Goal: Transaction & Acquisition: Purchase product/service

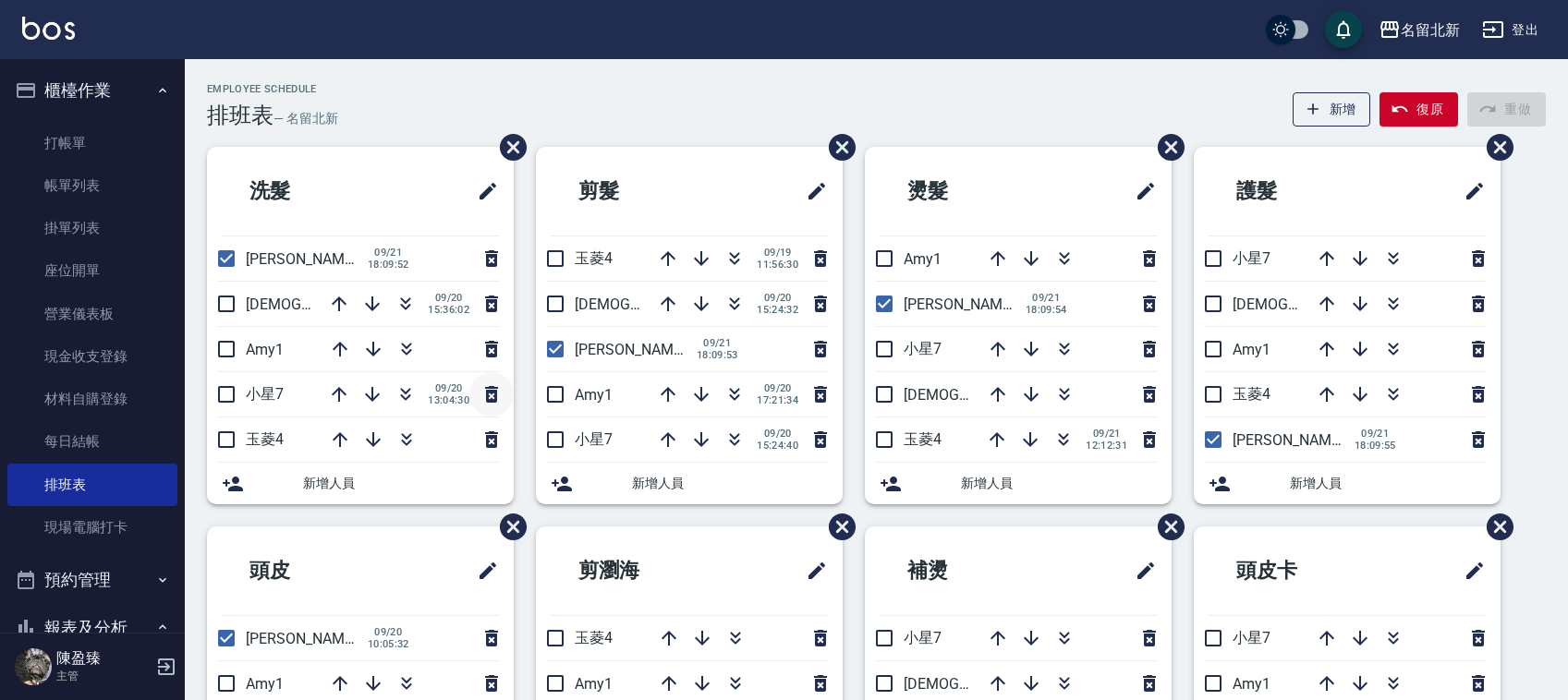
scroll to position [116, 0]
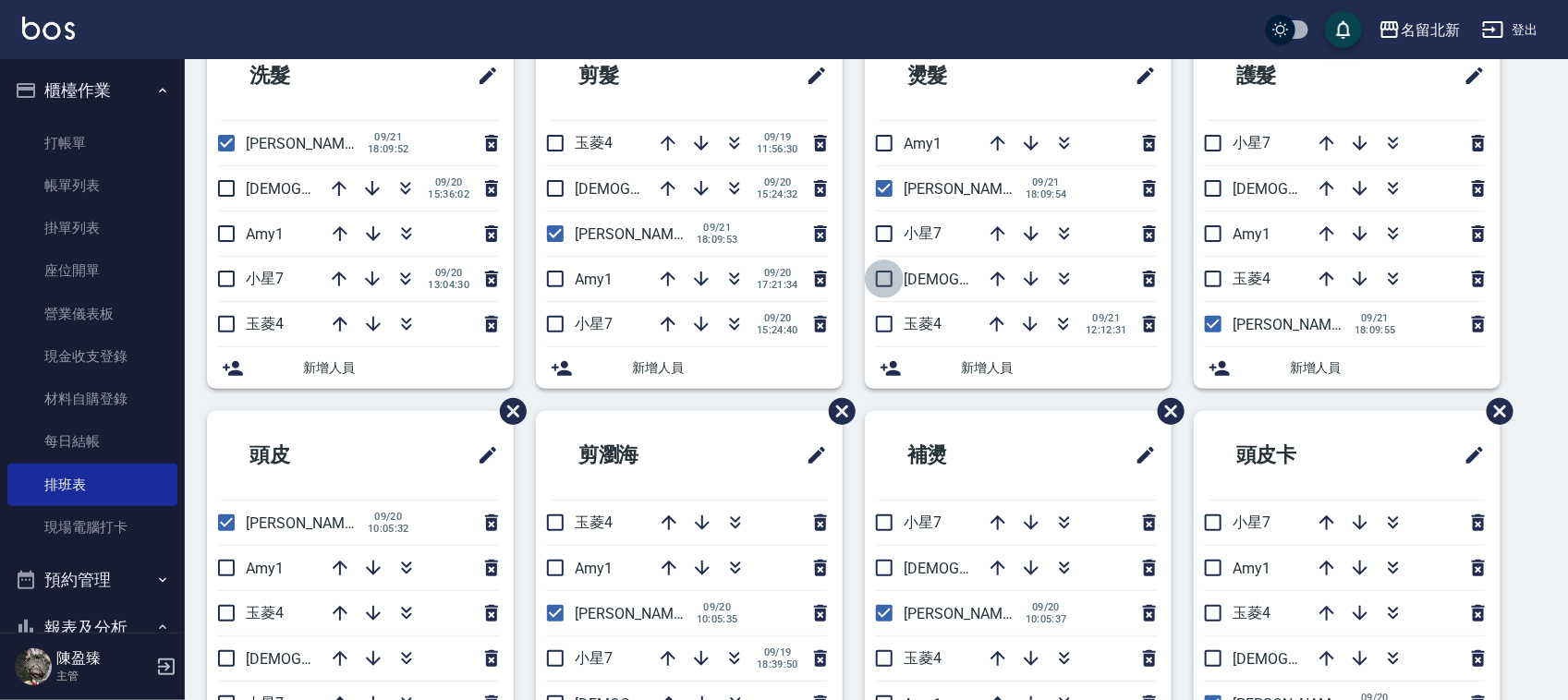
click at [881, 269] on input "checkbox" at bounding box center [884, 278] width 39 height 39
checkbox input "true"
click at [1062, 151] on icon "button" at bounding box center [1064, 143] width 22 height 22
click at [1064, 319] on icon "button" at bounding box center [1063, 324] width 22 height 22
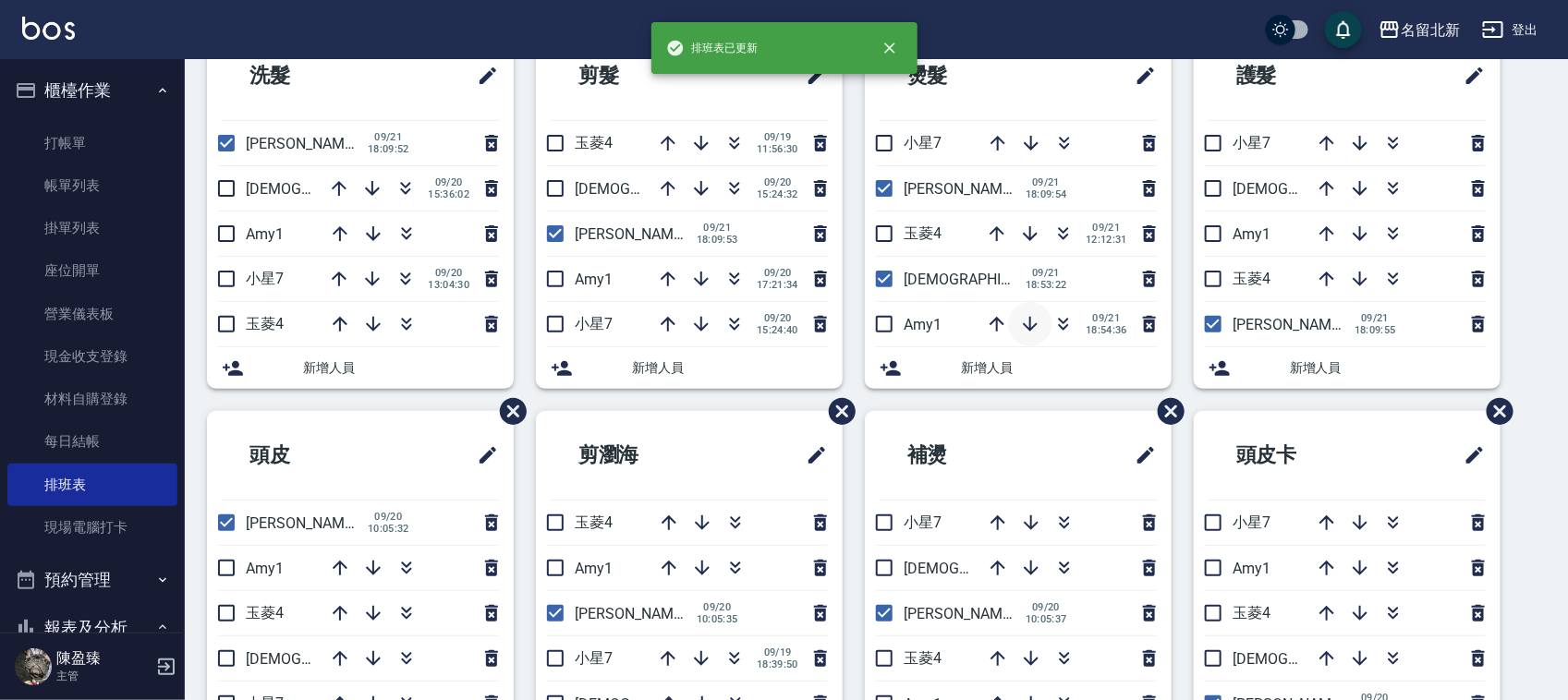
click at [1034, 334] on icon "button" at bounding box center [1030, 324] width 22 height 22
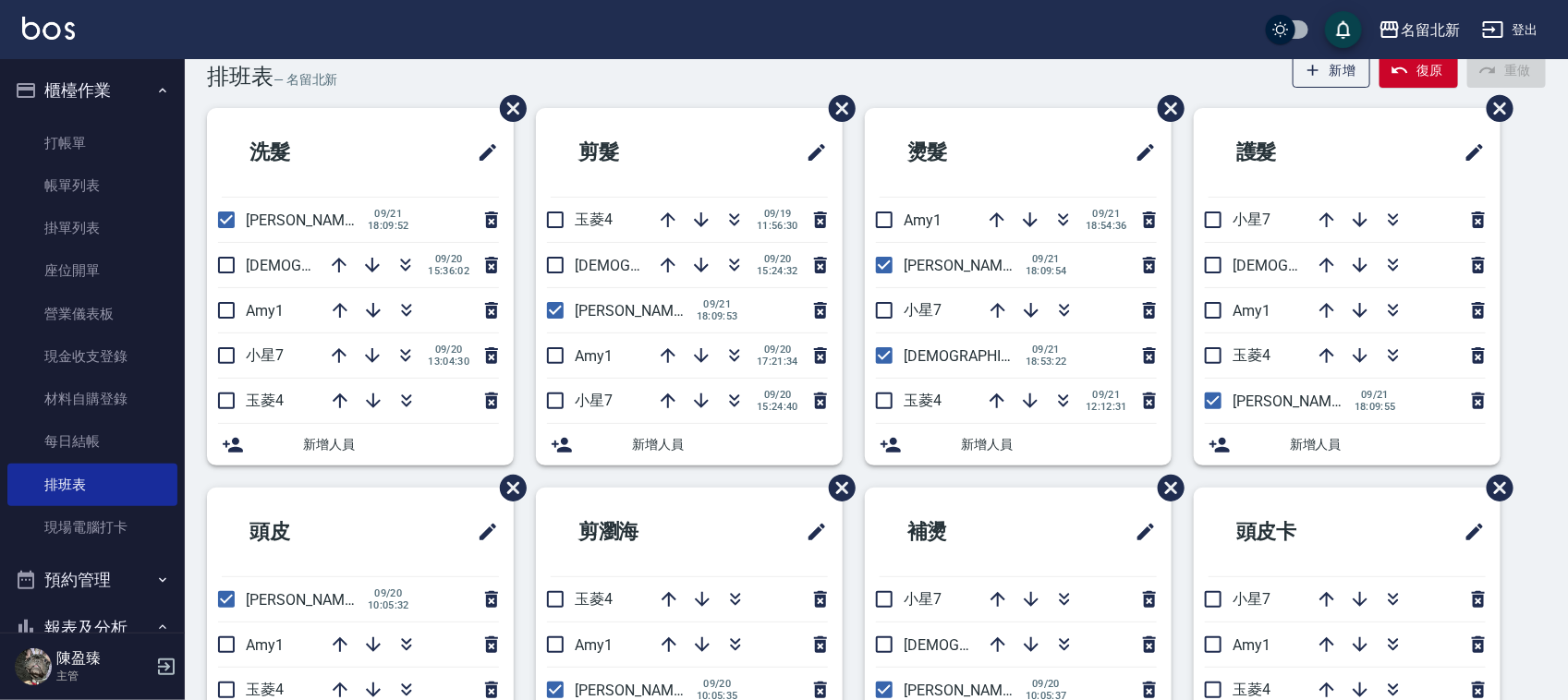
scroll to position [0, 0]
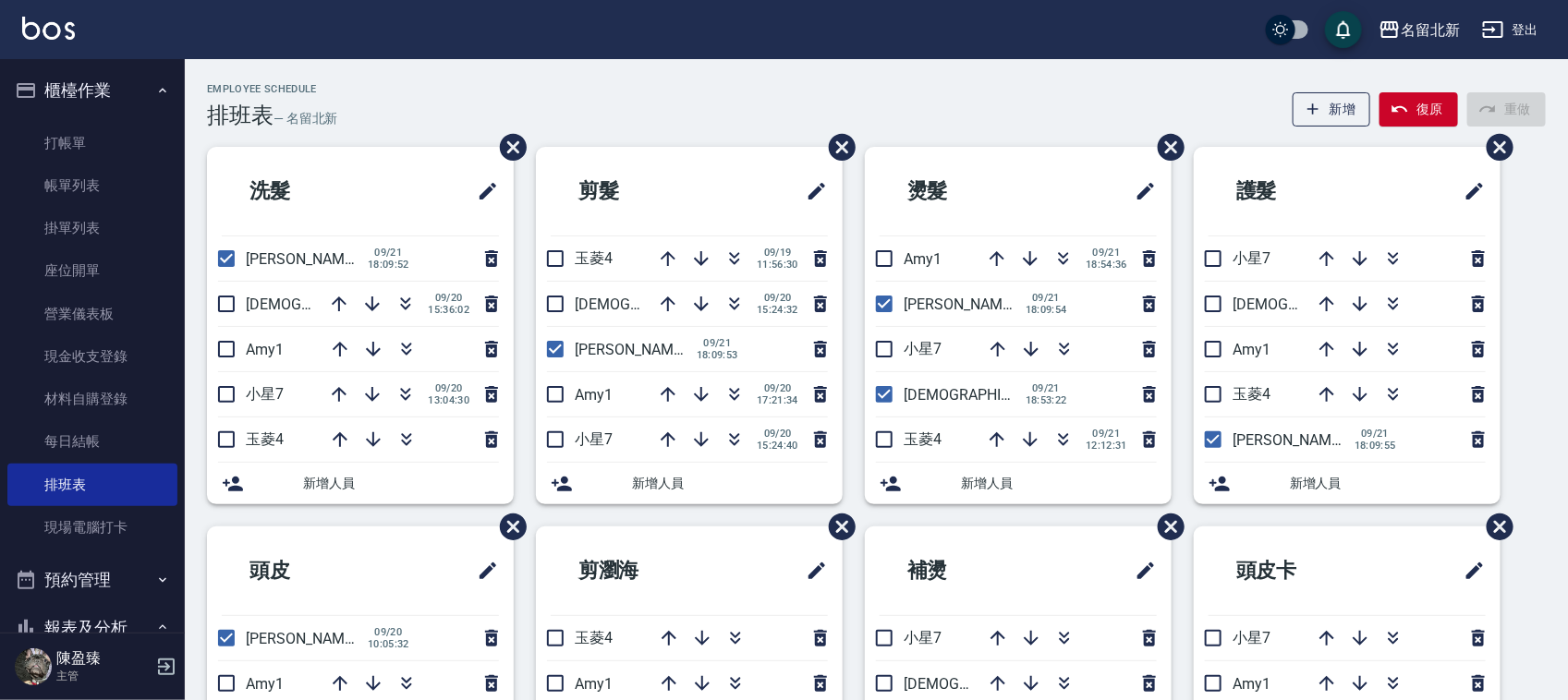
drag, startPoint x: 62, startPoint y: 81, endPoint x: 69, endPoint y: 111, distance: 30.8
click at [66, 93] on button "櫃檯作業" at bounding box center [92, 91] width 170 height 48
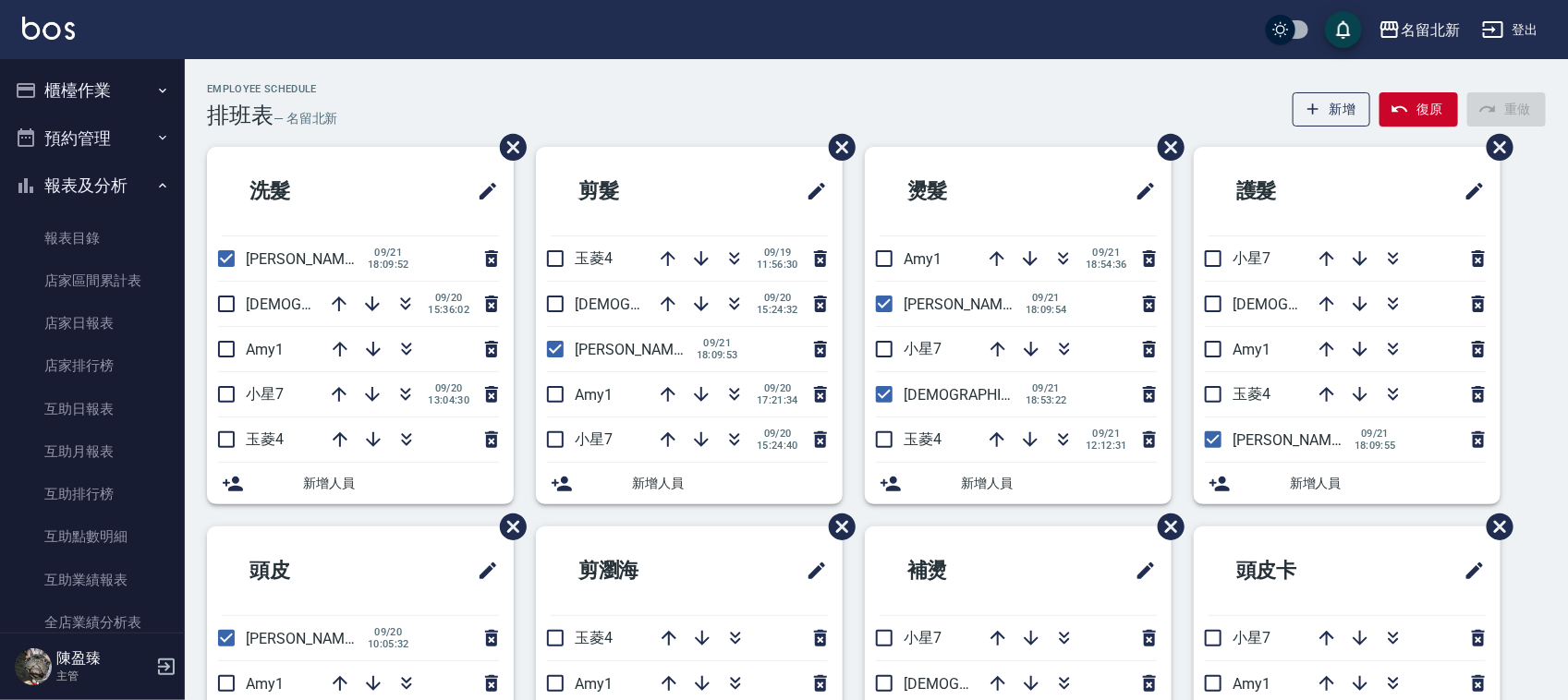
click at [72, 104] on button "櫃檯作業" at bounding box center [92, 91] width 170 height 48
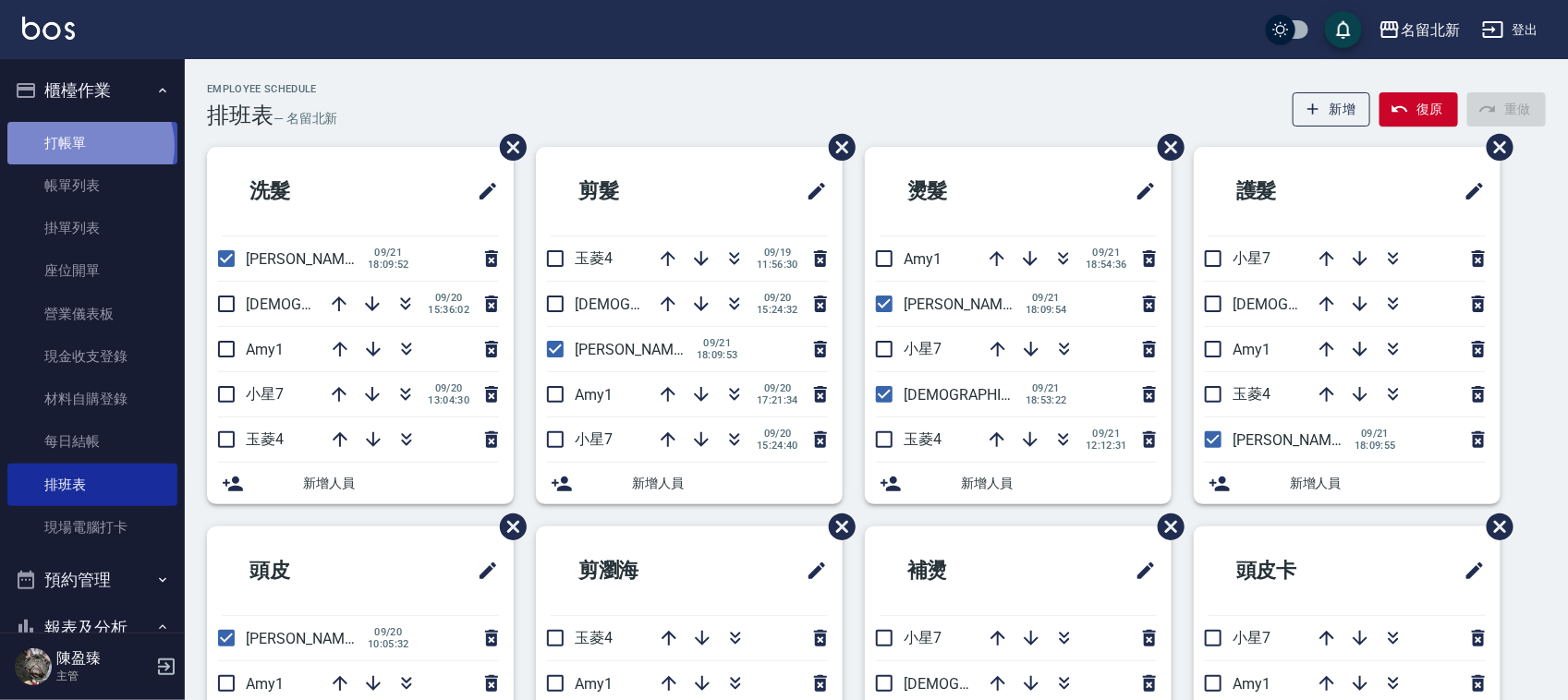
click at [89, 145] on link "打帳單" at bounding box center [92, 143] width 170 height 43
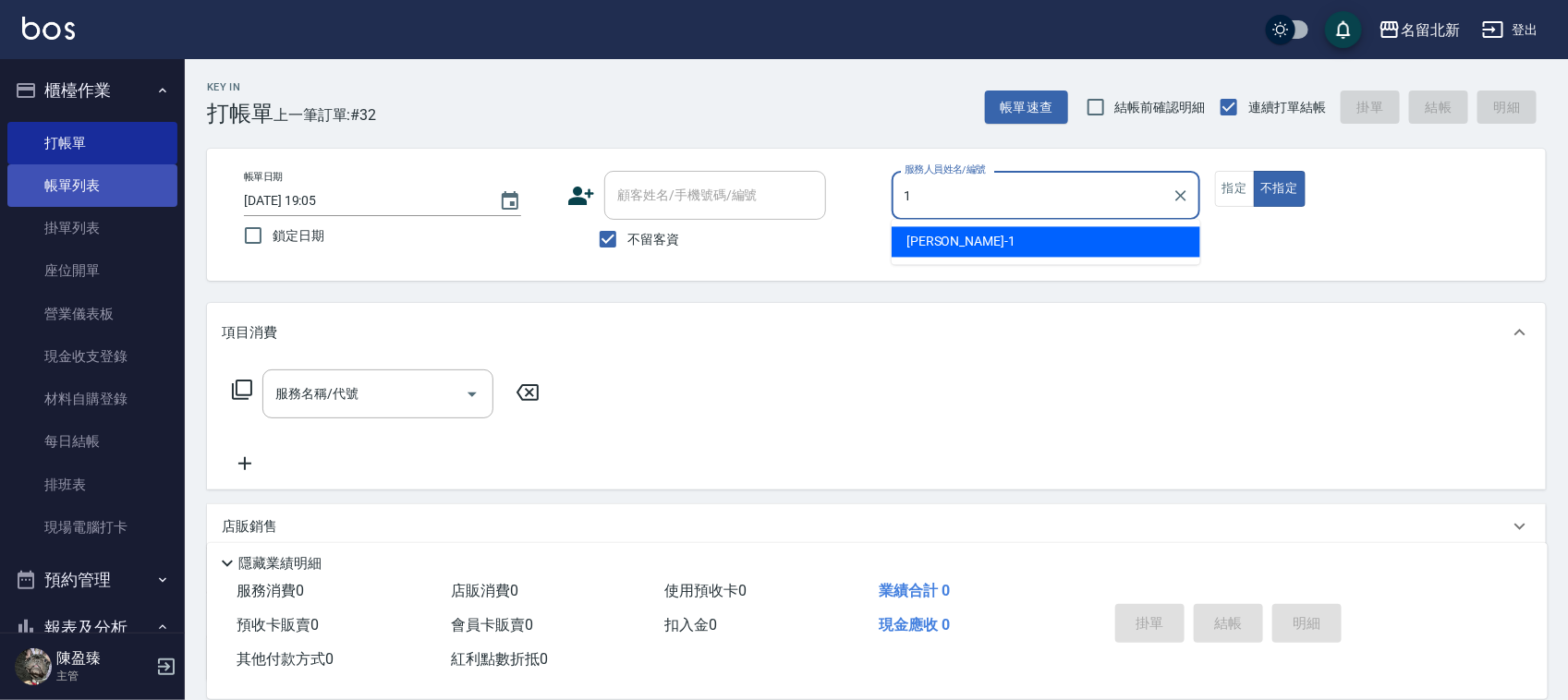
type input "[PERSON_NAME]-1"
type button "false"
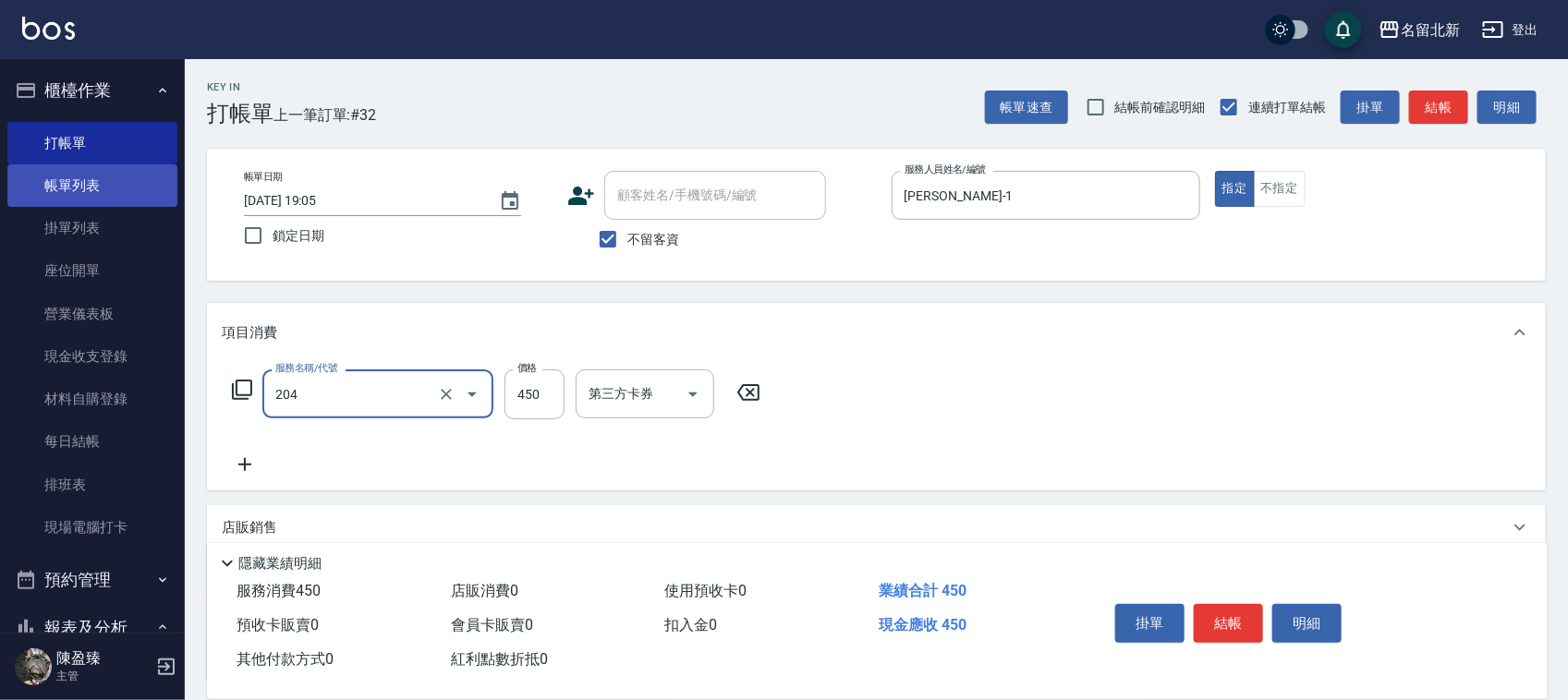
type input "髮質調理洗髮(204)"
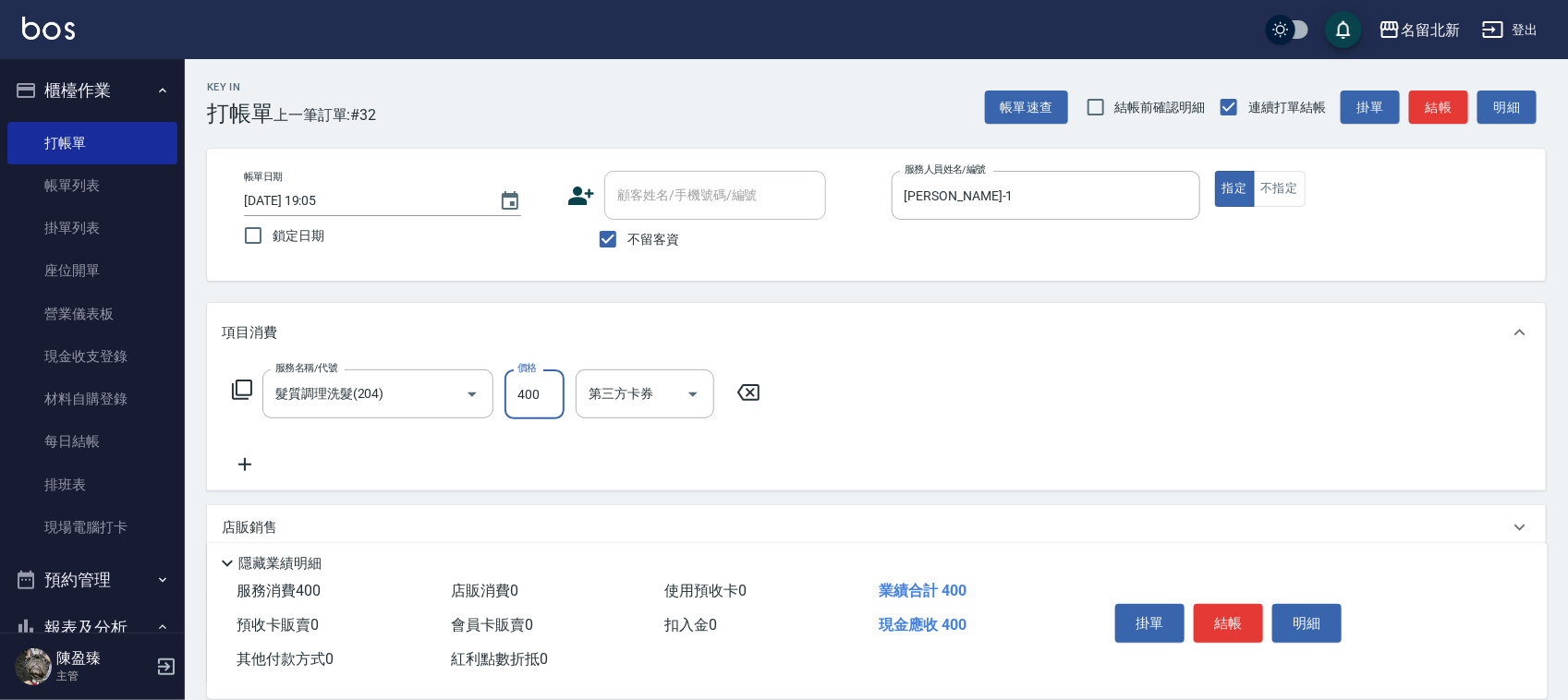
type input "400"
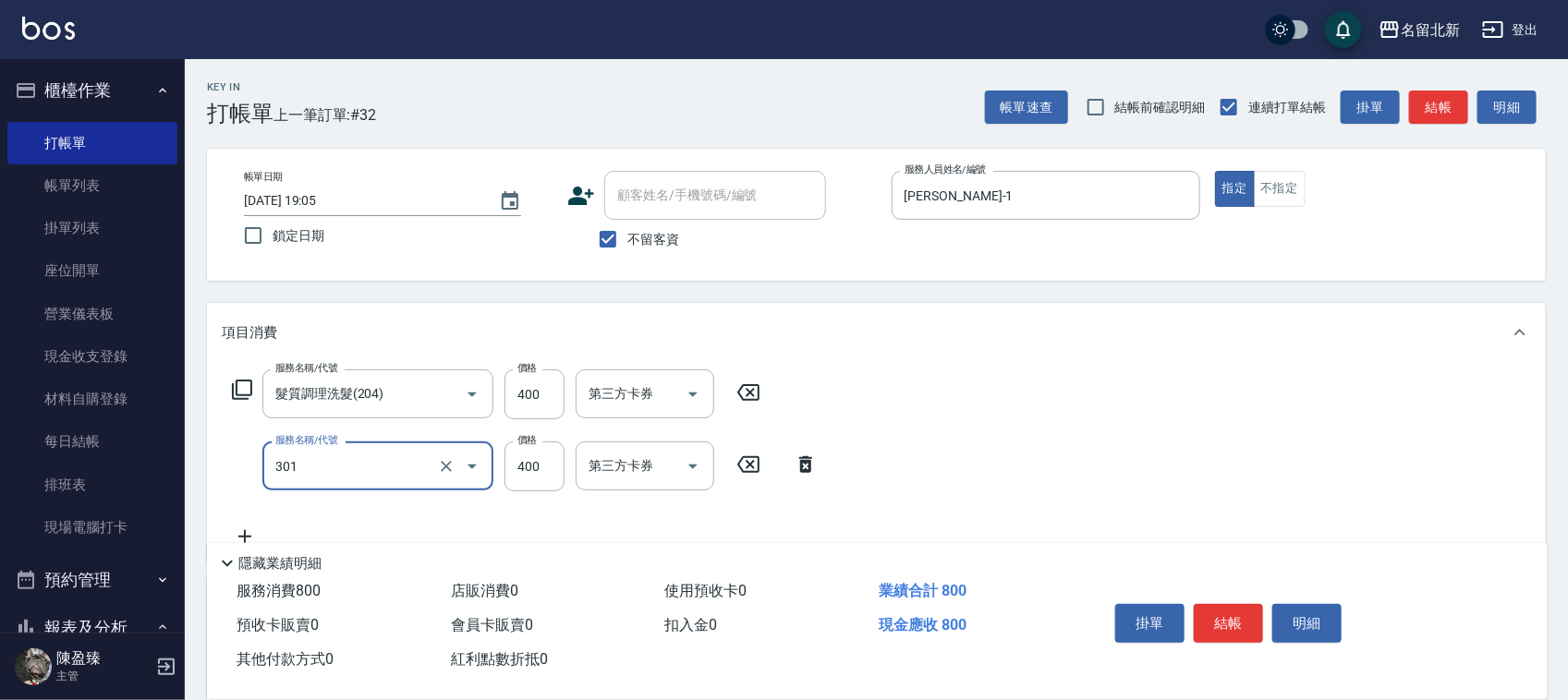
type input "造型剪髮(301)"
type input "350"
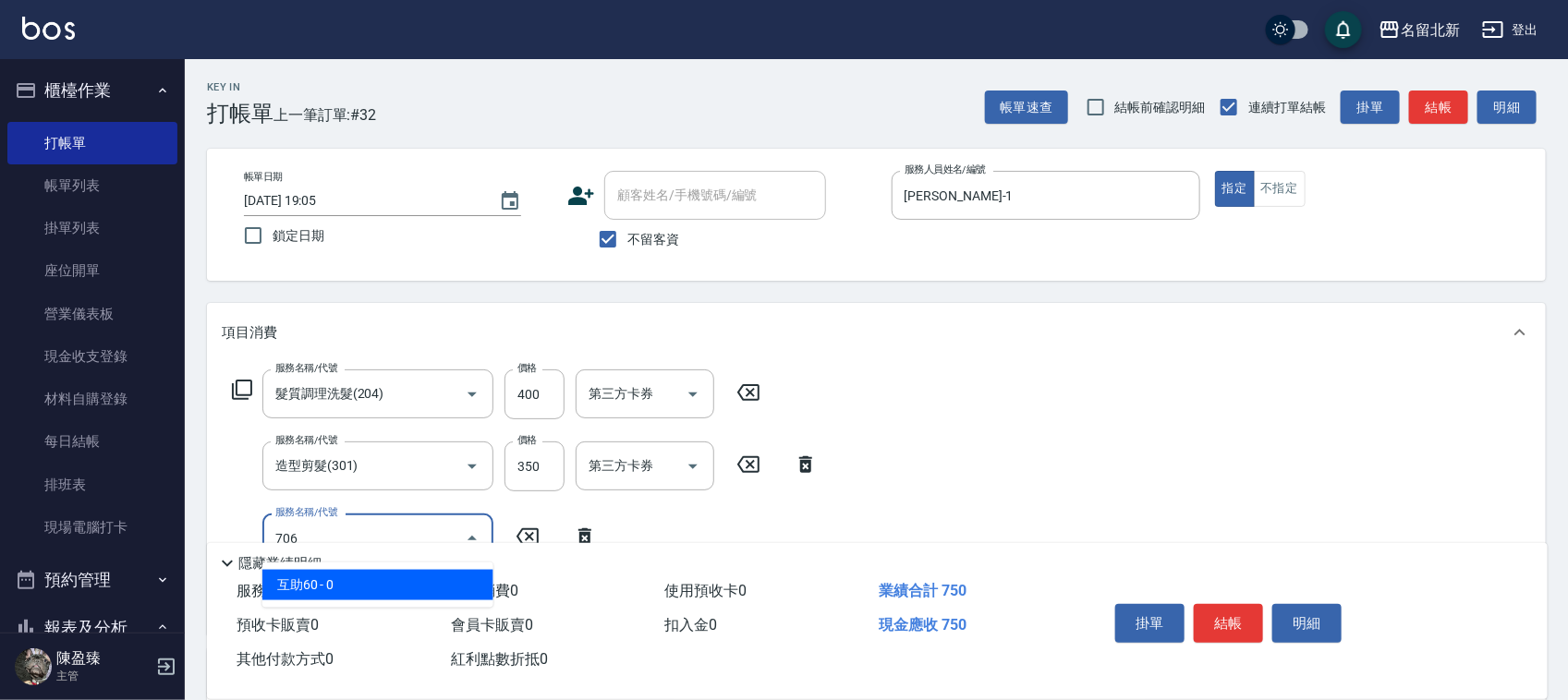
type input "互助60(706)"
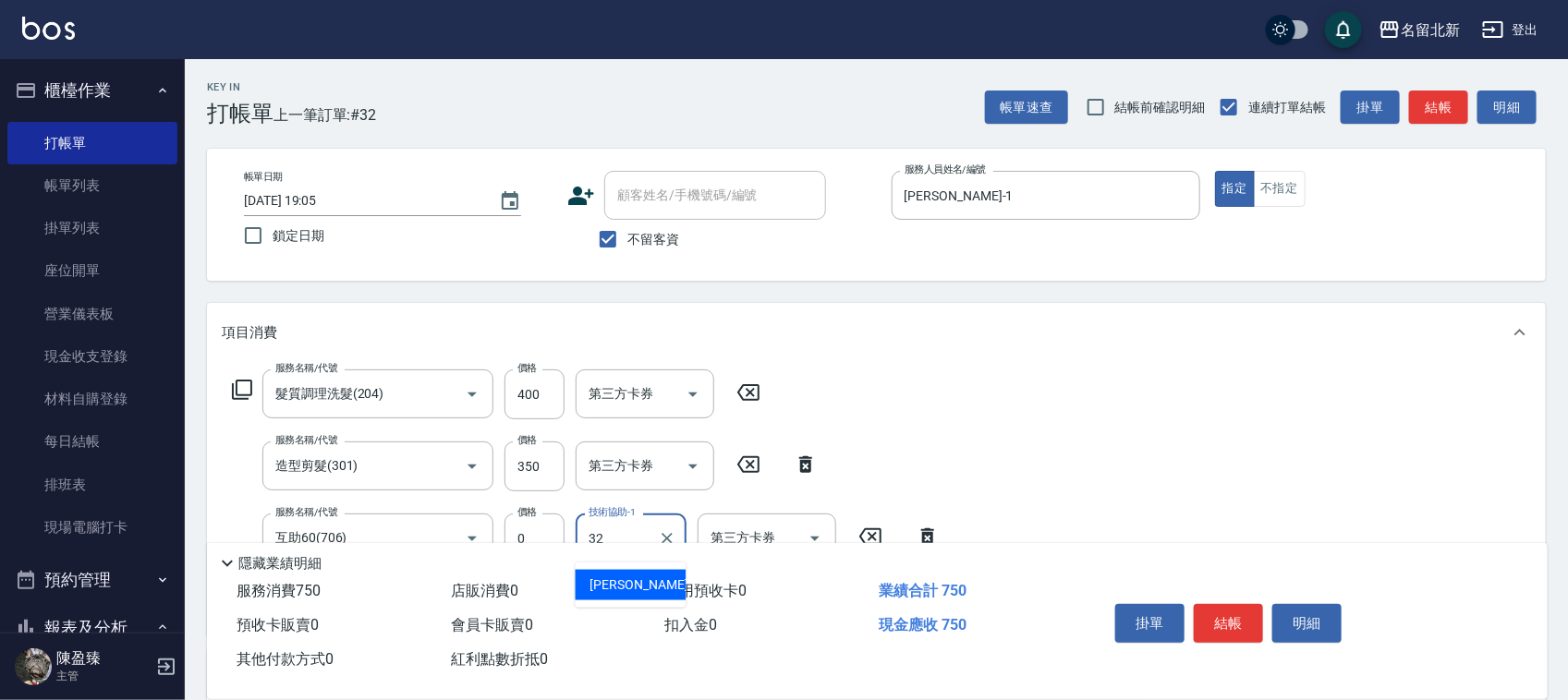
type input "品萱-32"
click at [1207, 615] on button "結帳" at bounding box center [1228, 623] width 69 height 39
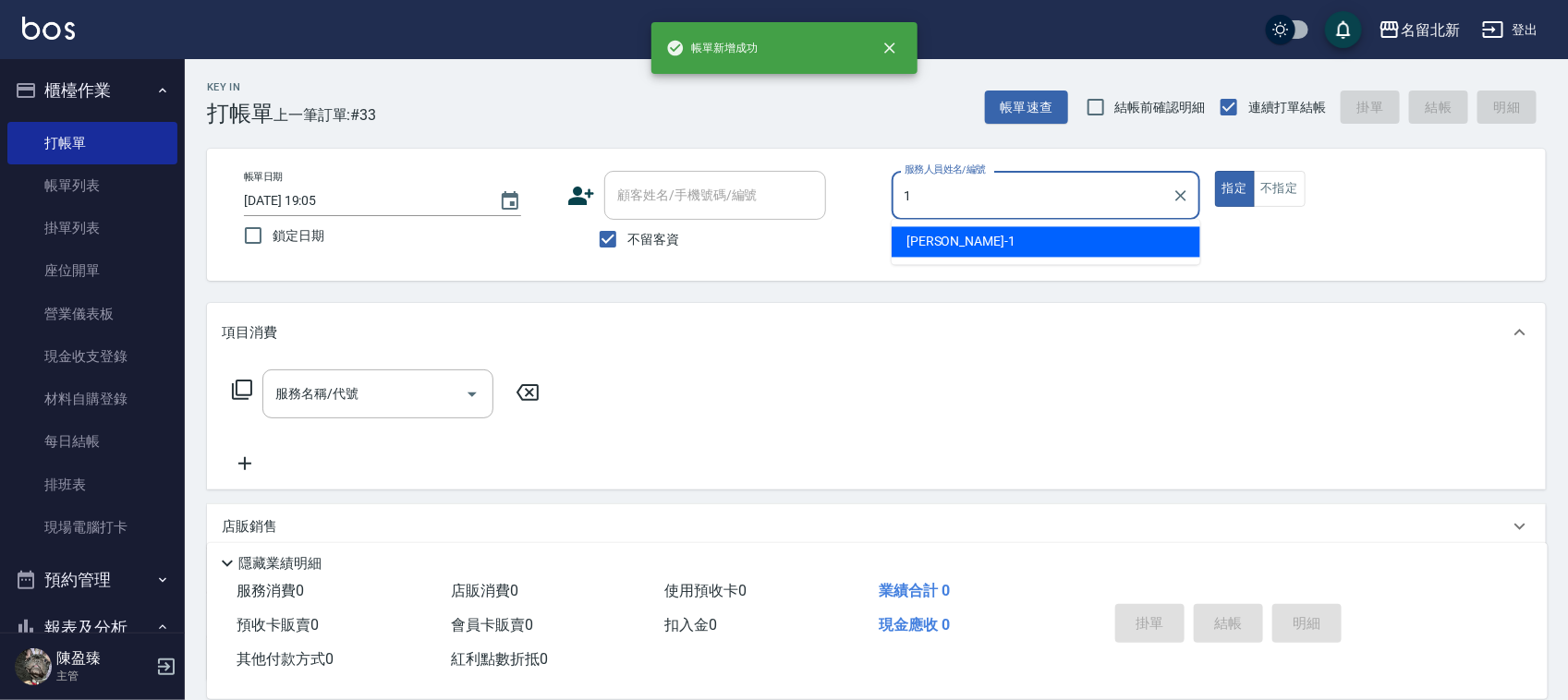
type input "[PERSON_NAME]-1"
type button "true"
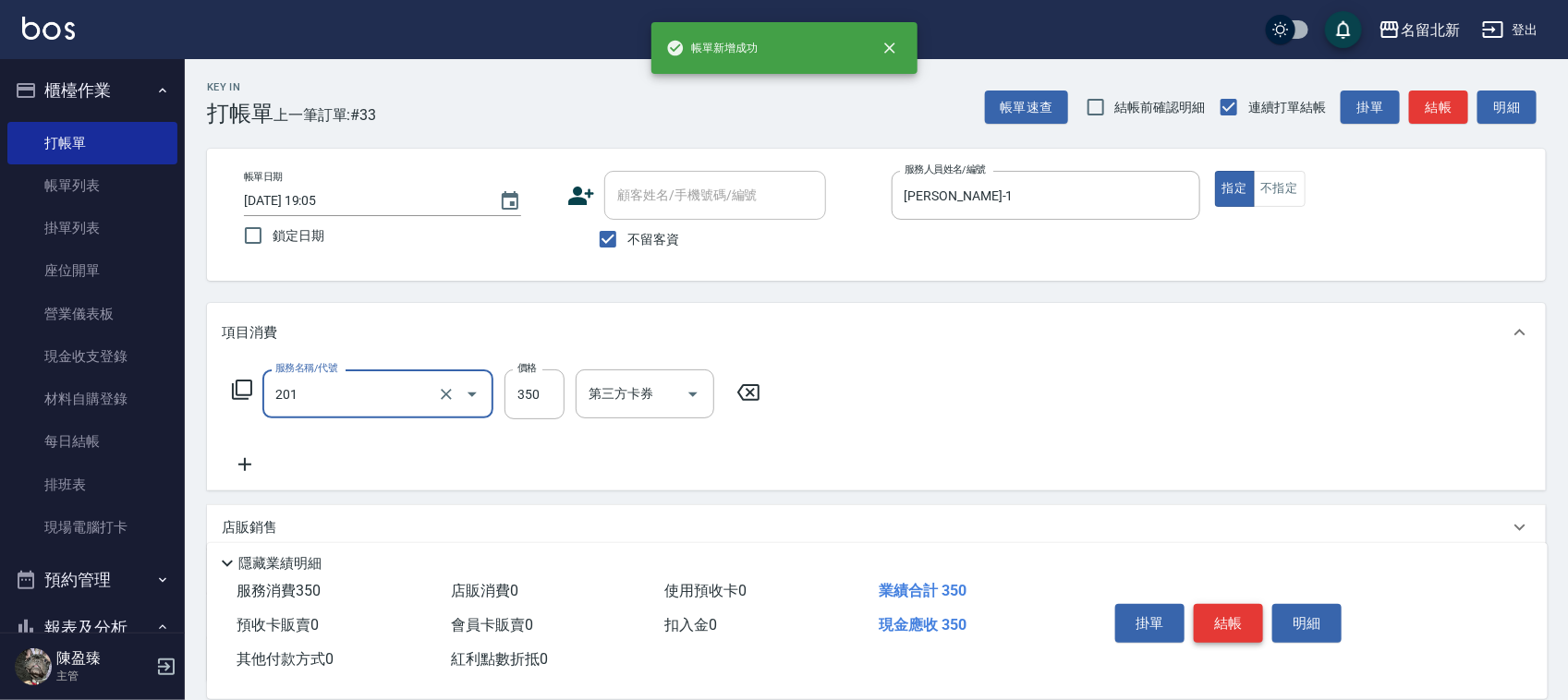
type input "一般洗髮(201)"
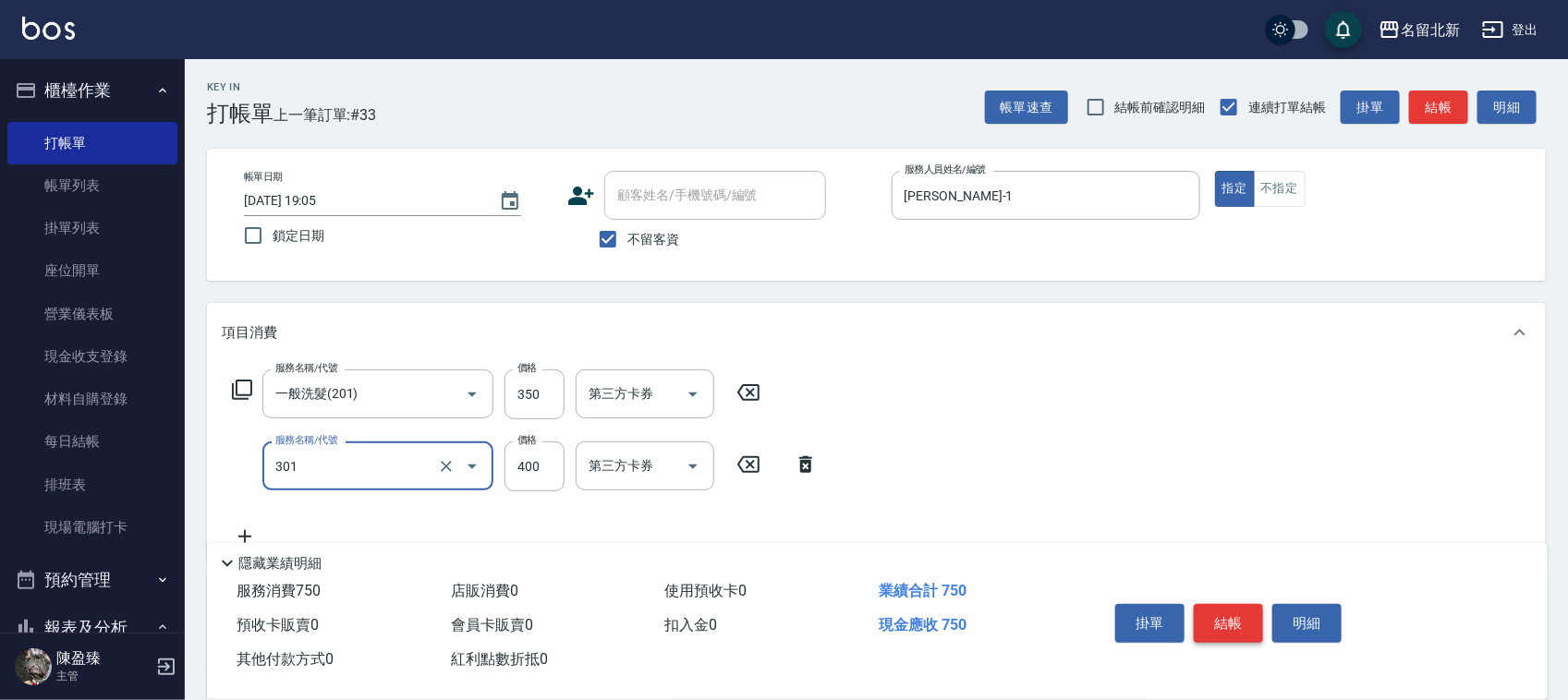
type input "造型剪髮(301)"
type input "350"
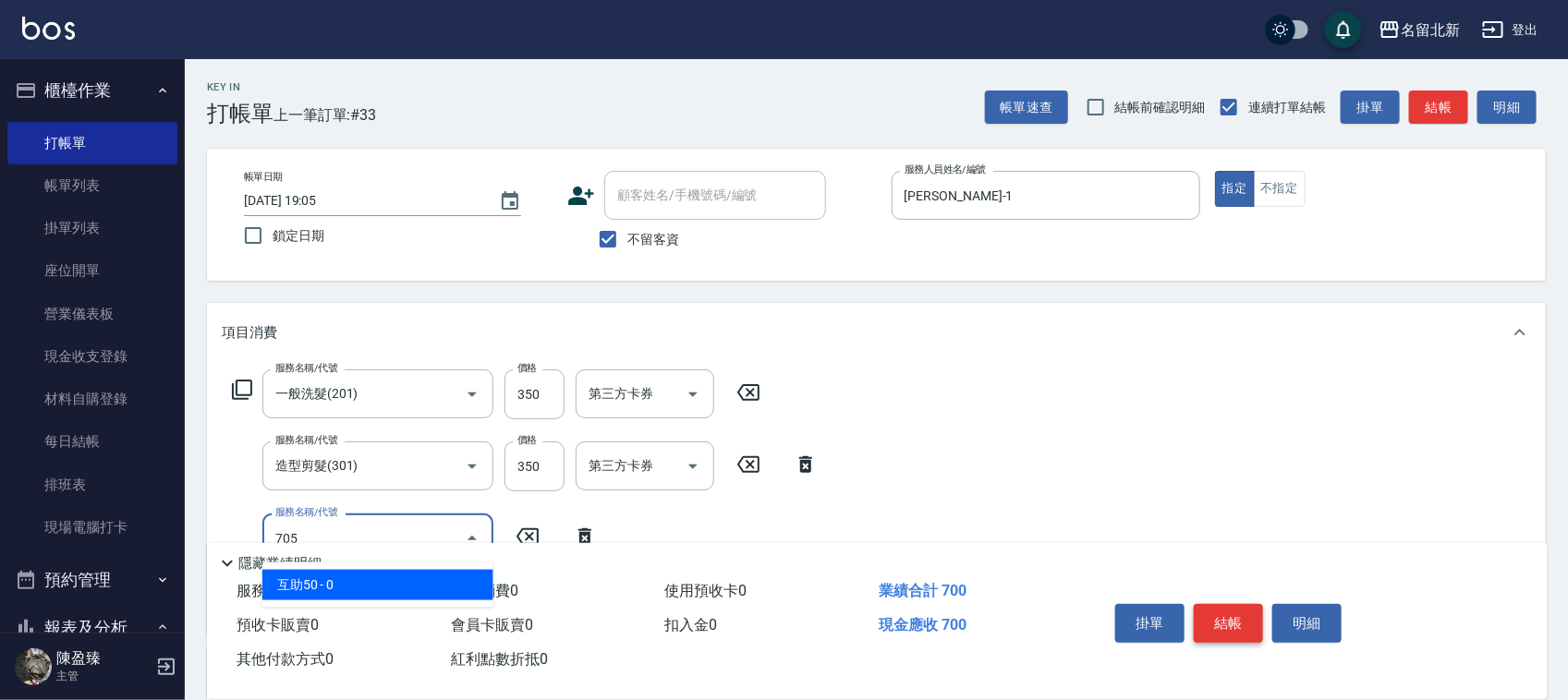
type input "互助50(705)"
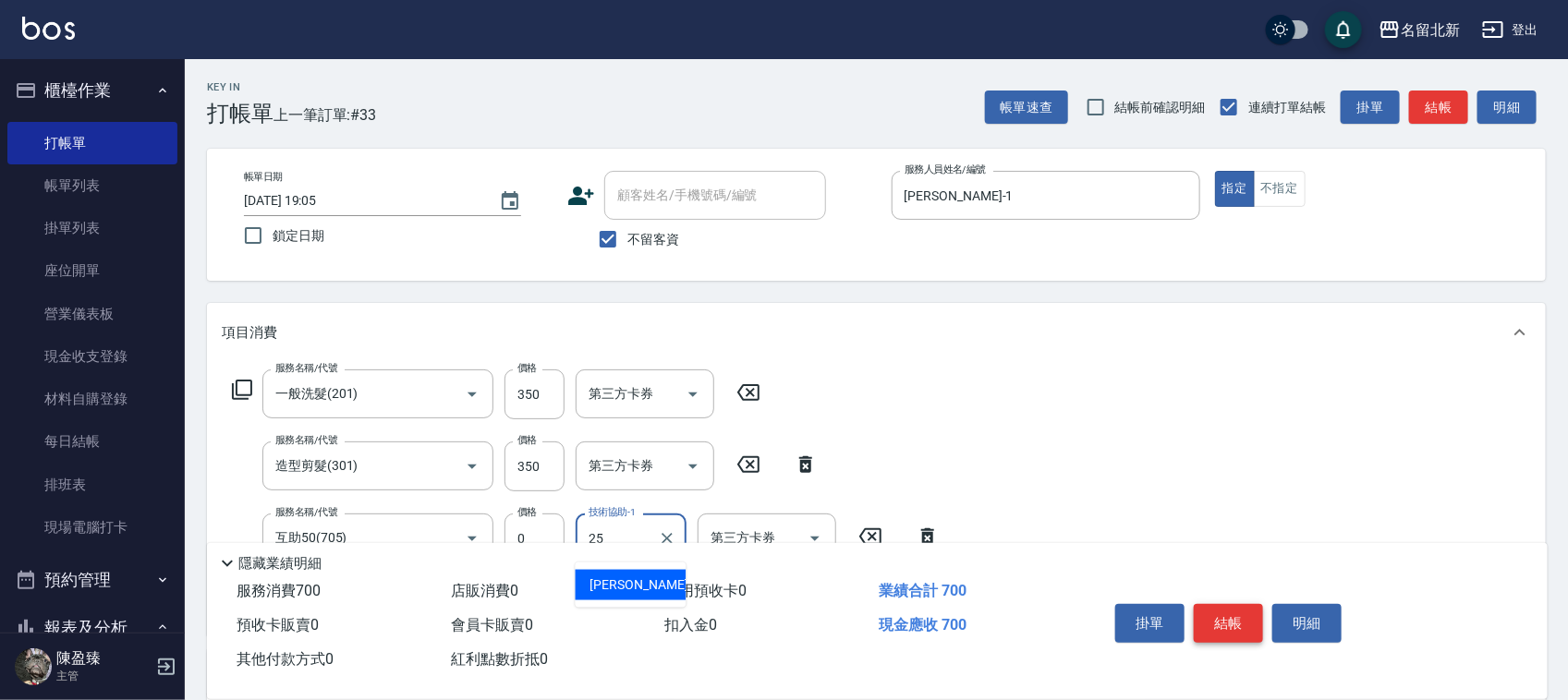
type input "禎禎-25"
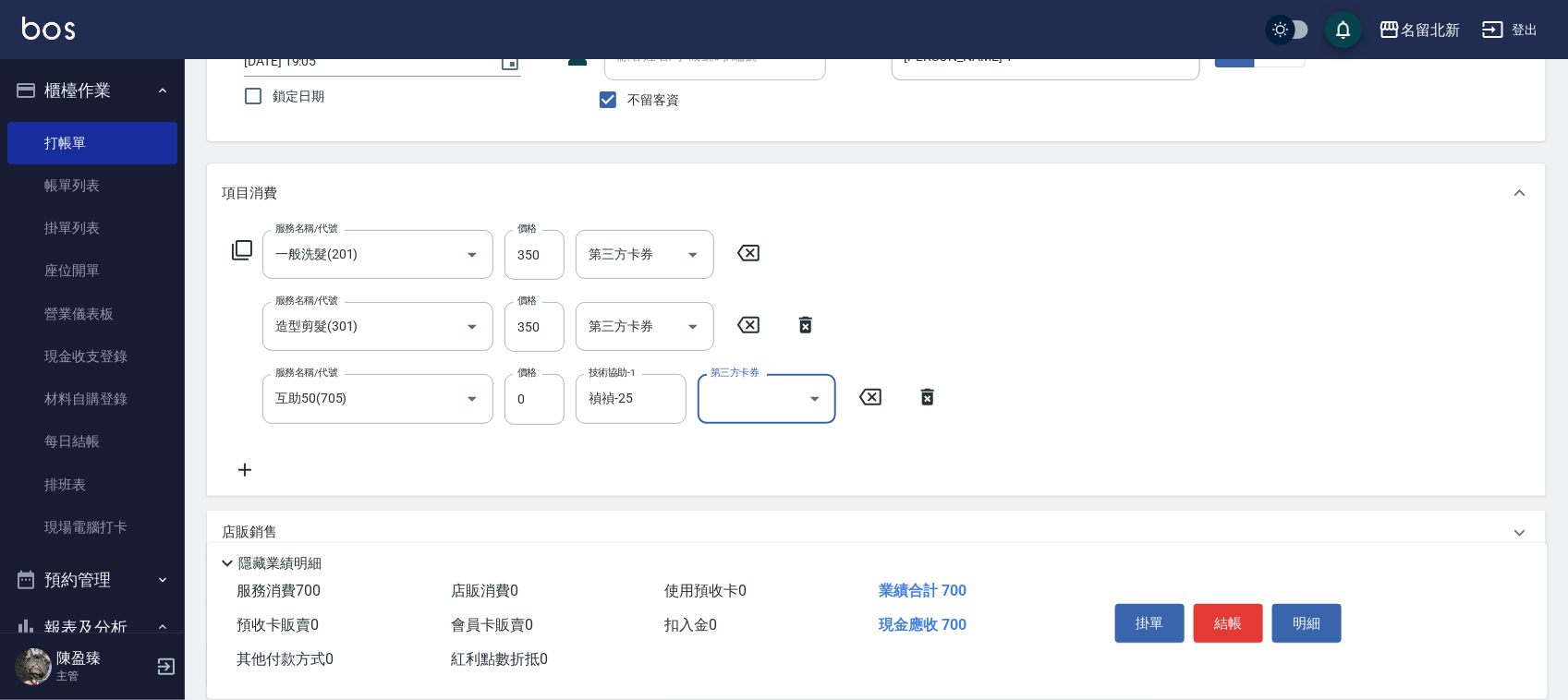
scroll to position [302, 0]
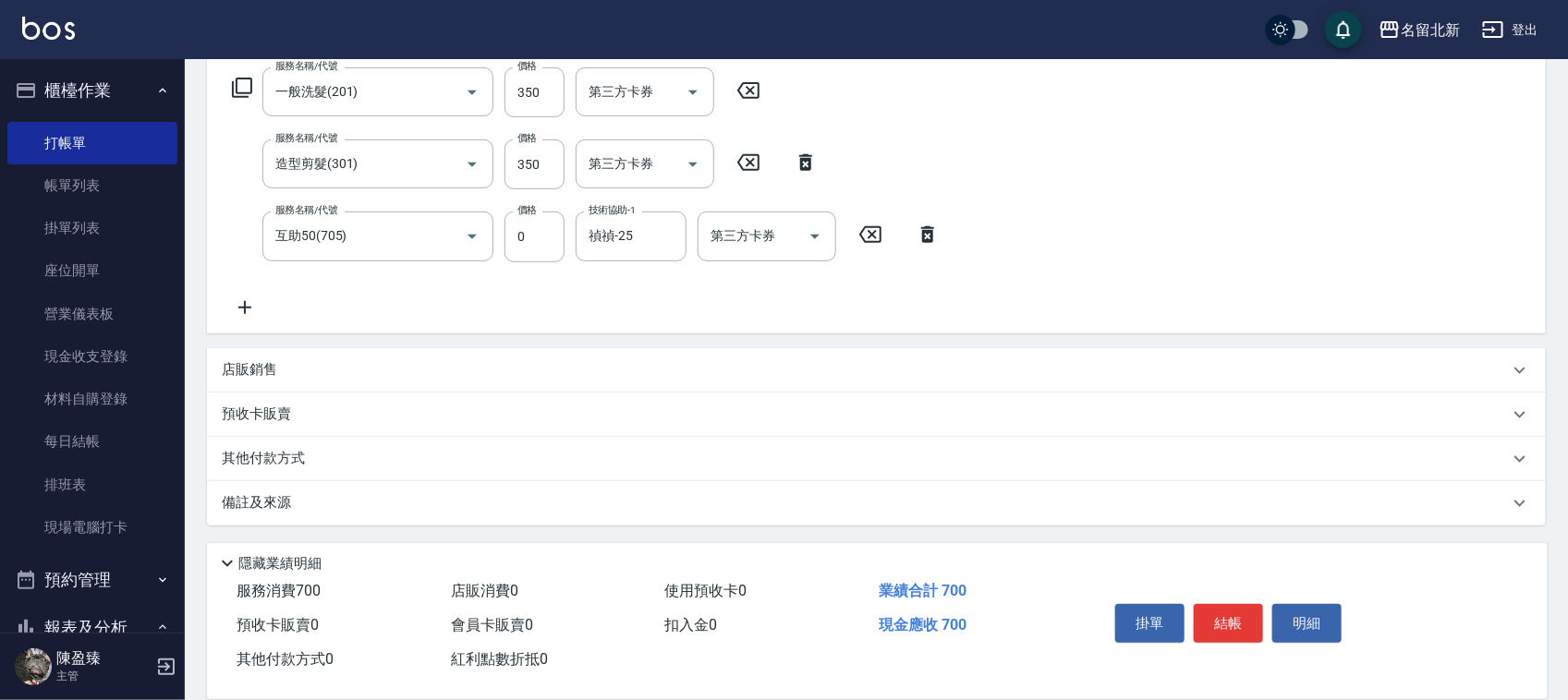
click at [263, 456] on p "其他付款方式" at bounding box center [267, 459] width 93 height 20
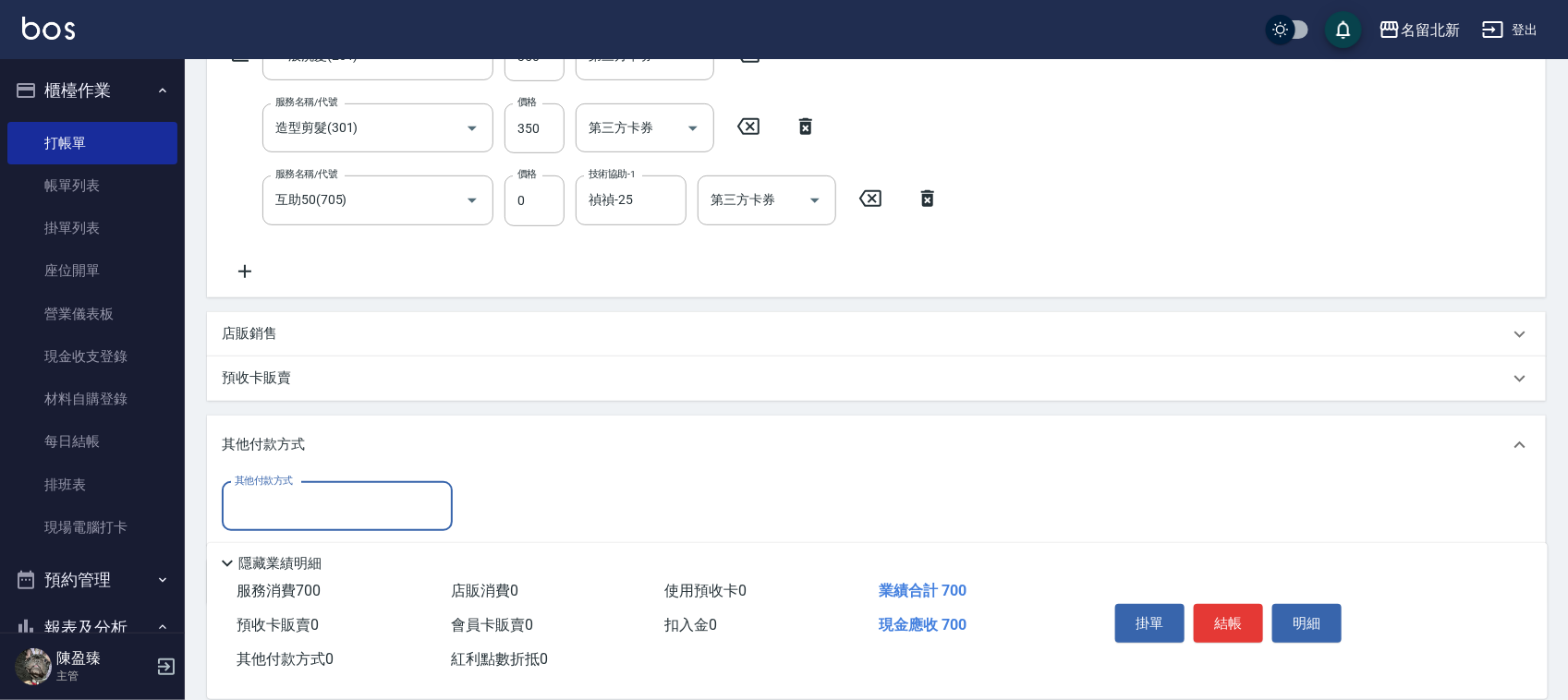
scroll to position [402, 0]
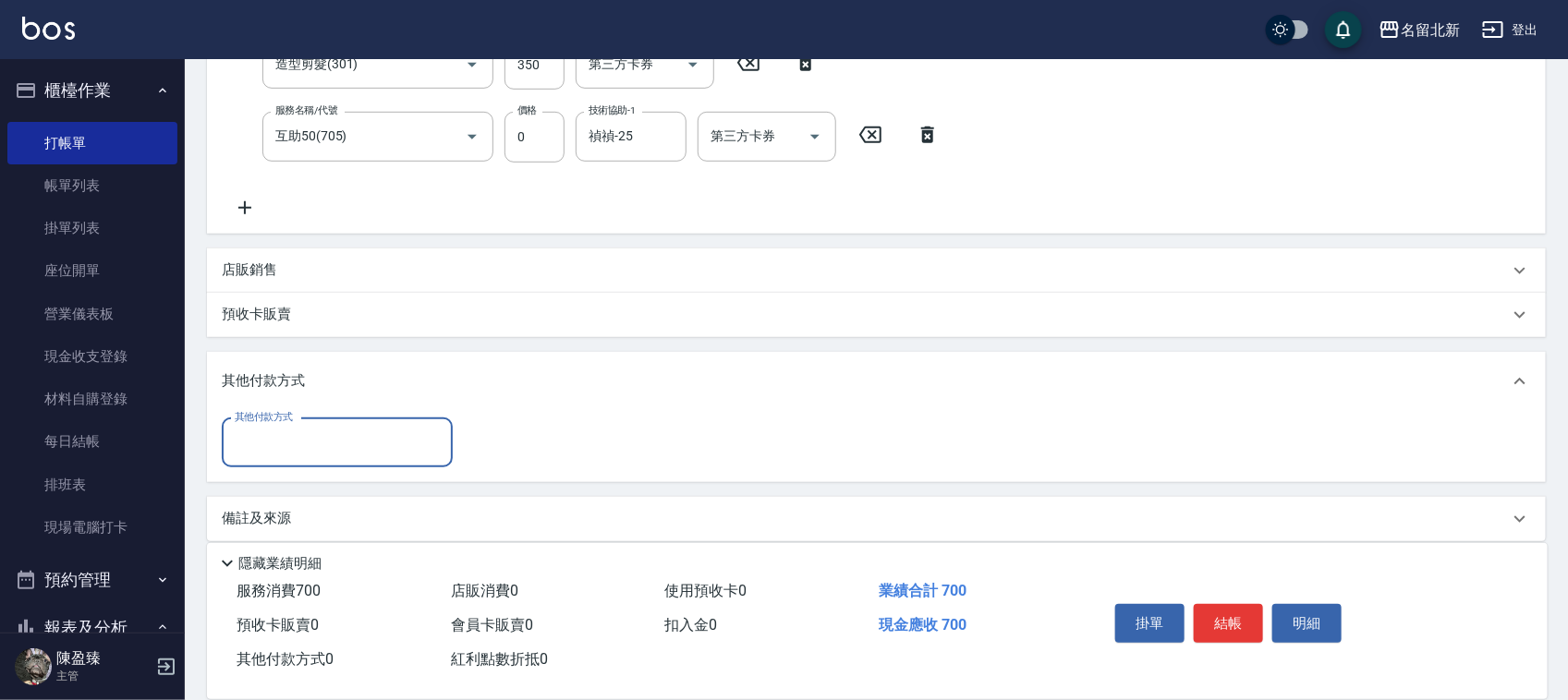
click at [261, 449] on input "其他付款方式" at bounding box center [337, 443] width 214 height 32
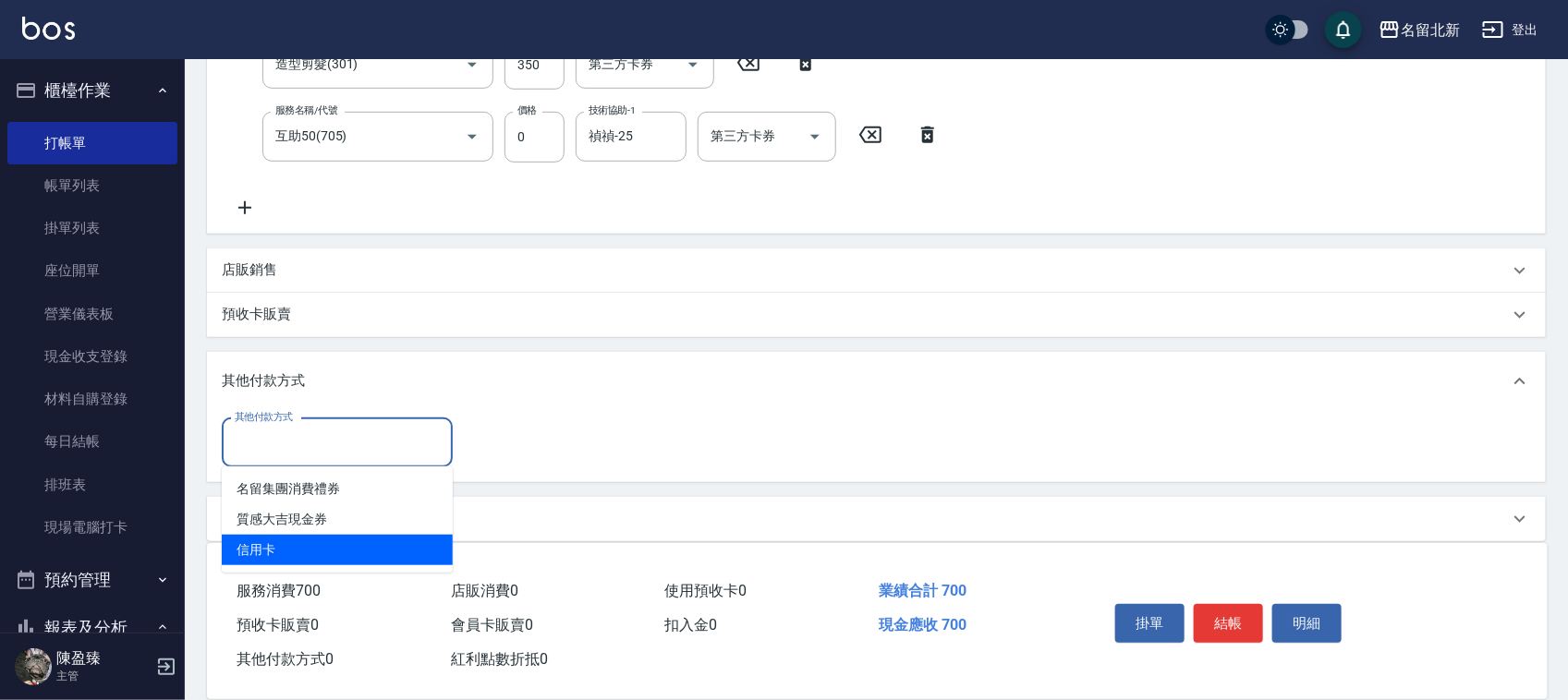
click at [265, 532] on ul "名留集團消費禮券 質感大吉現金券 信用卡" at bounding box center [337, 520] width 231 height 107
click at [236, 563] on span "信用卡" at bounding box center [337, 549] width 231 height 31
type input "信用卡"
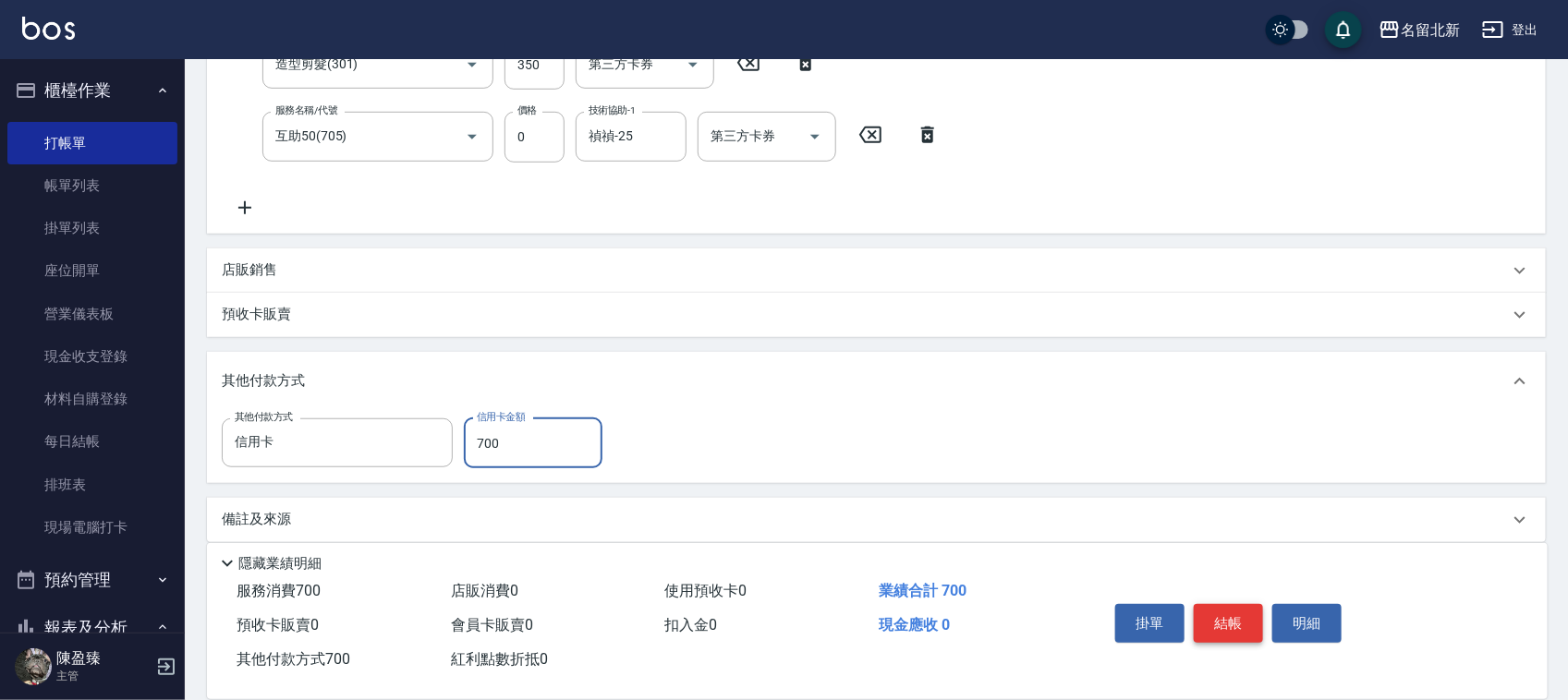
type input "700"
click at [1220, 606] on button "結帳" at bounding box center [1228, 623] width 69 height 39
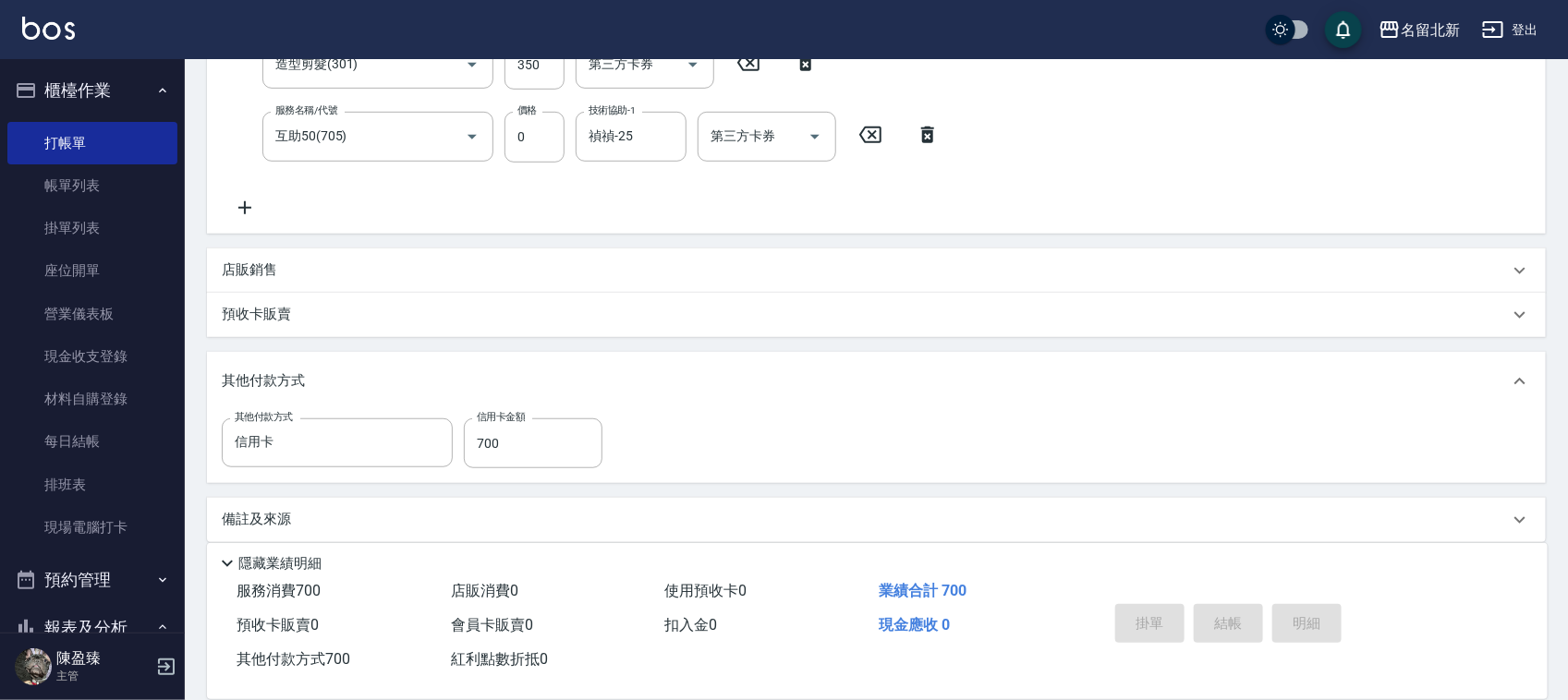
type input "[DATE] 19:06"
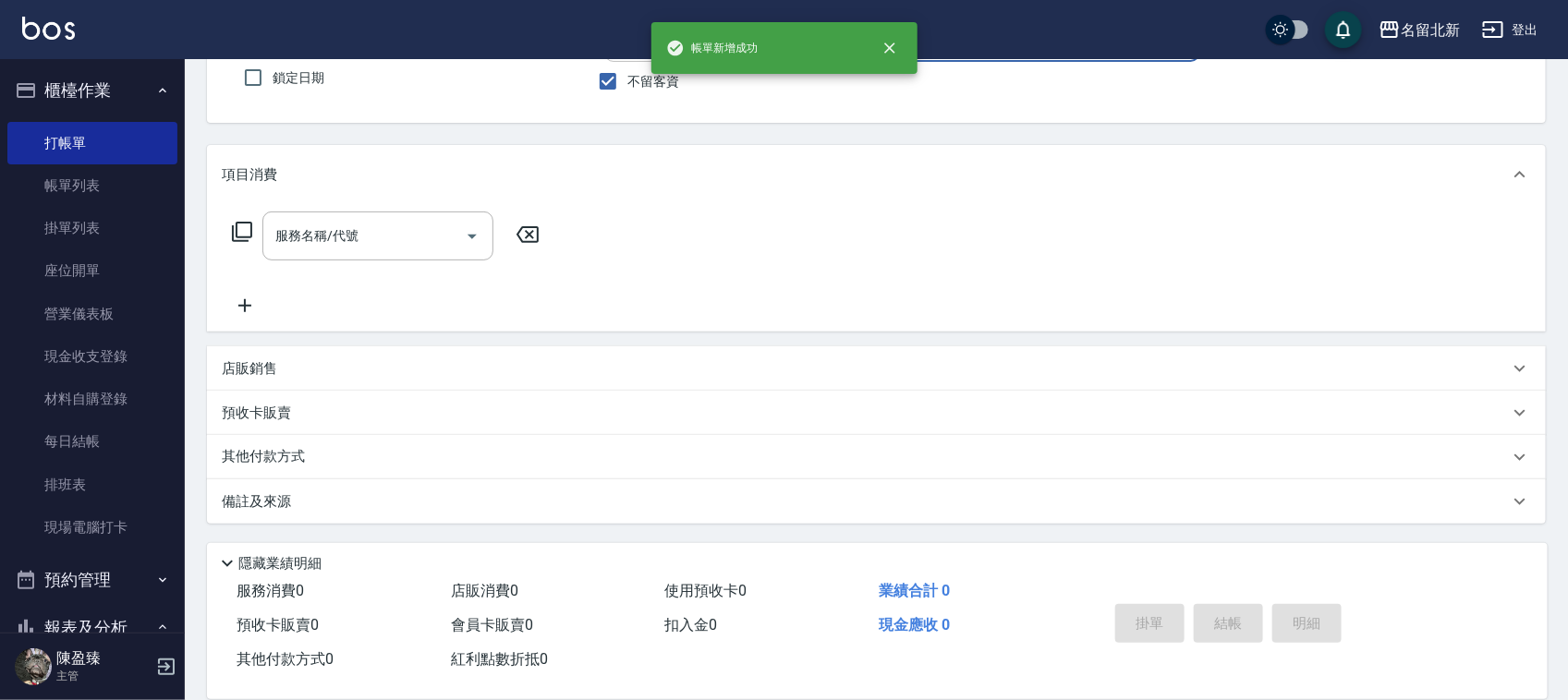
scroll to position [0, 0]
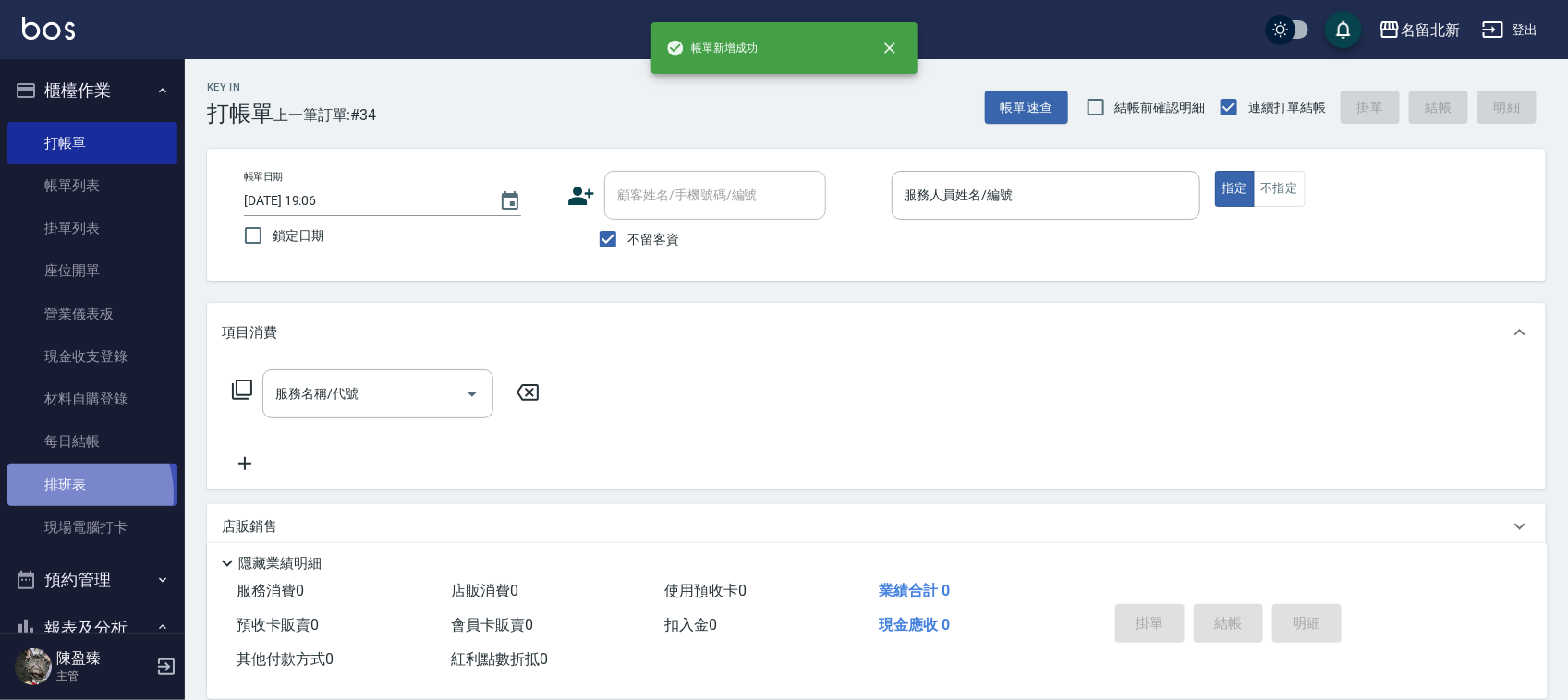
click at [68, 495] on link "排班表" at bounding box center [92, 485] width 170 height 43
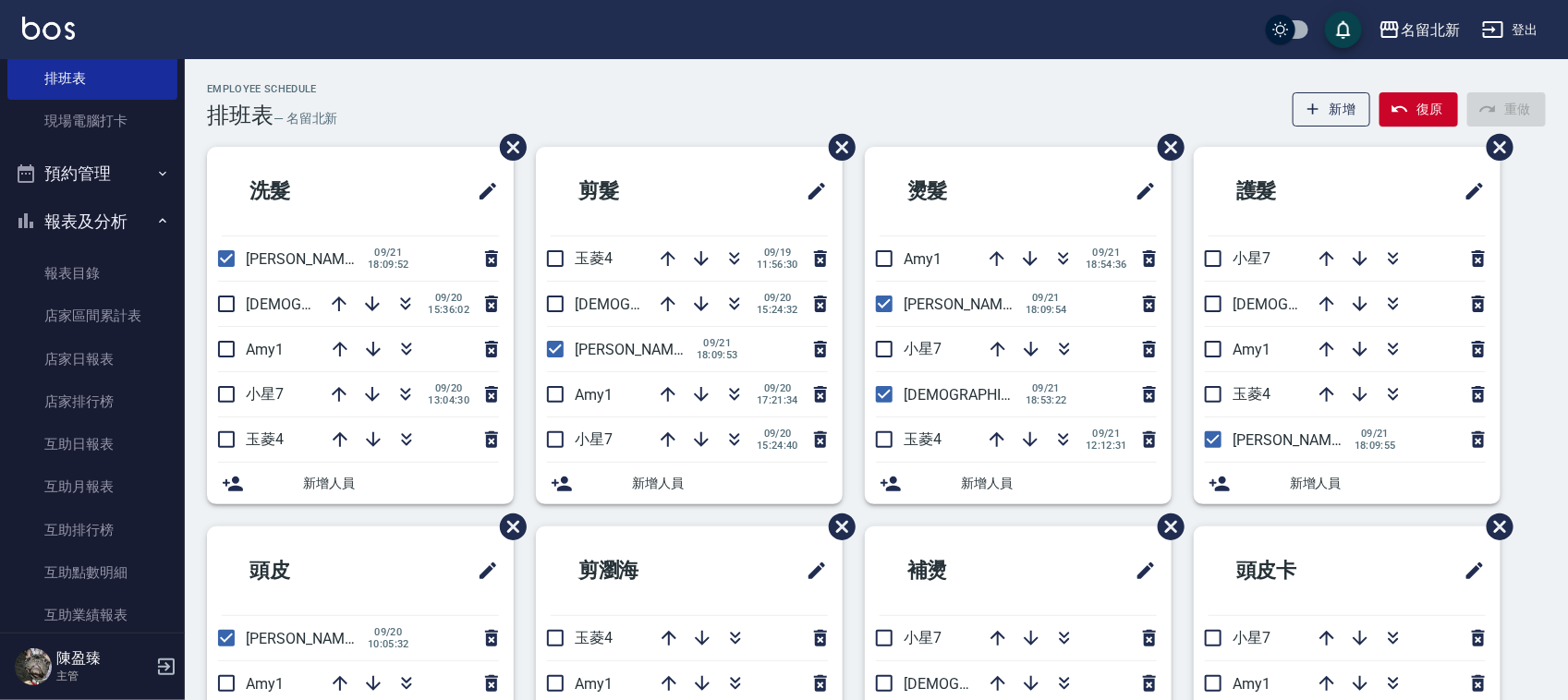
scroll to position [462, 0]
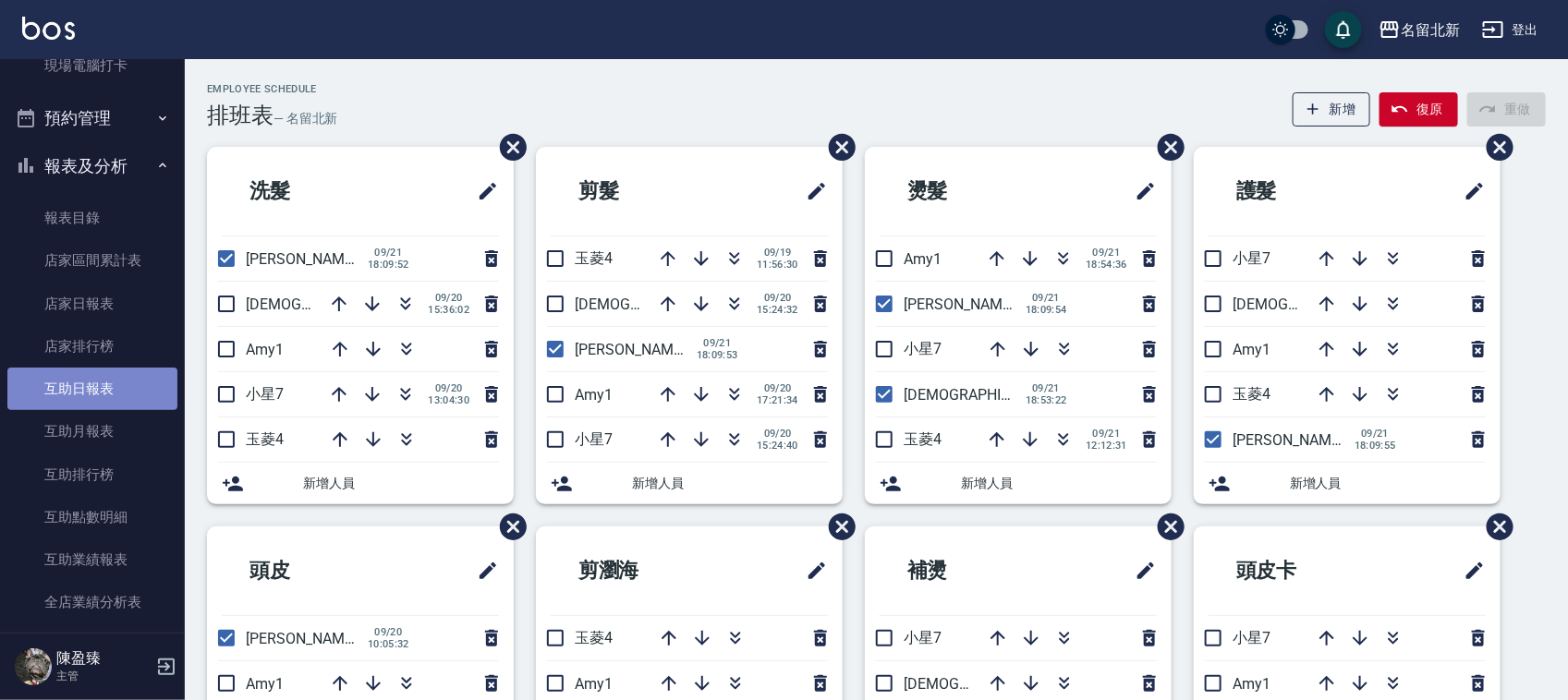
click at [113, 381] on link "互助日報表" at bounding box center [92, 389] width 170 height 43
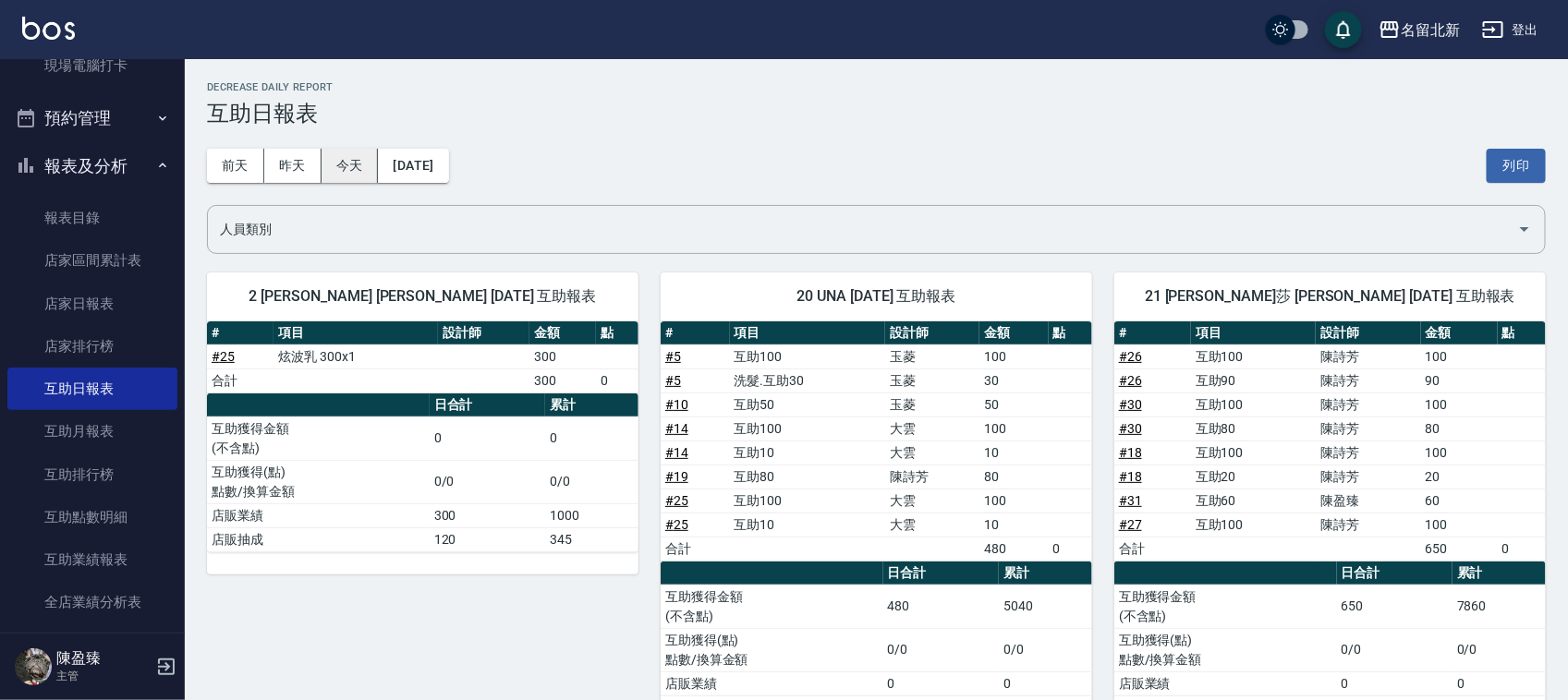
click at [372, 164] on button "今天" at bounding box center [349, 166] width 57 height 34
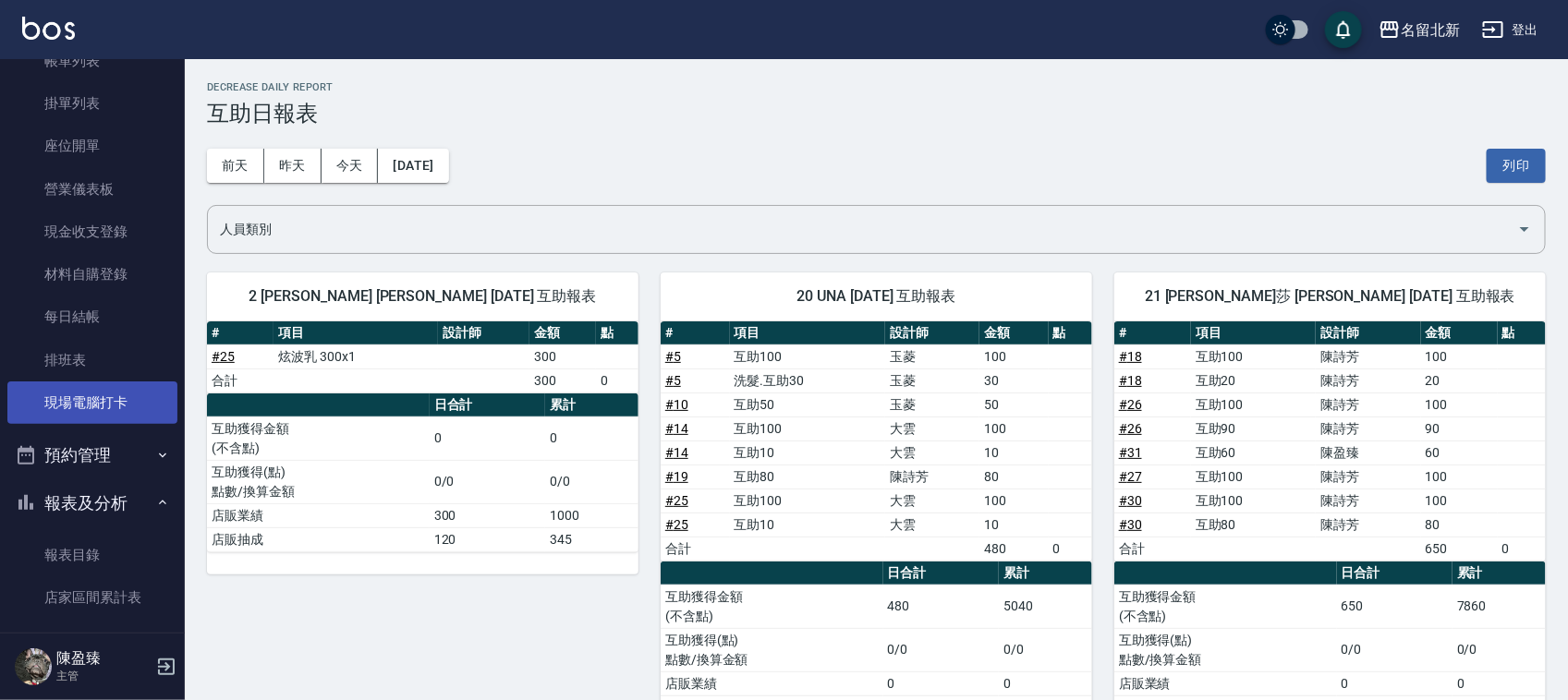
scroll to position [116, 0]
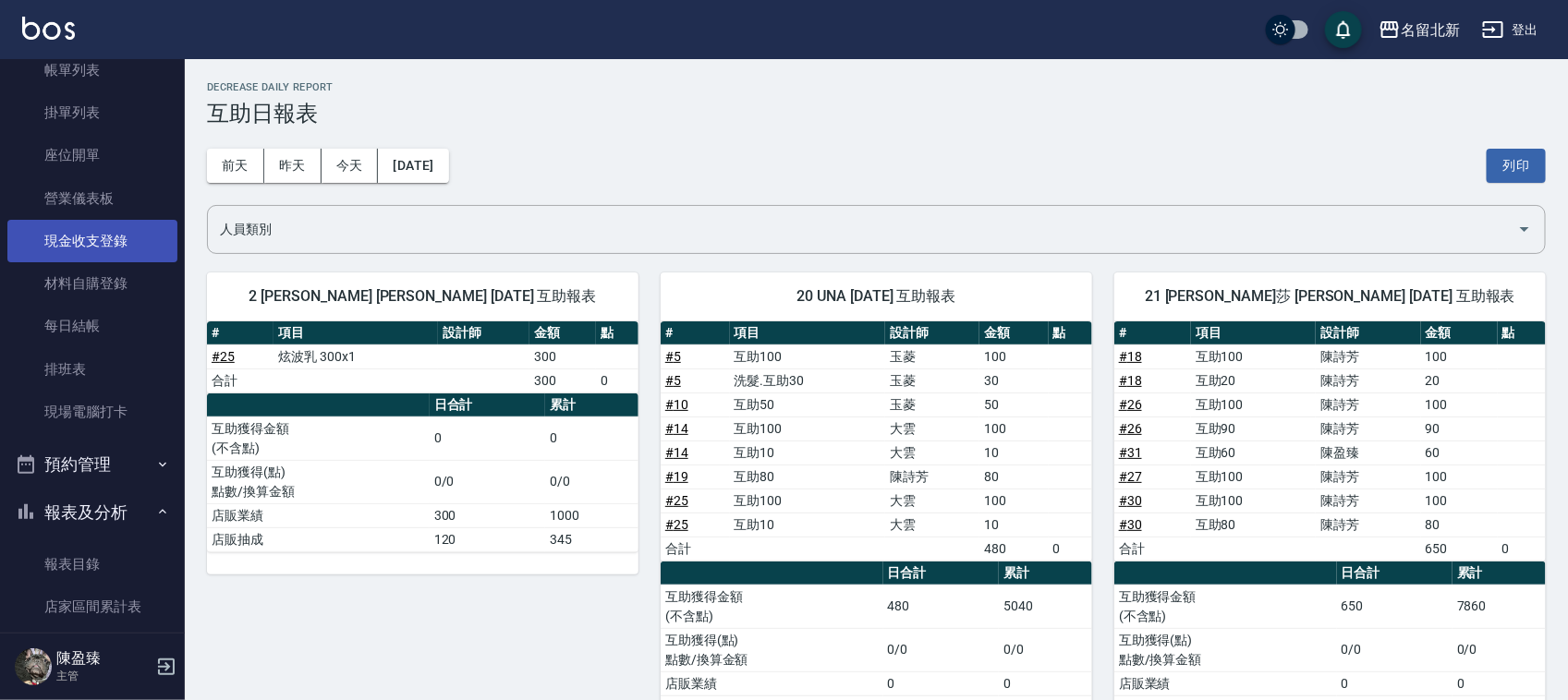
click at [112, 246] on link "現金收支登錄" at bounding box center [92, 240] width 170 height 43
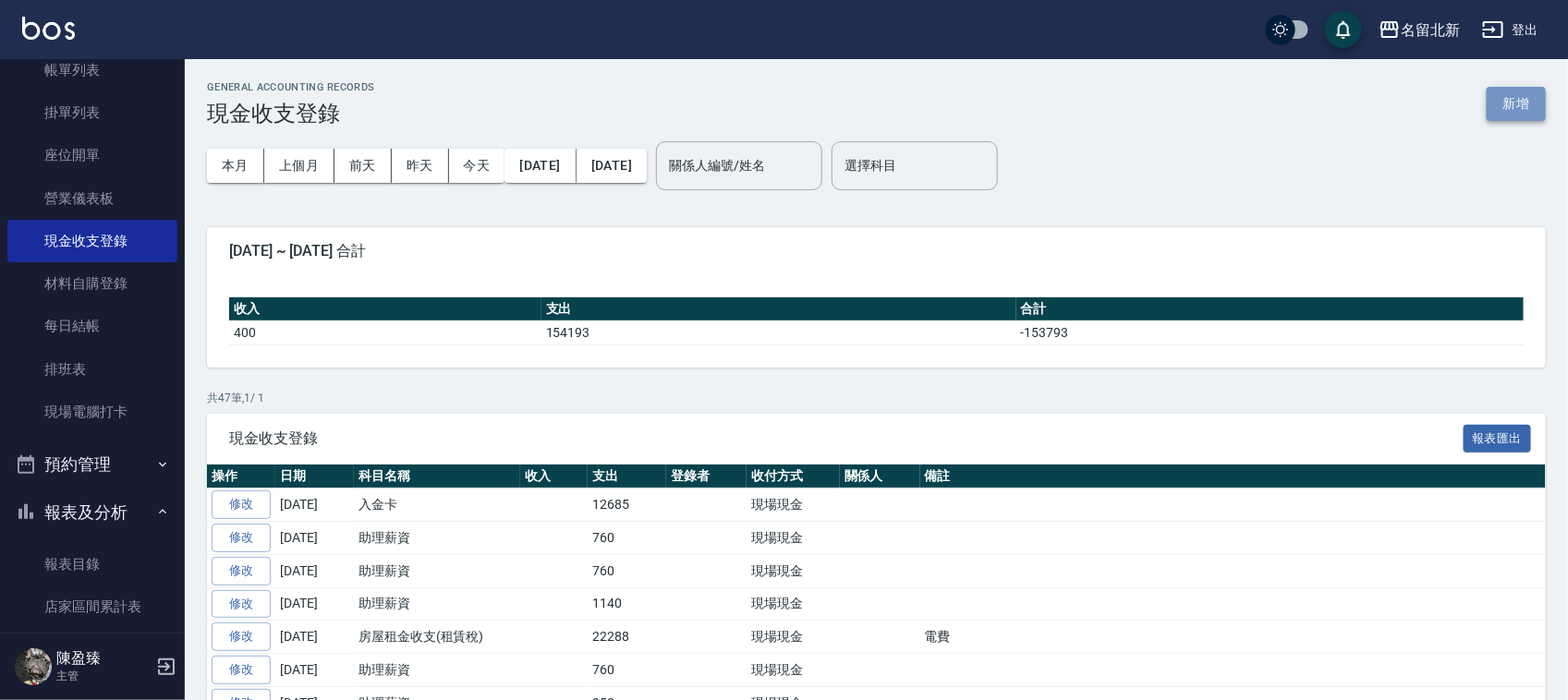
click at [1506, 117] on button "新增" at bounding box center [1515, 104] width 59 height 34
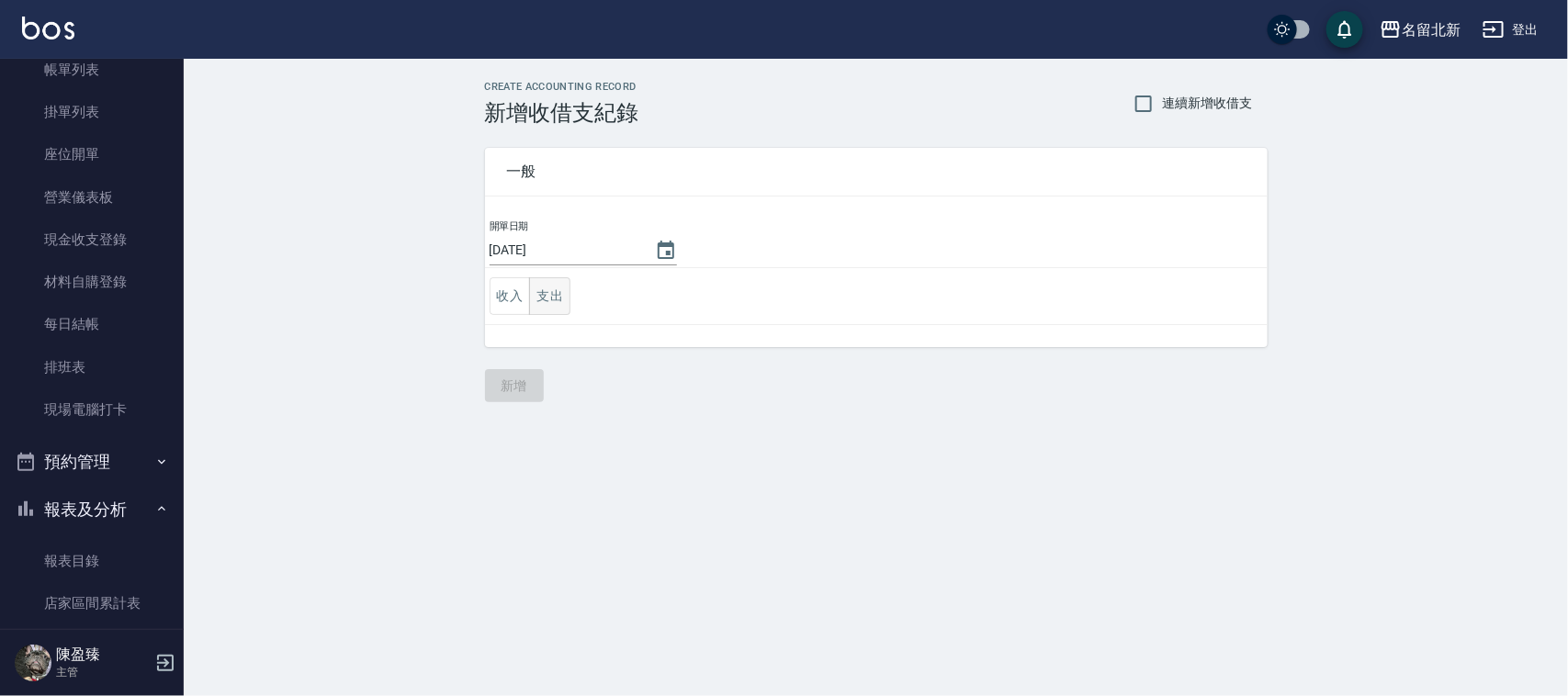
click at [547, 290] on button "支出" at bounding box center [550, 296] width 42 height 38
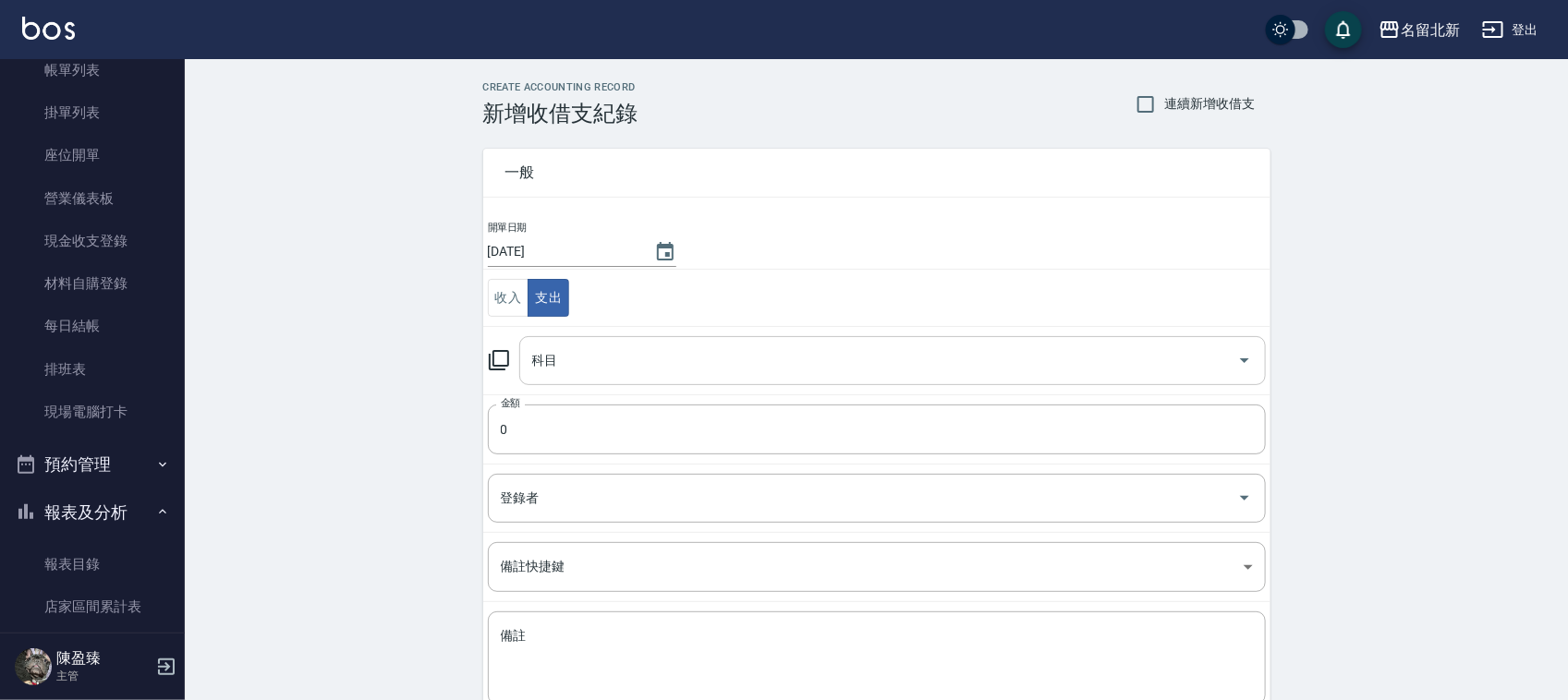
click at [640, 370] on input "科目" at bounding box center [879, 360] width 702 height 32
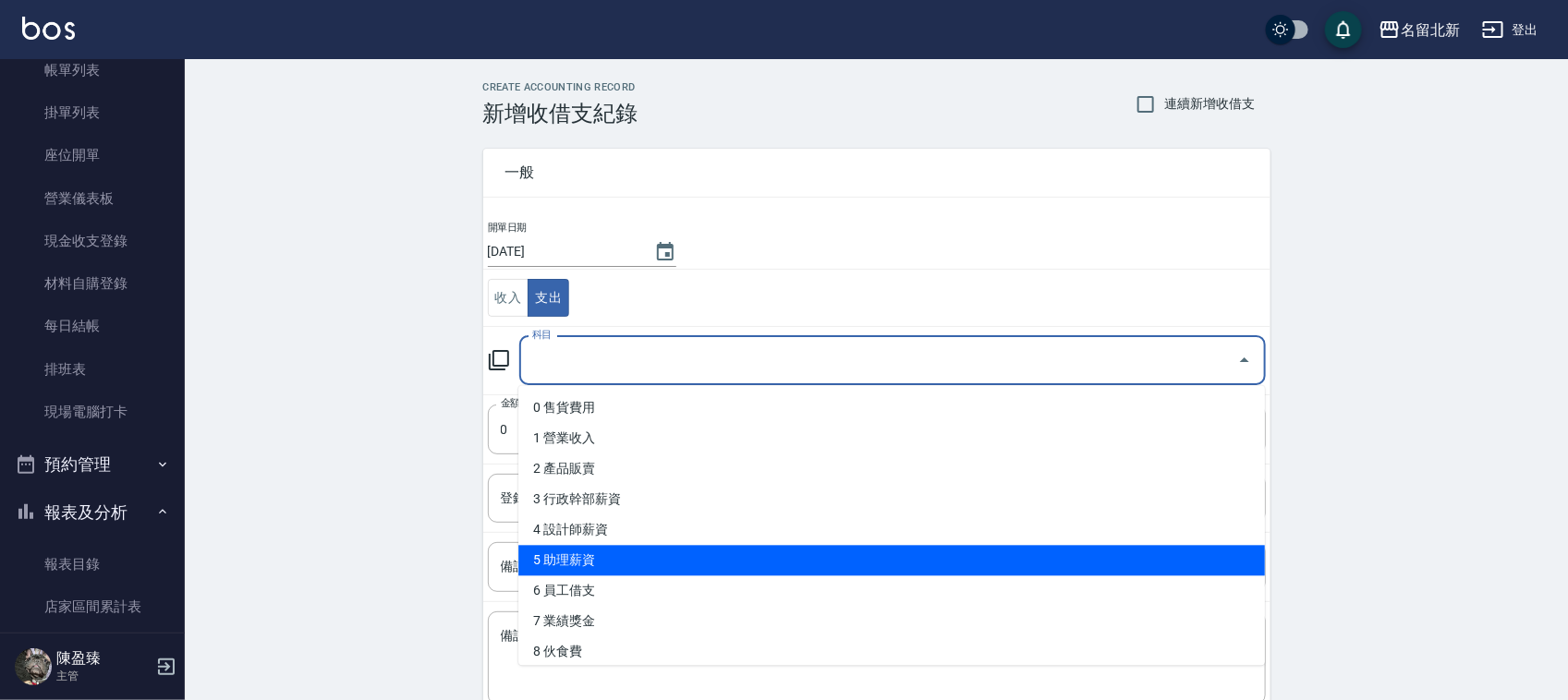
click at [616, 560] on li "5 助理薪資" at bounding box center [892, 560] width 746 height 31
type input "5 助理薪資"
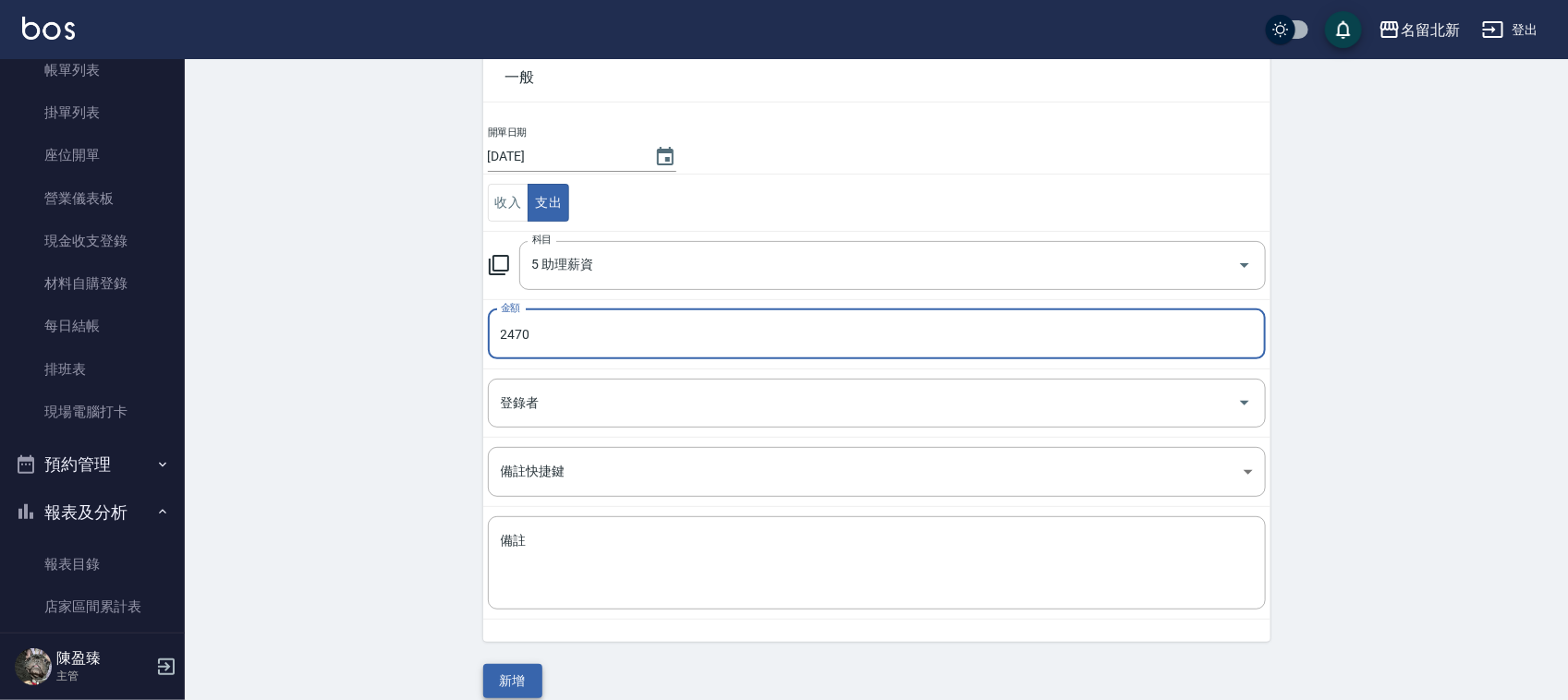
scroll to position [117, 0]
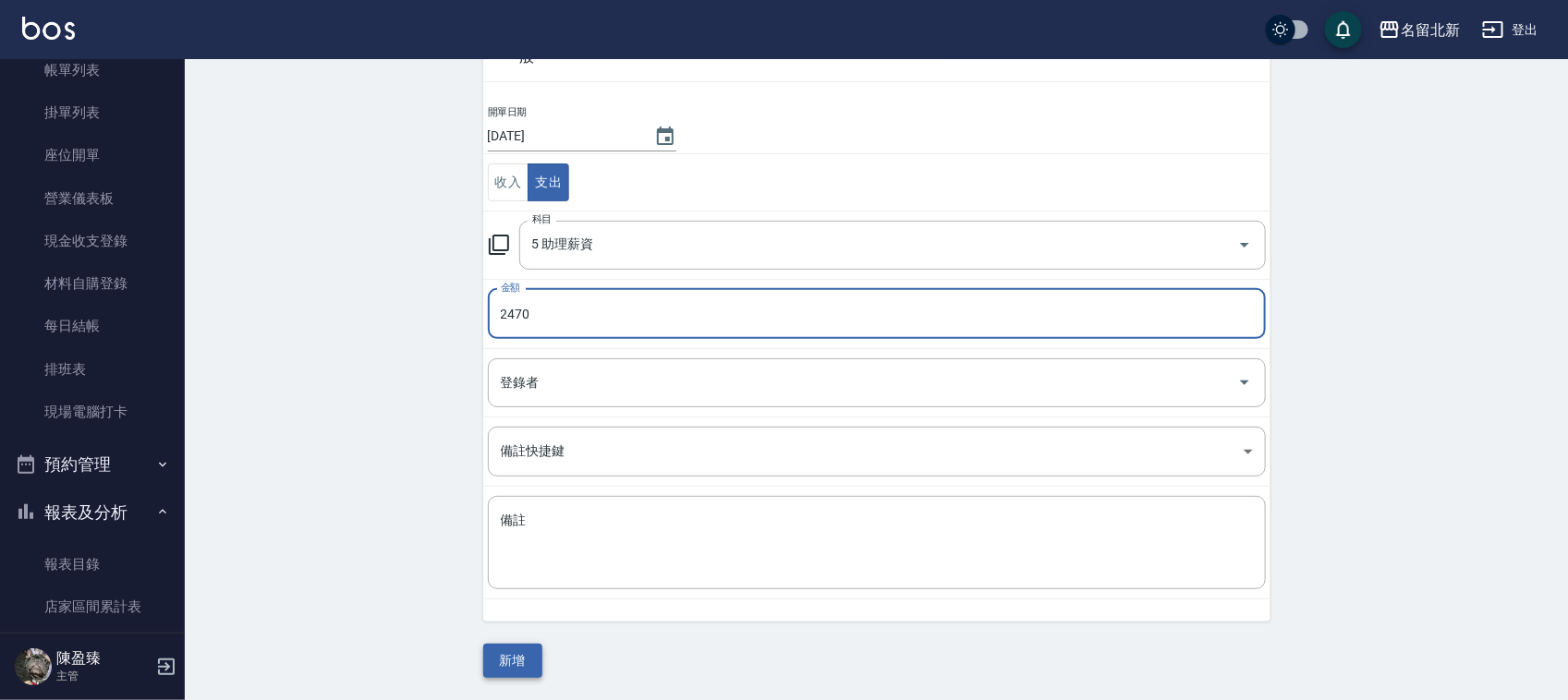
type input "2470"
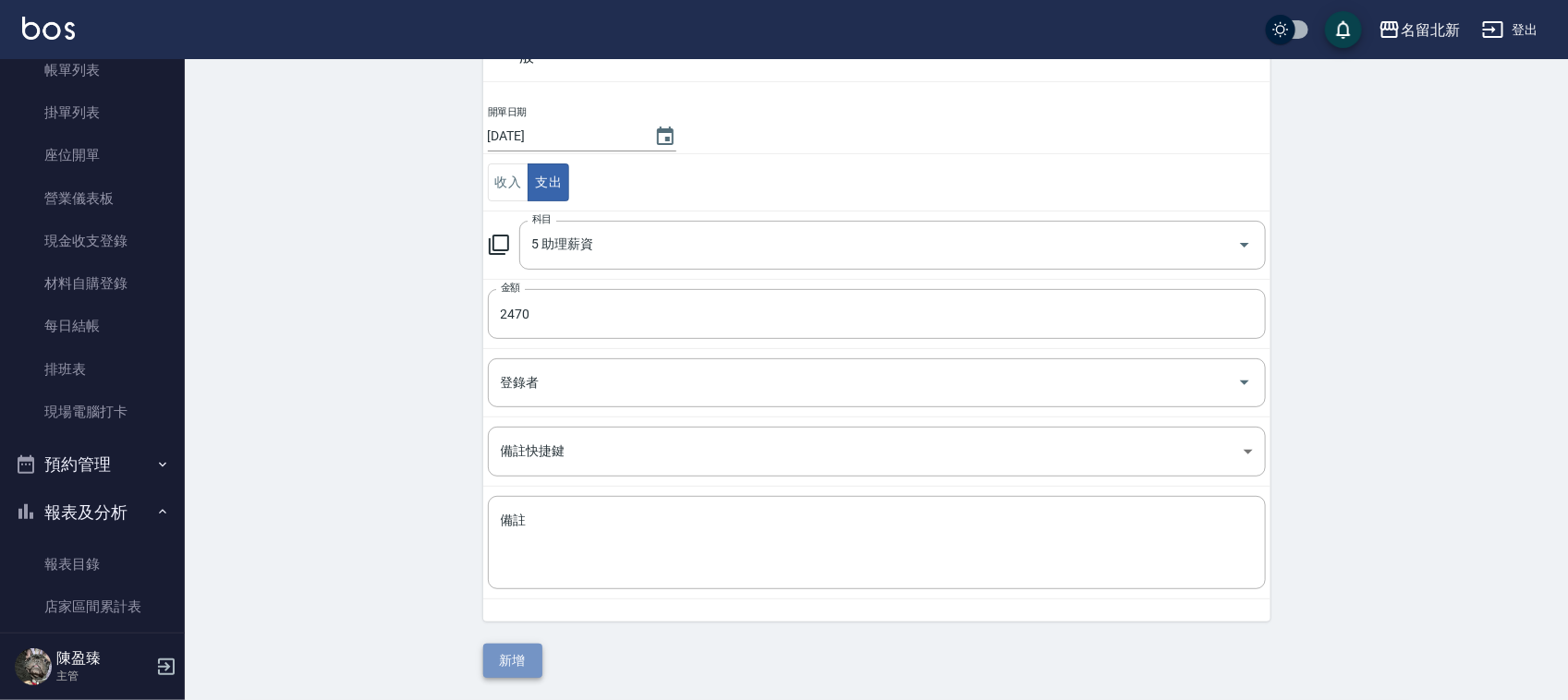
click at [519, 645] on button "新增" at bounding box center [512, 661] width 59 height 34
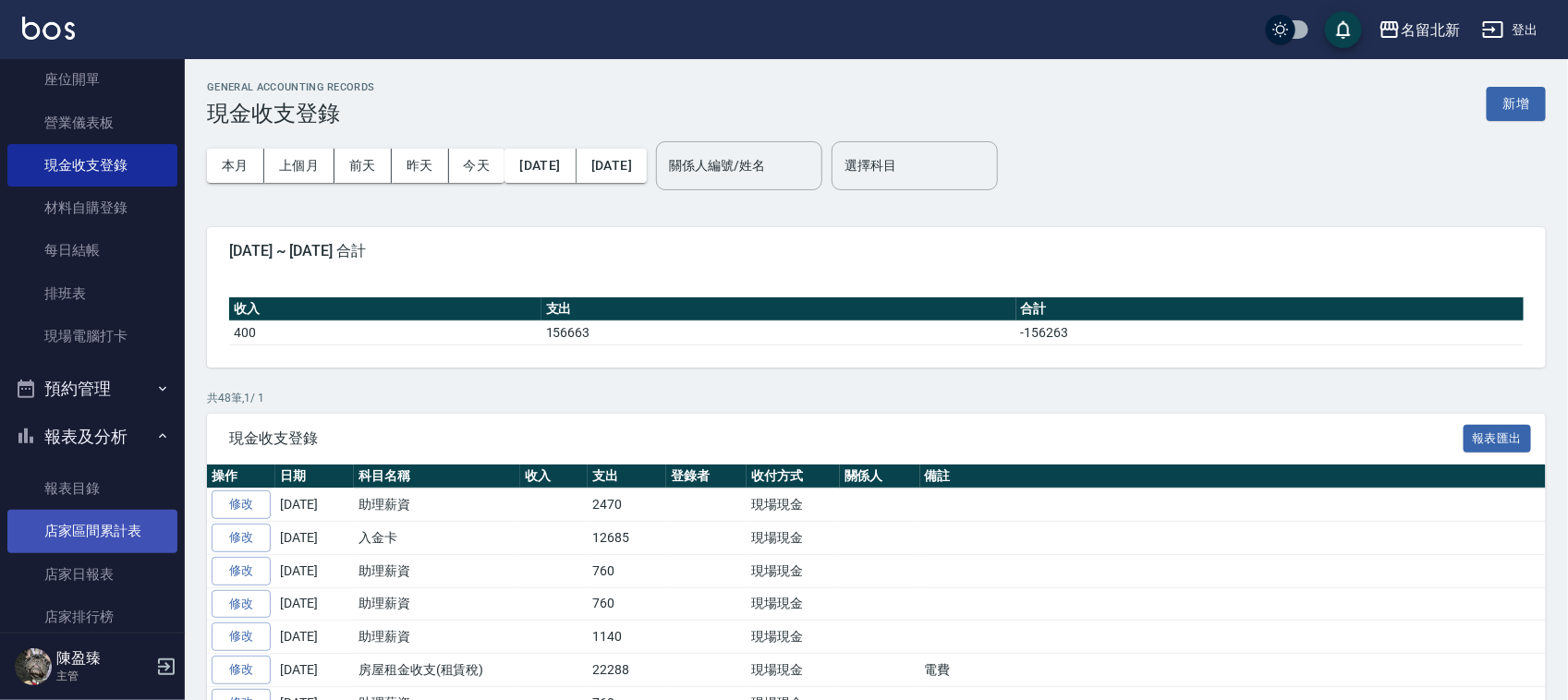
scroll to position [231, 0]
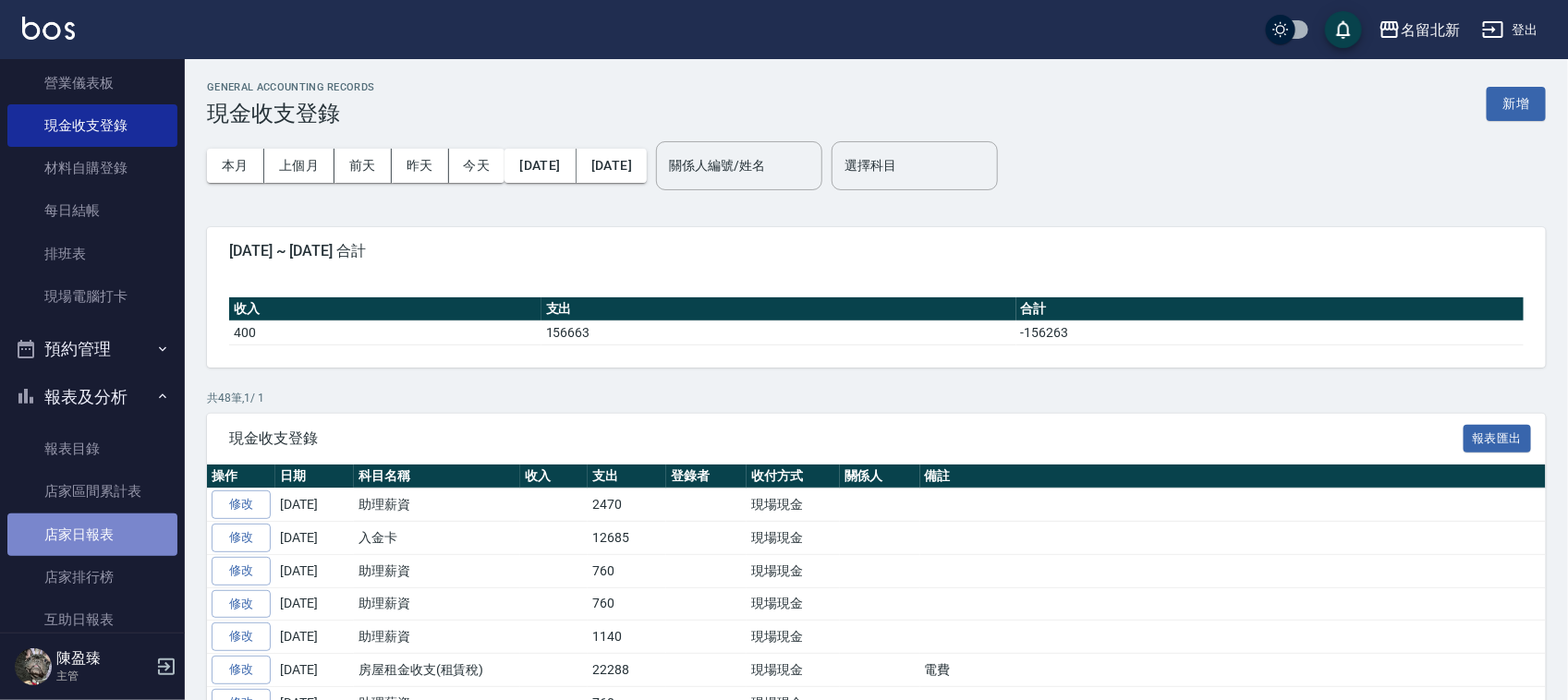
click at [127, 527] on link "店家日報表" at bounding box center [92, 534] width 170 height 43
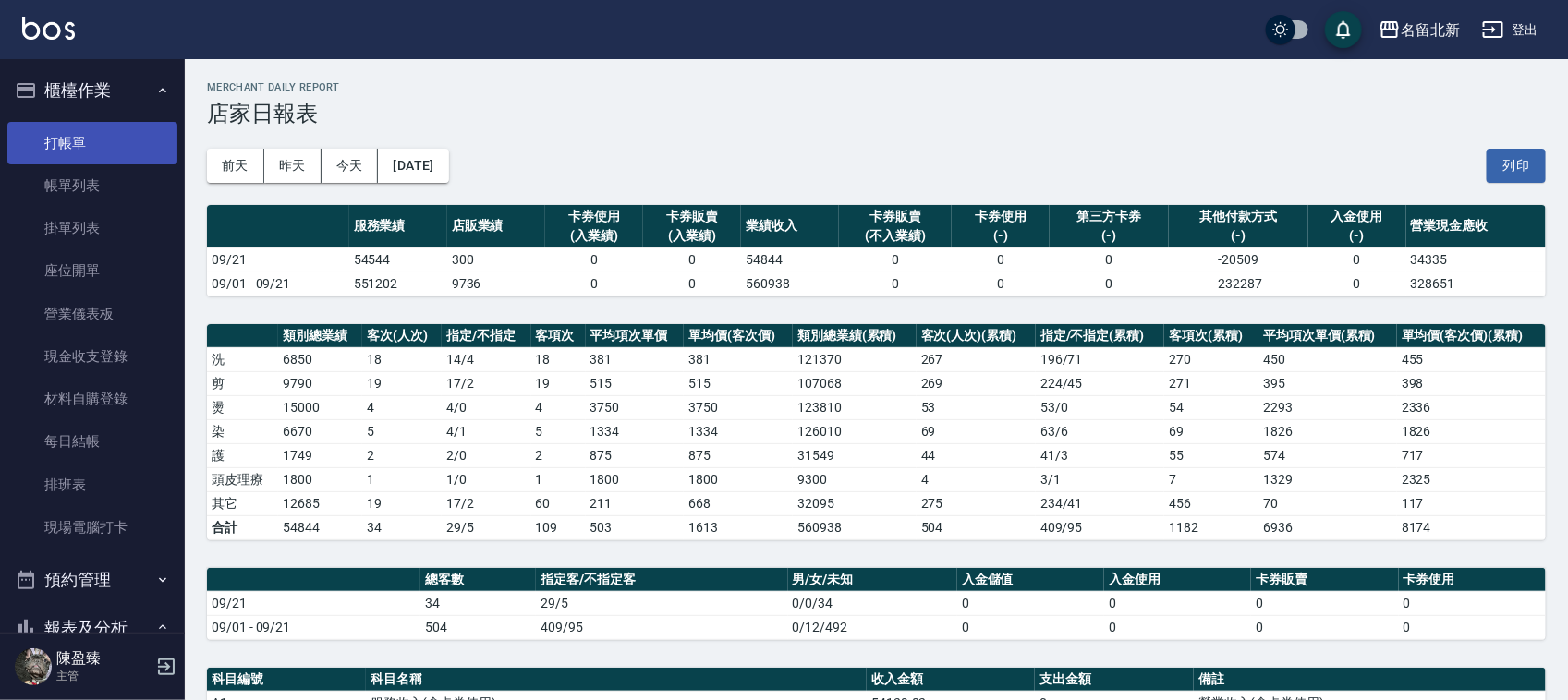
click at [93, 130] on link "打帳單" at bounding box center [92, 143] width 170 height 43
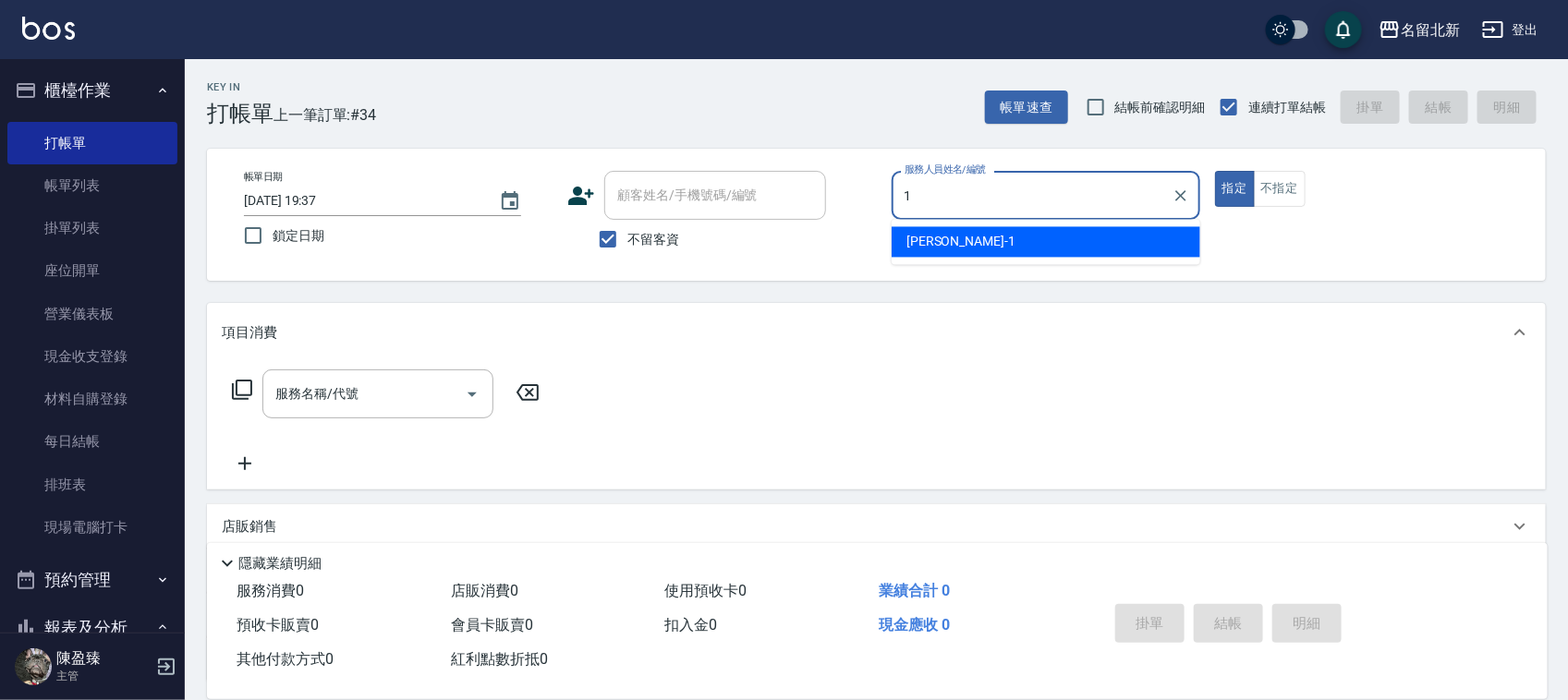
type input "[PERSON_NAME]-1"
type button "true"
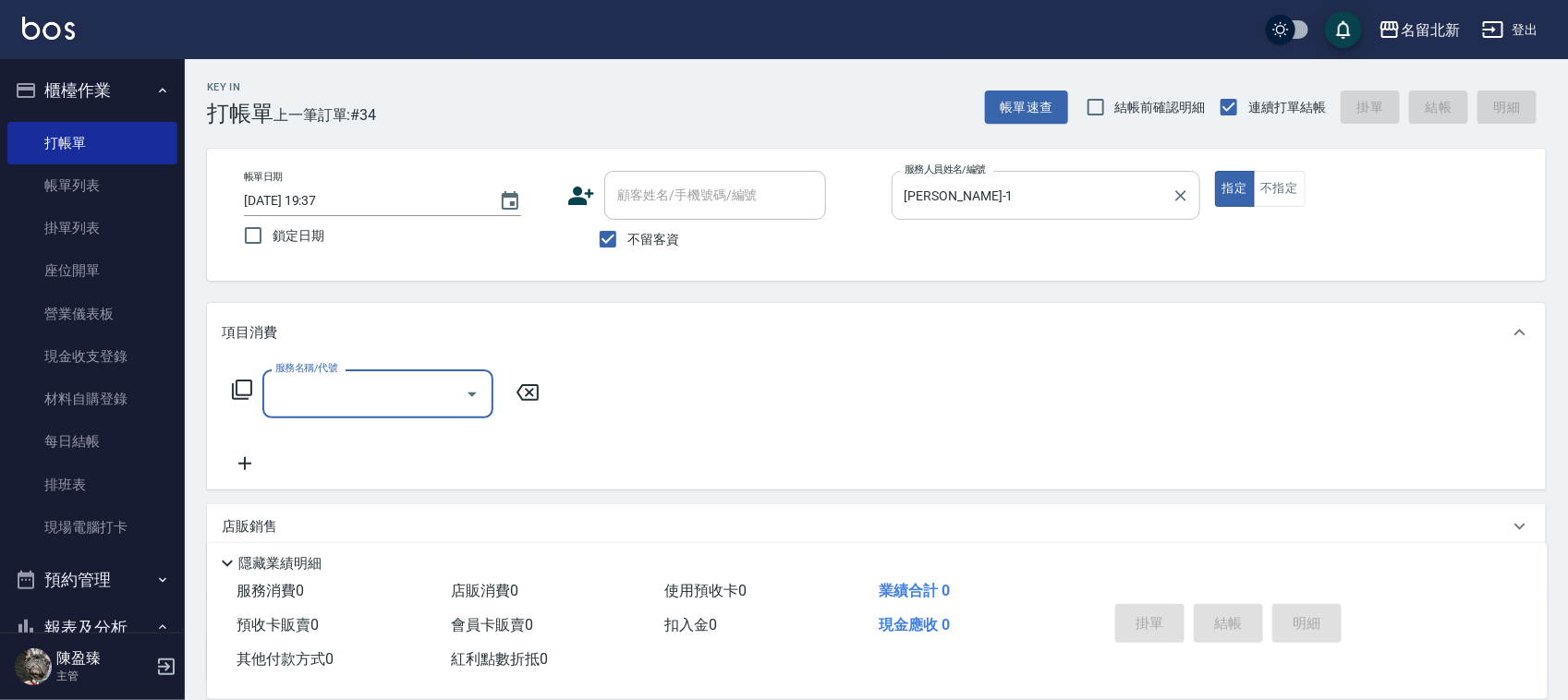
type input "0"
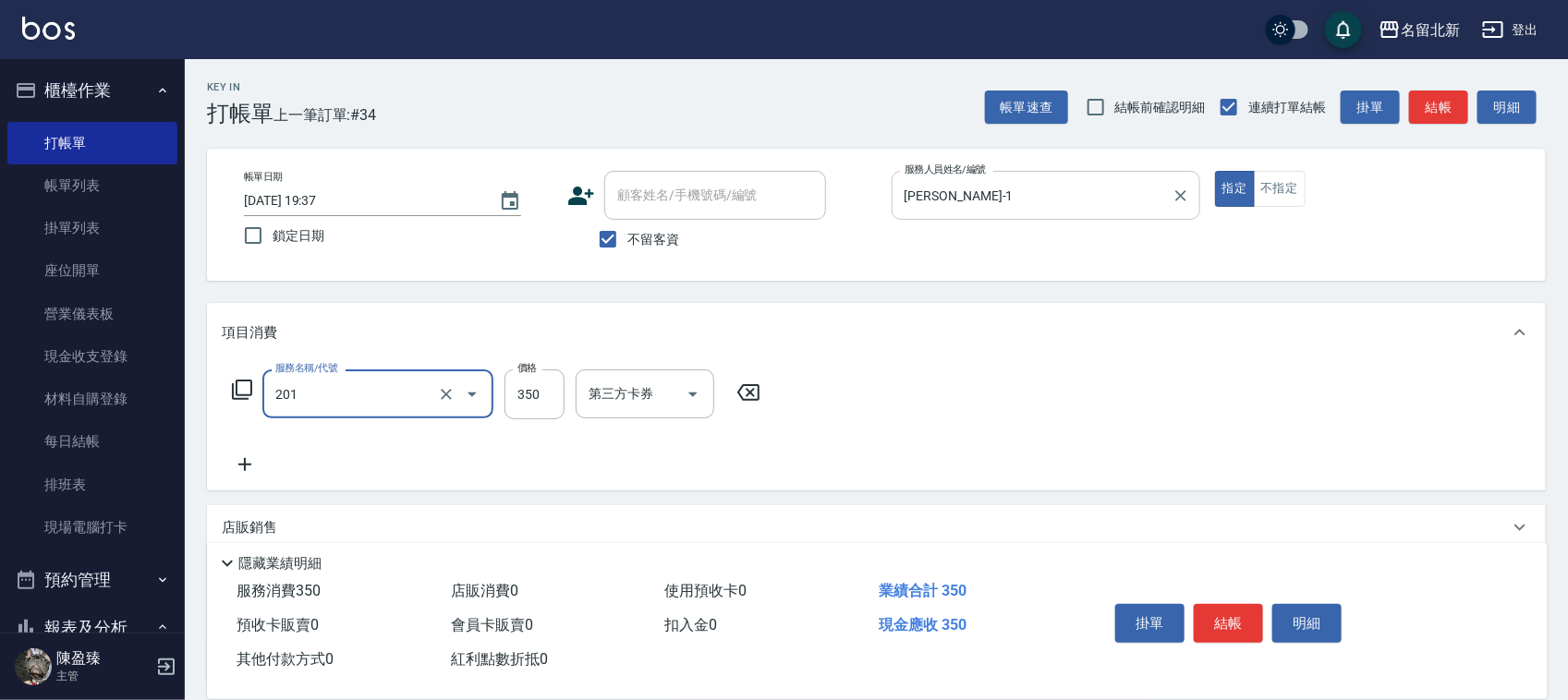
type input "一般洗髮(201)"
type input "3000"
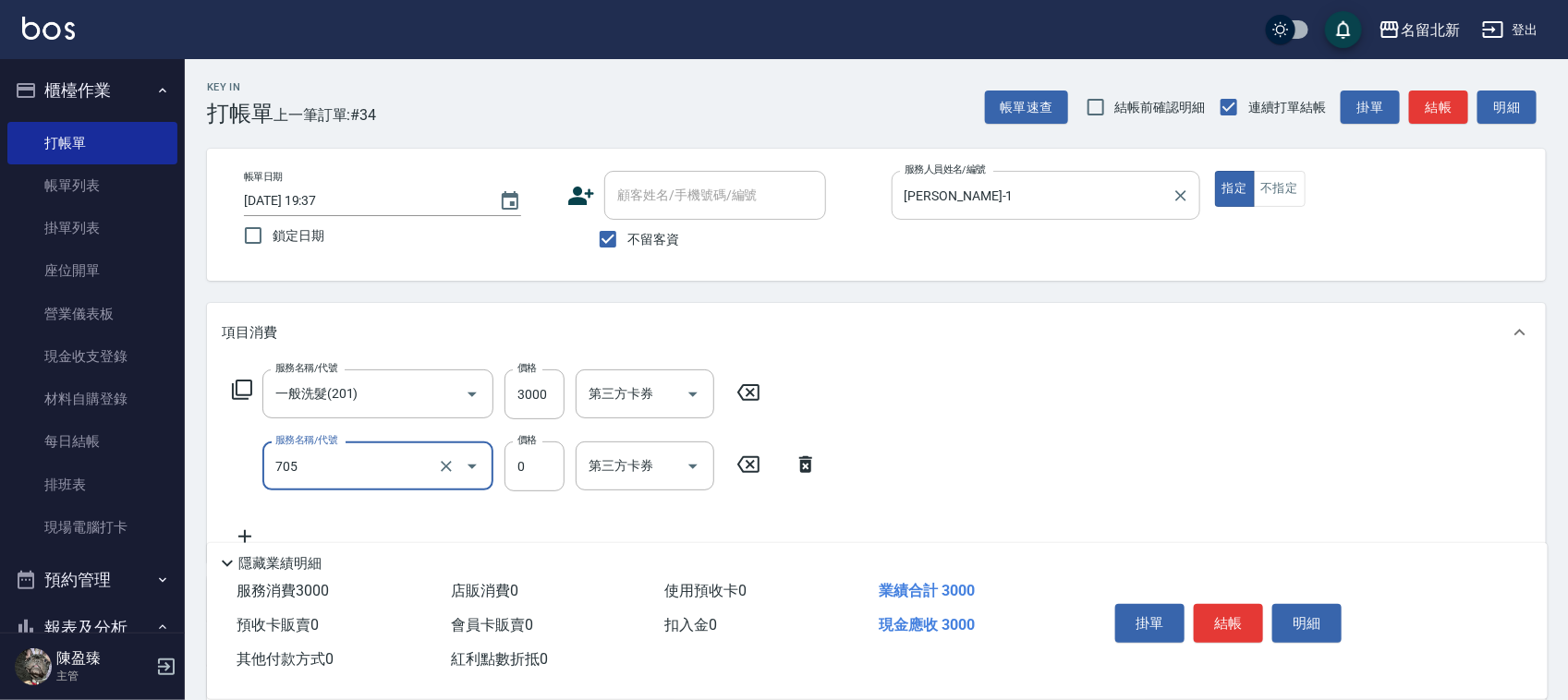
type input "互助50(705)"
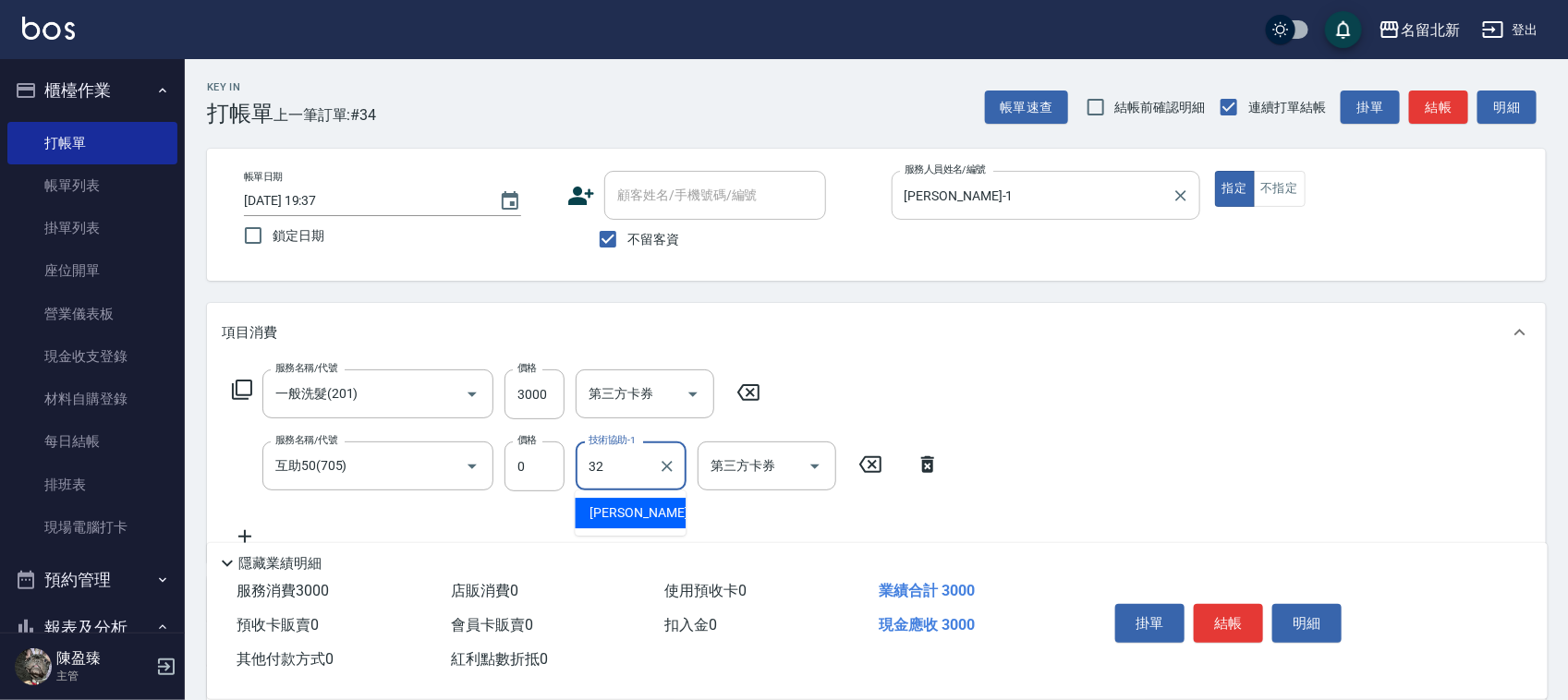
type input "品萱-32"
click at [1204, 606] on button "結帳" at bounding box center [1228, 623] width 69 height 39
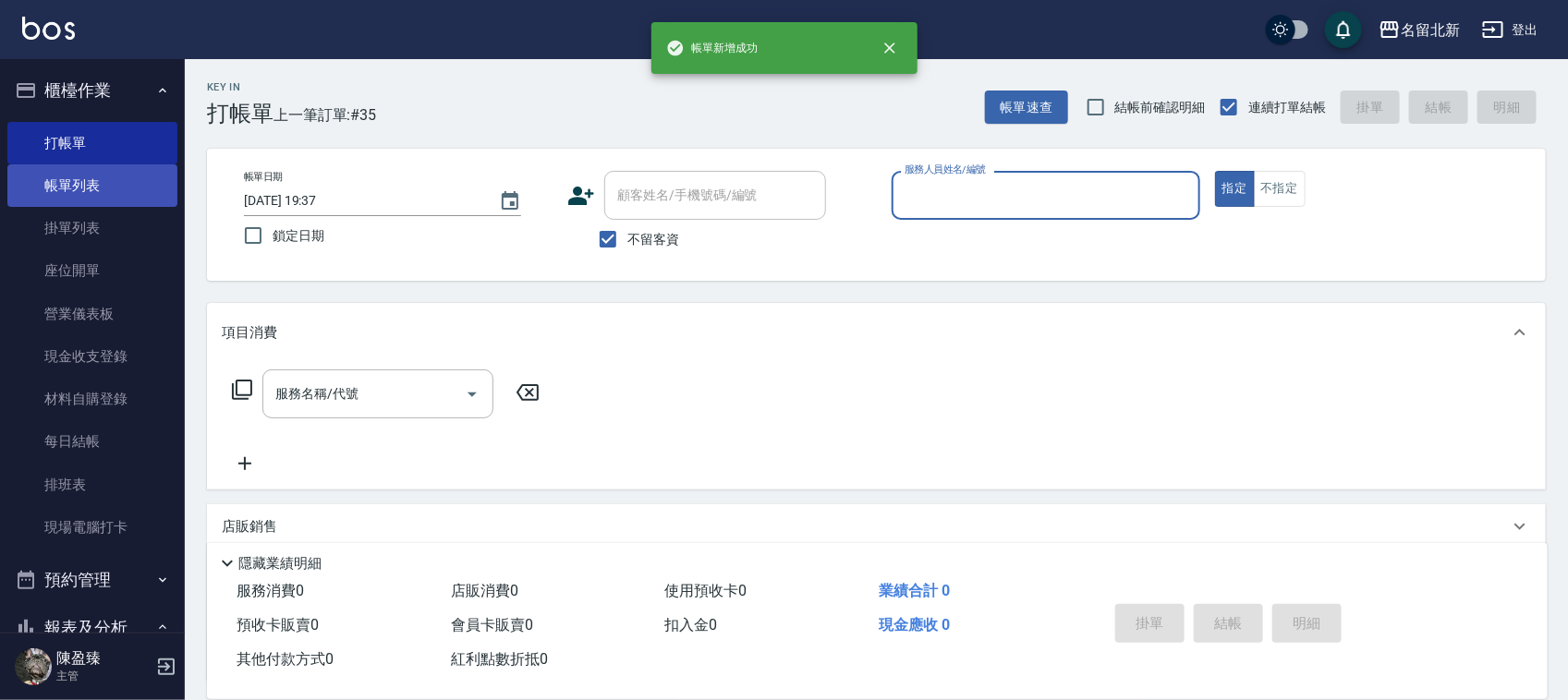
drag, startPoint x: 85, startPoint y: 174, endPoint x: 190, endPoint y: 160, distance: 105.9
click at [89, 174] on link "帳單列表" at bounding box center [92, 185] width 170 height 43
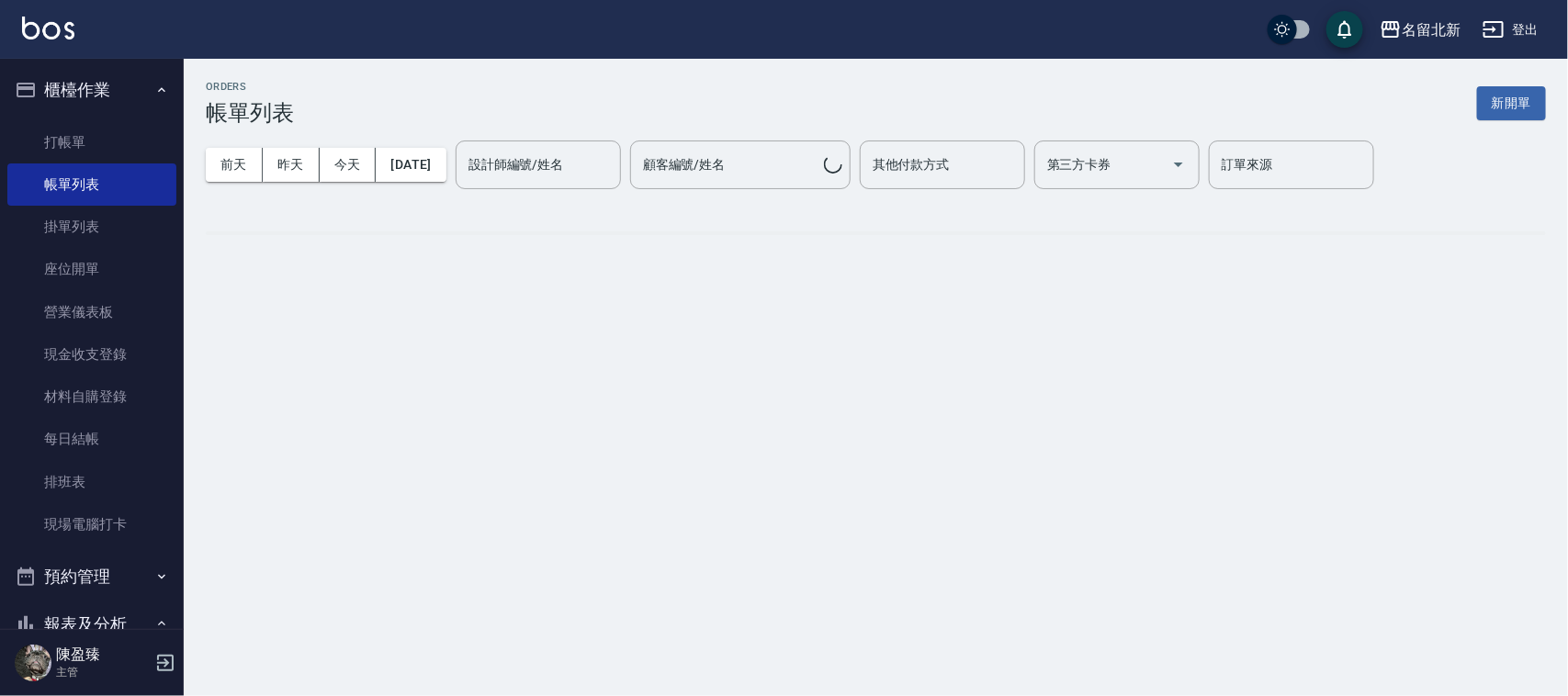
click at [534, 166] on div "設計師編號/姓名 設計師編號/姓名" at bounding box center [538, 165] width 166 height 49
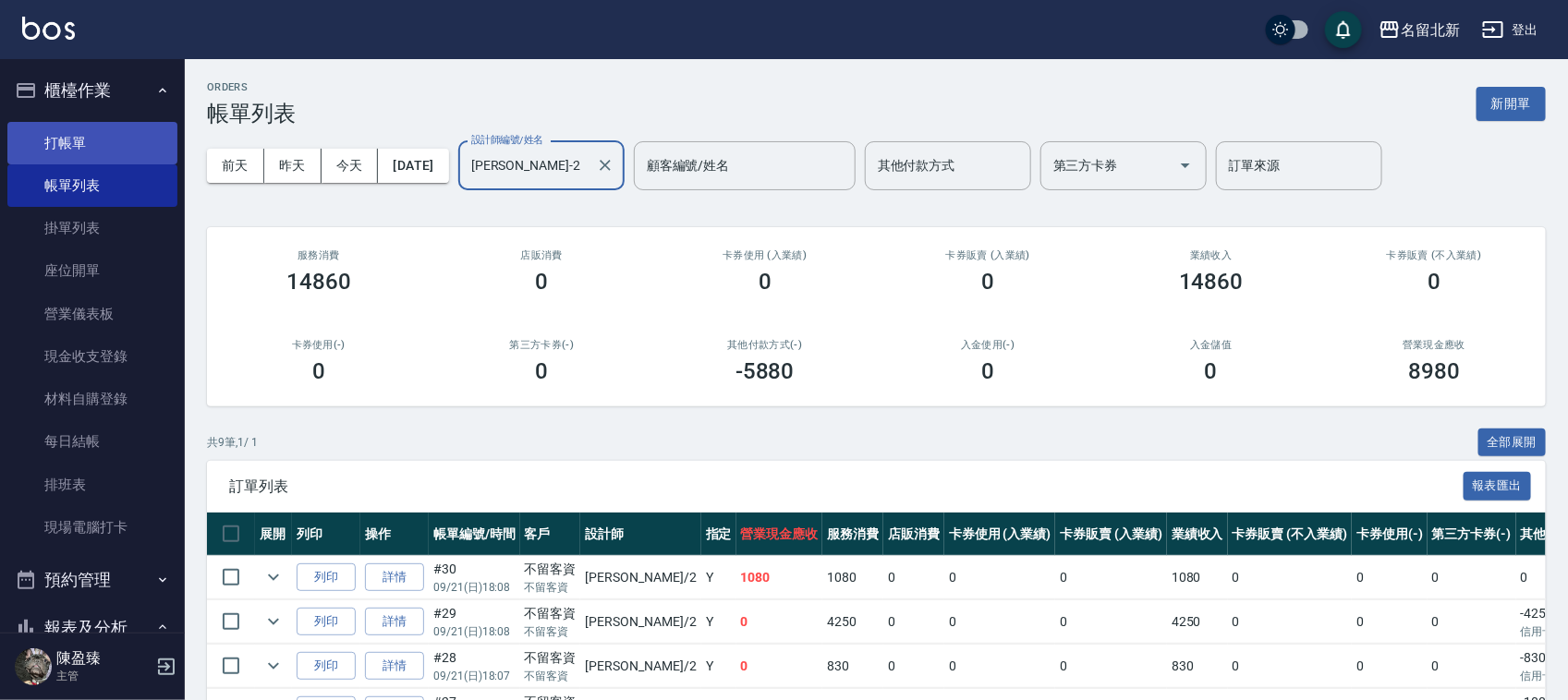
type input "[PERSON_NAME]-2"
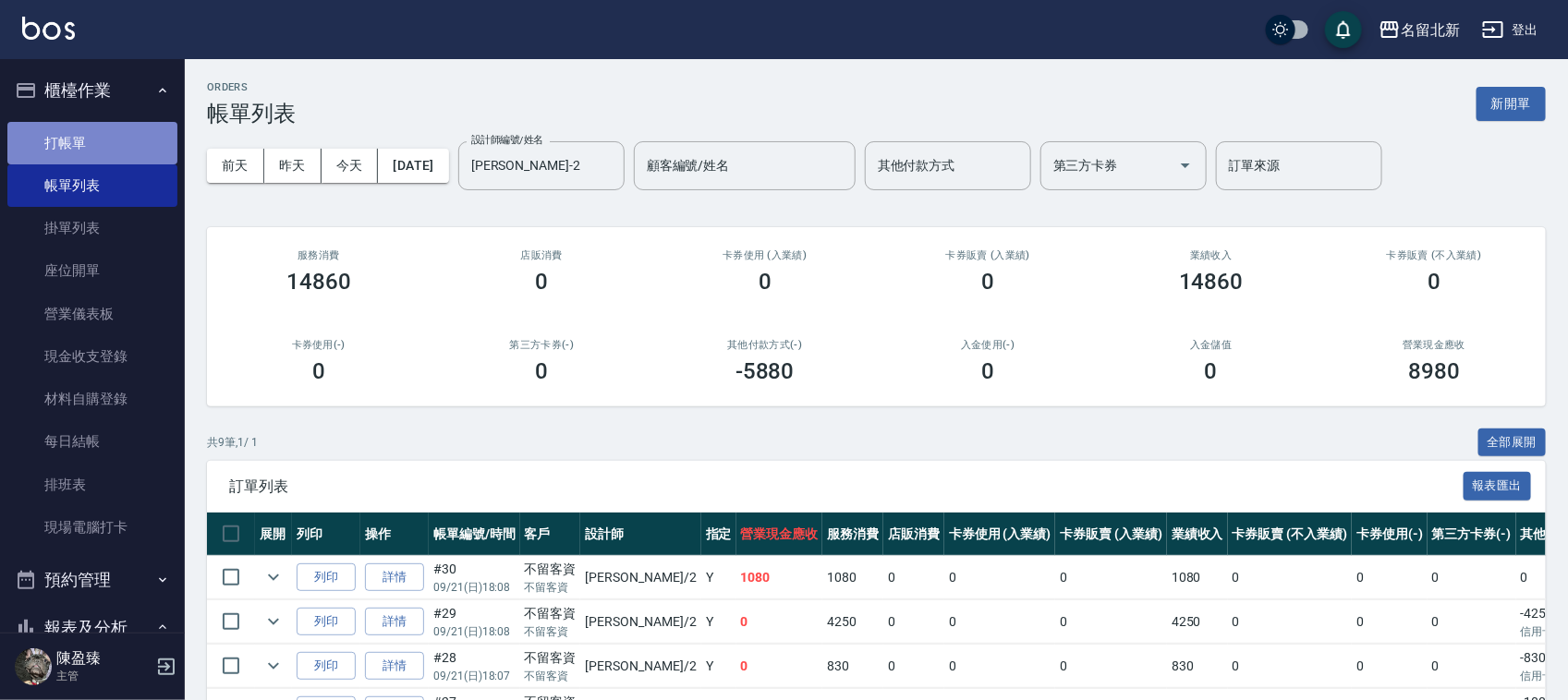
click at [99, 127] on link "打帳單" at bounding box center [92, 143] width 170 height 43
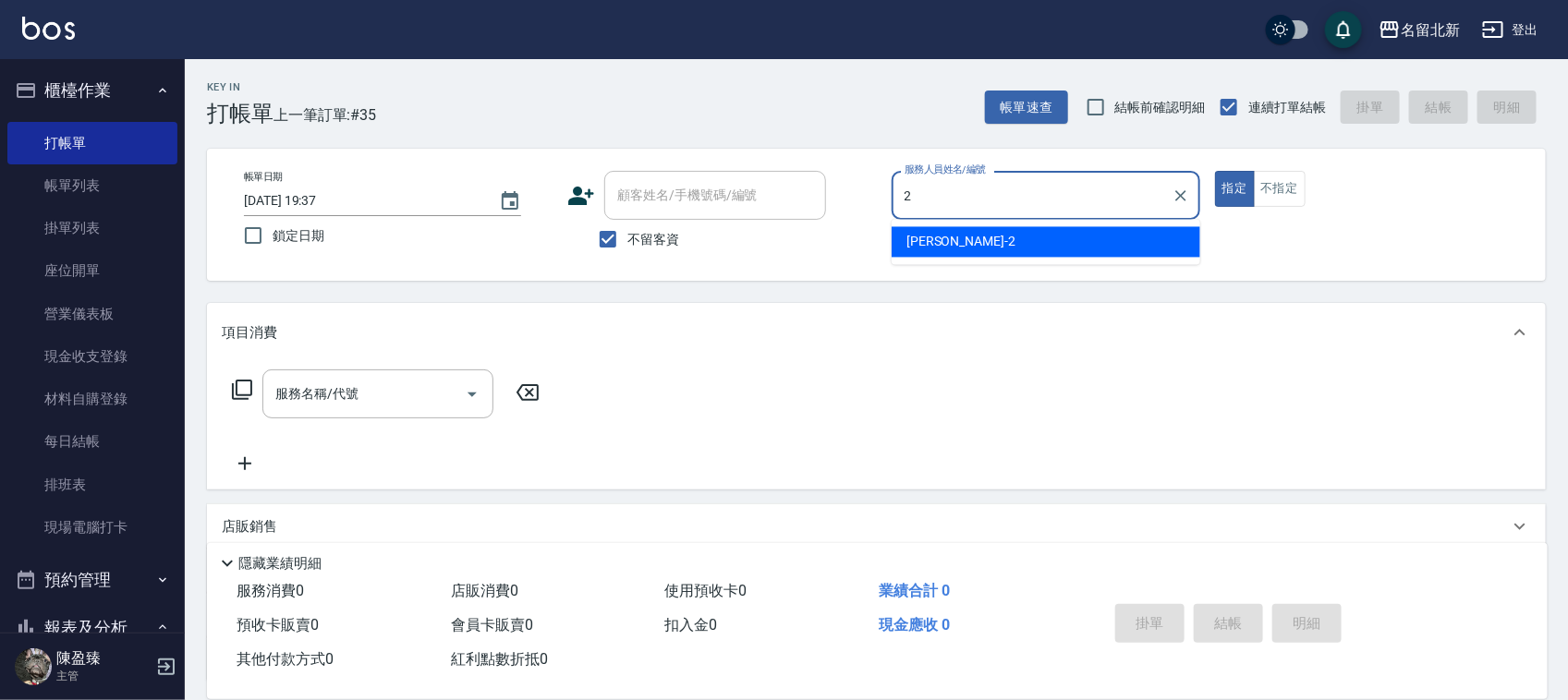
type input "[PERSON_NAME]-2"
type button "true"
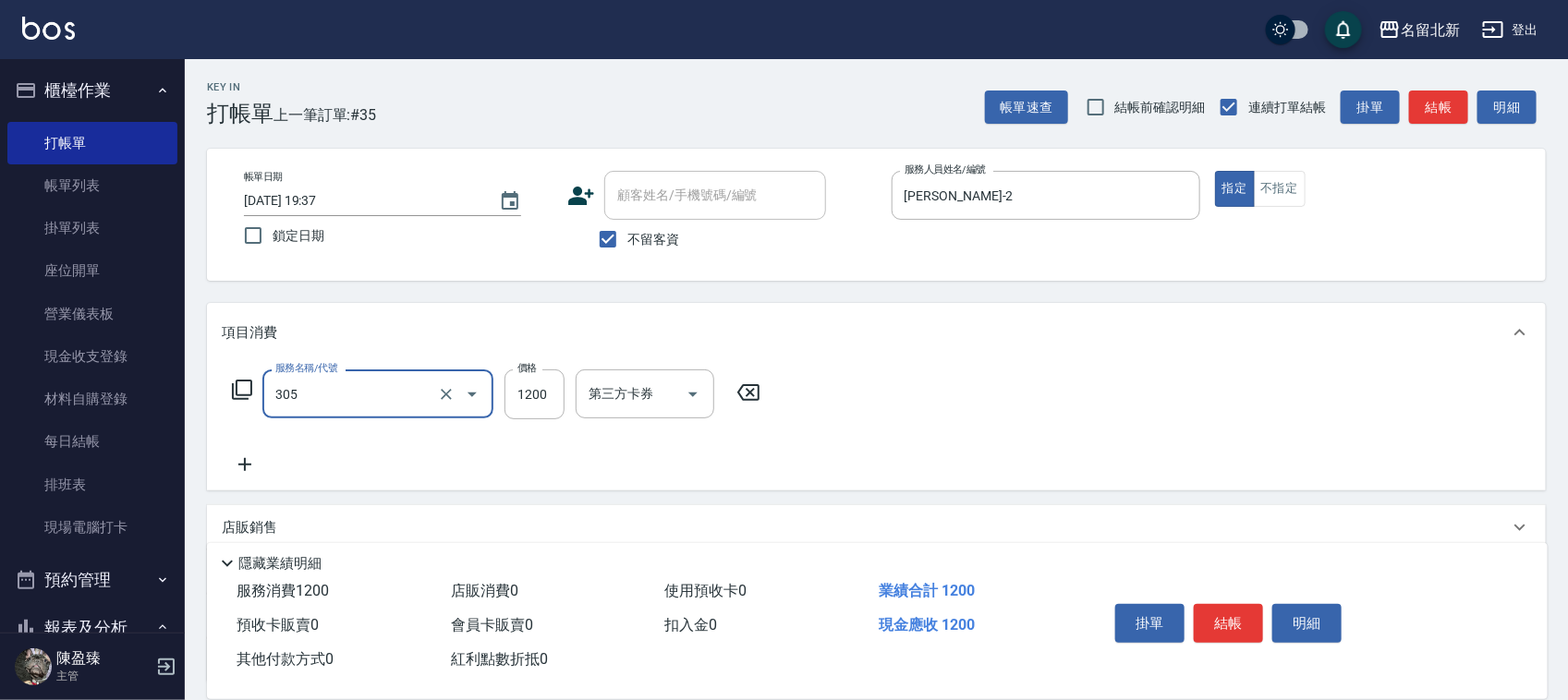
type input "1200元剪髮卡(305)"
type input "1400"
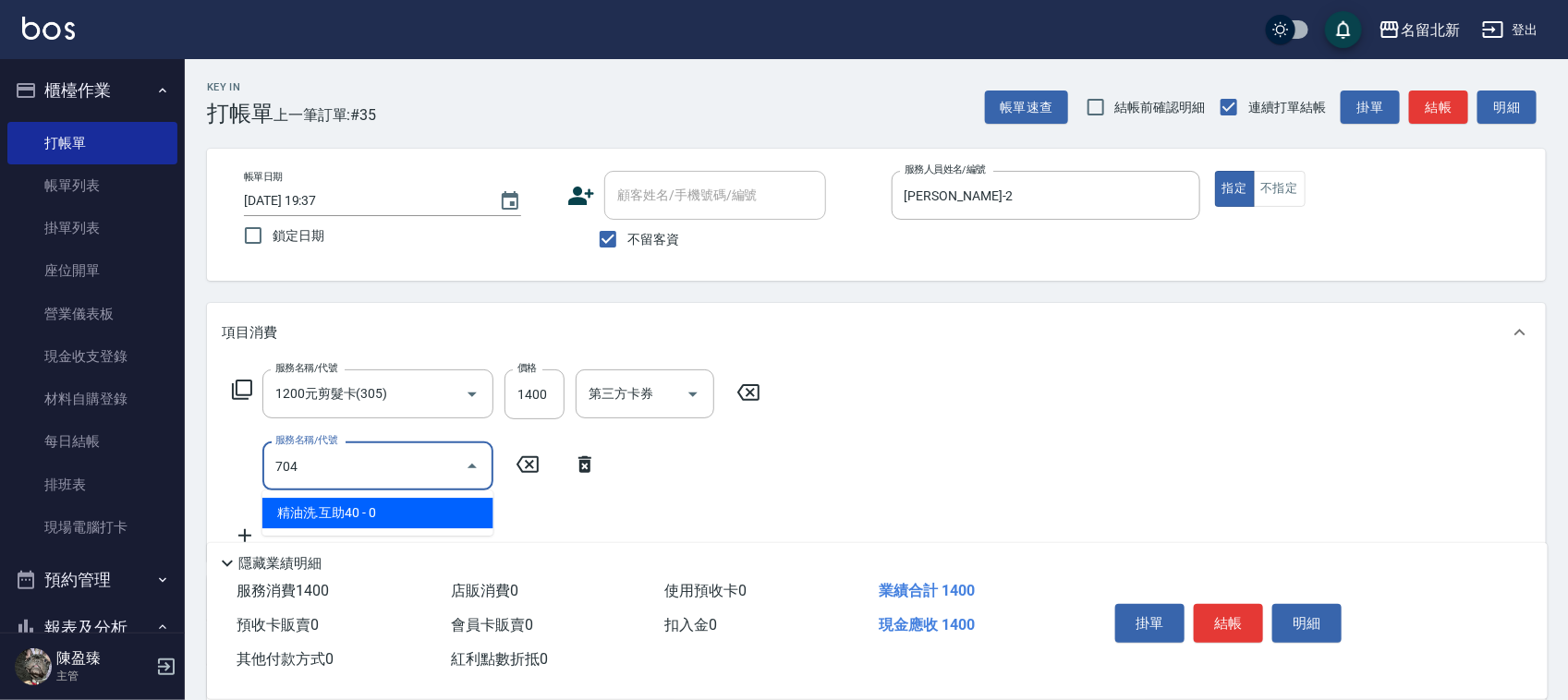
type input "精油洗.互助40(704)"
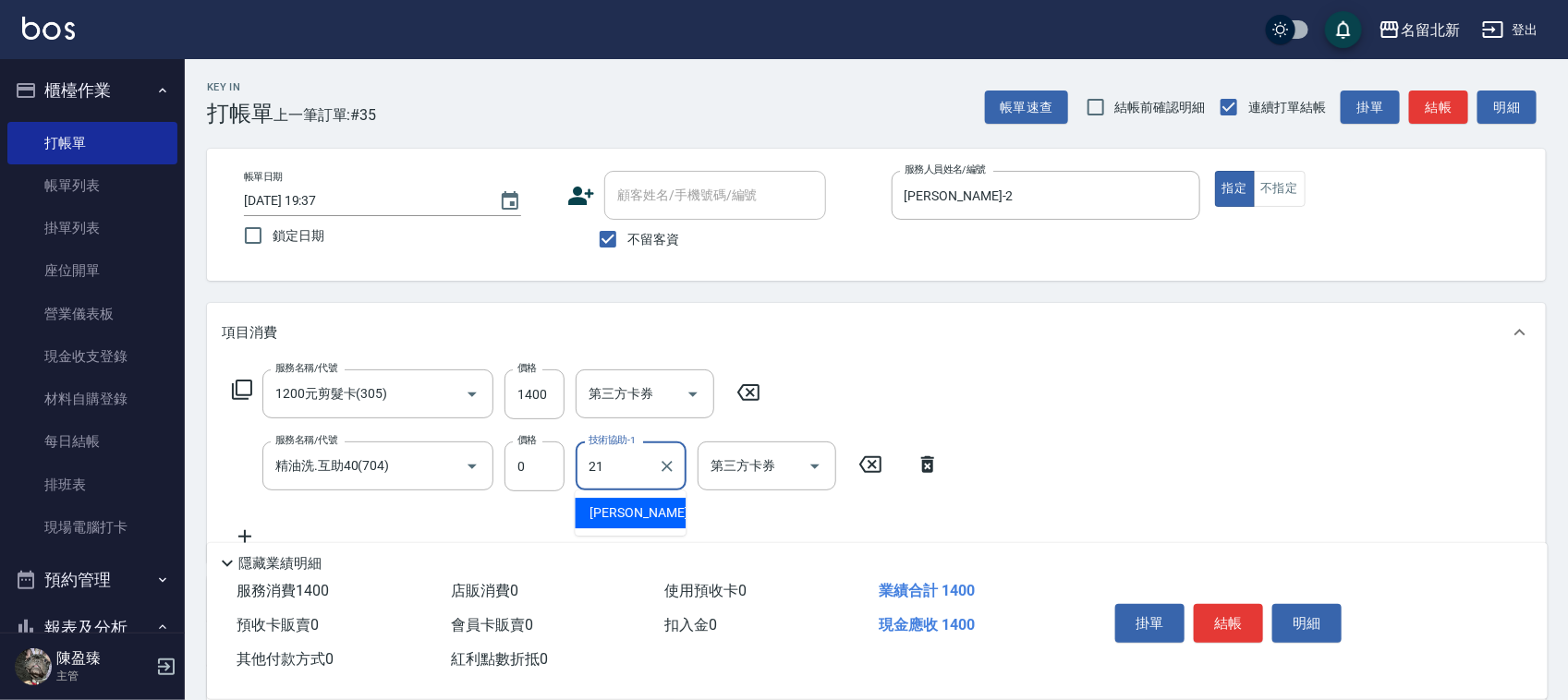
type input "[PERSON_NAME]-21"
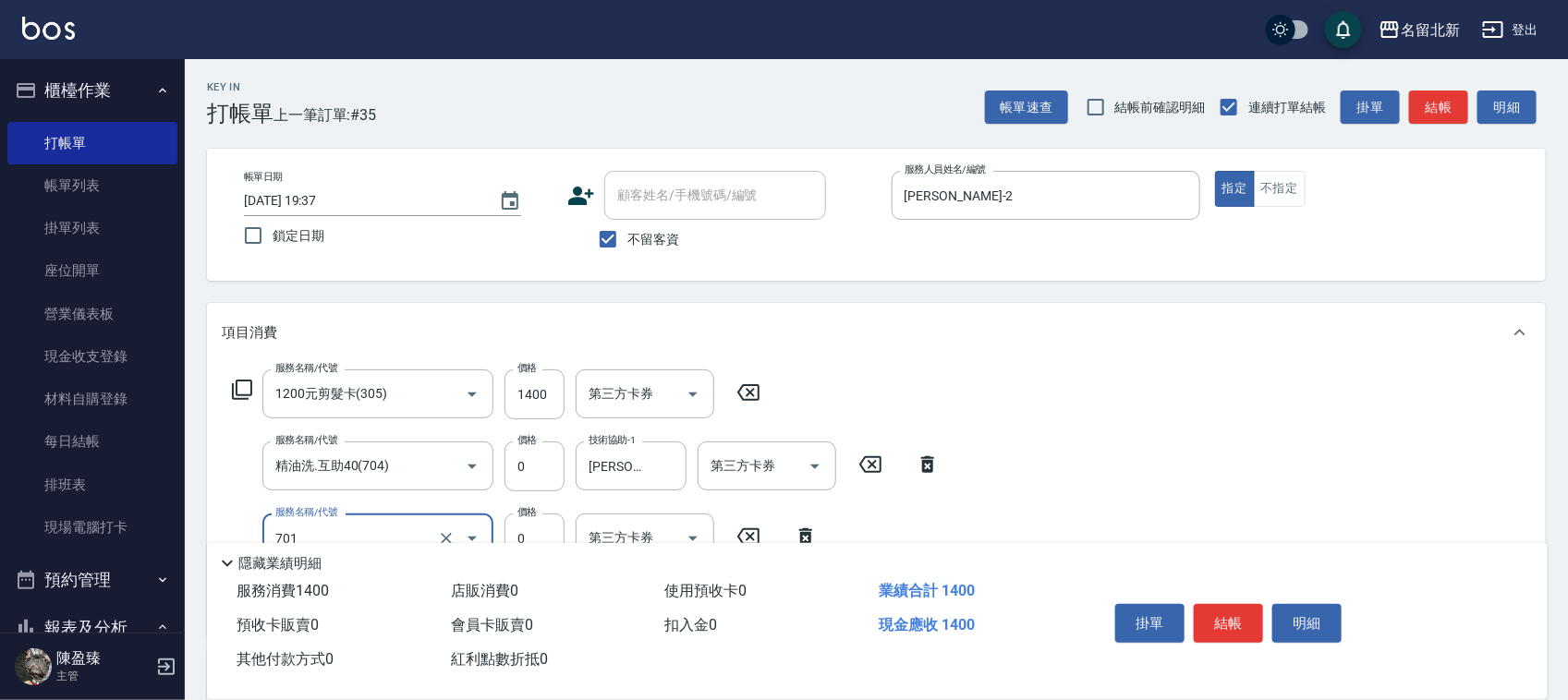
type input "互助10(701)"
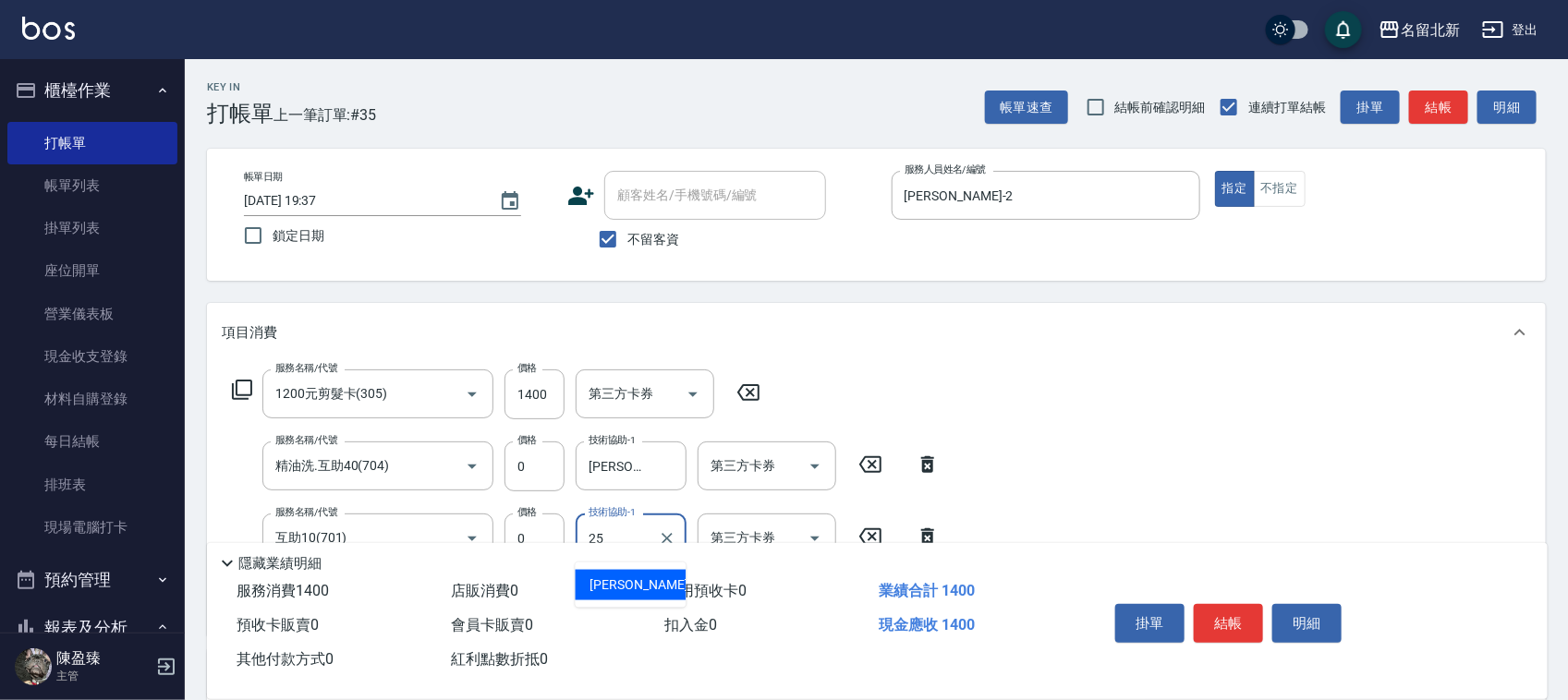
type input "禎禎-25"
click at [1234, 612] on button "結帳" at bounding box center [1228, 623] width 69 height 39
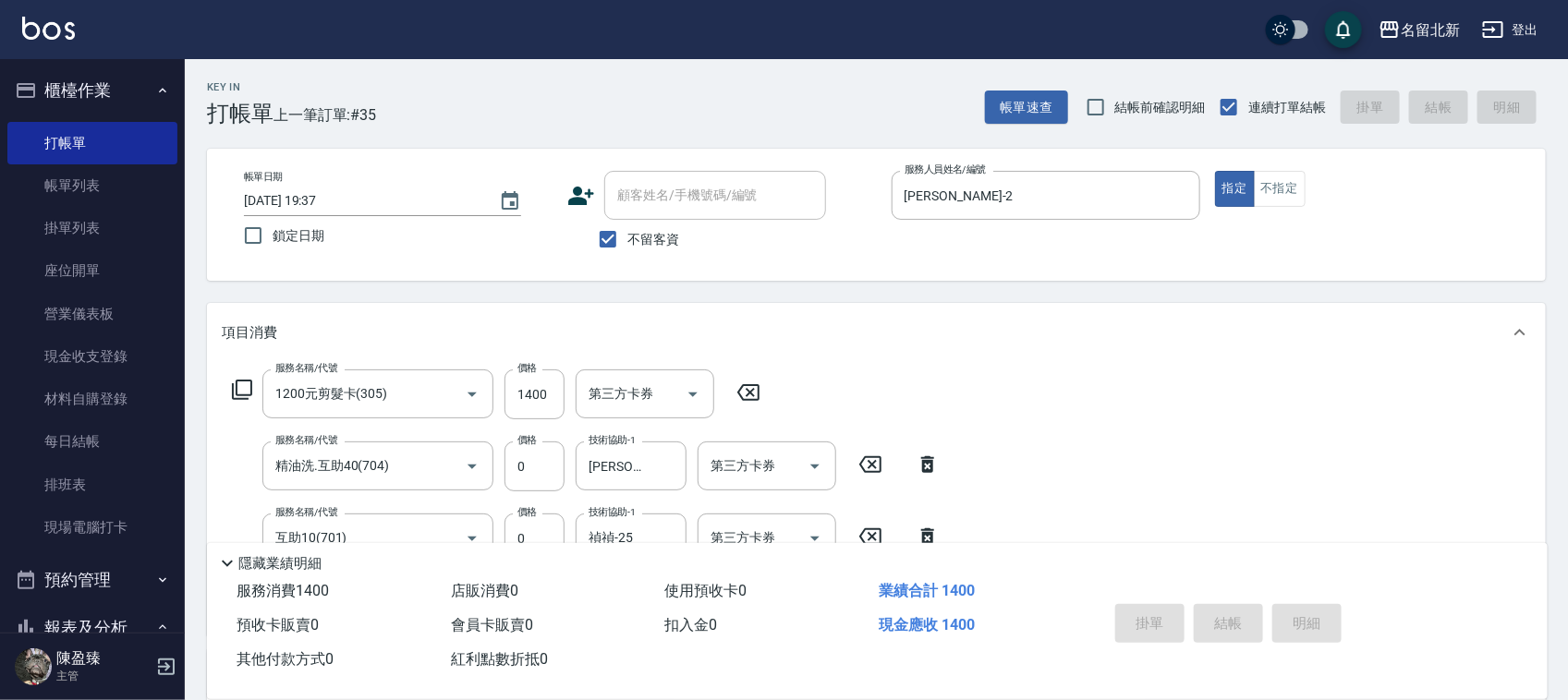
type input "[DATE] 19:38"
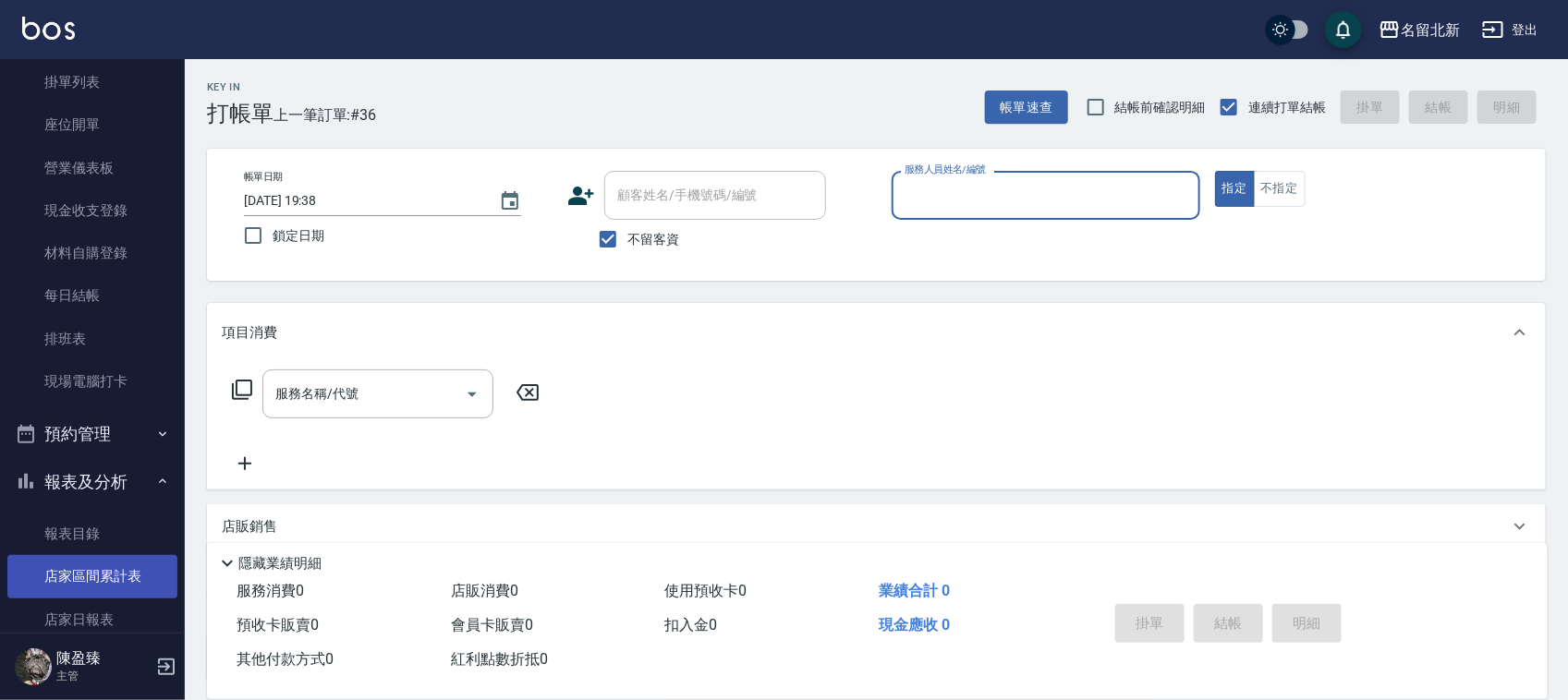
scroll to position [231, 0]
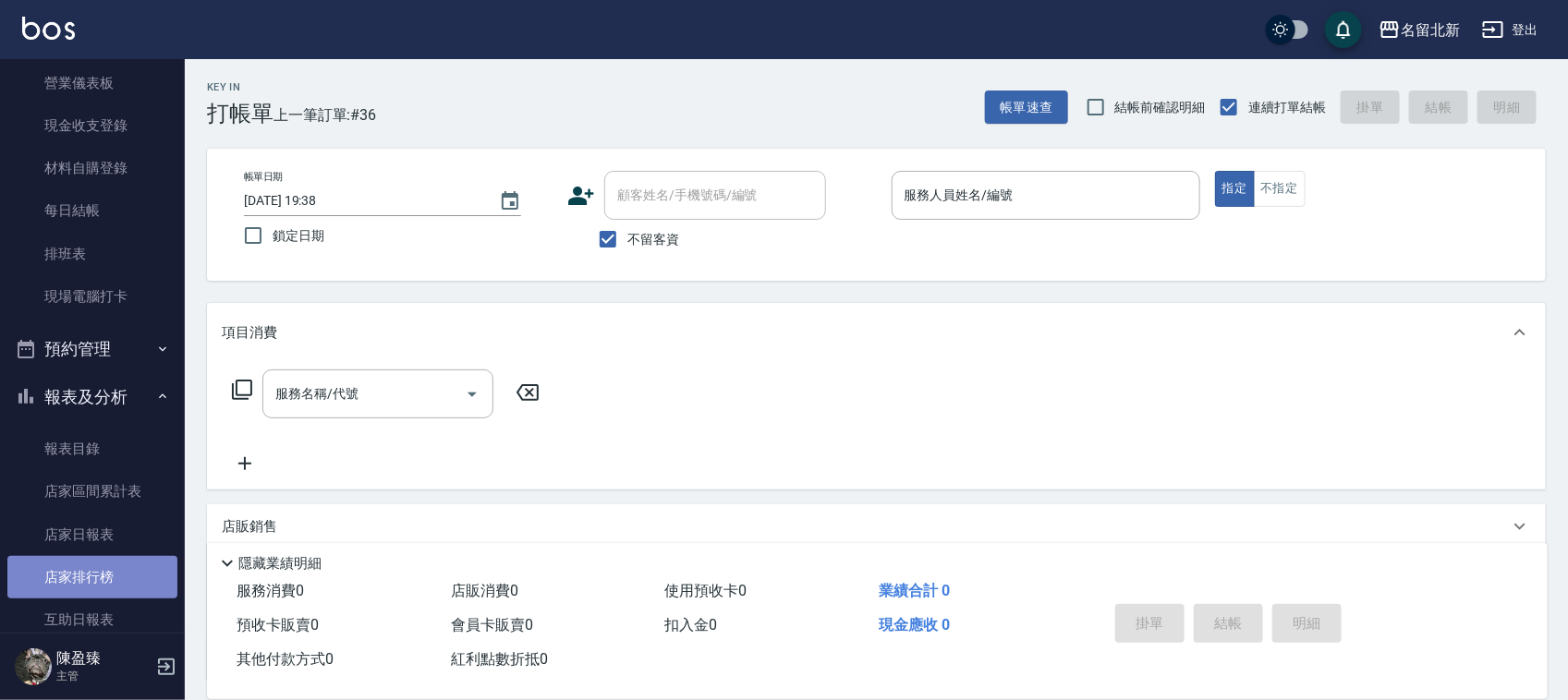
click at [122, 558] on link "店家排行榜" at bounding box center [92, 577] width 170 height 43
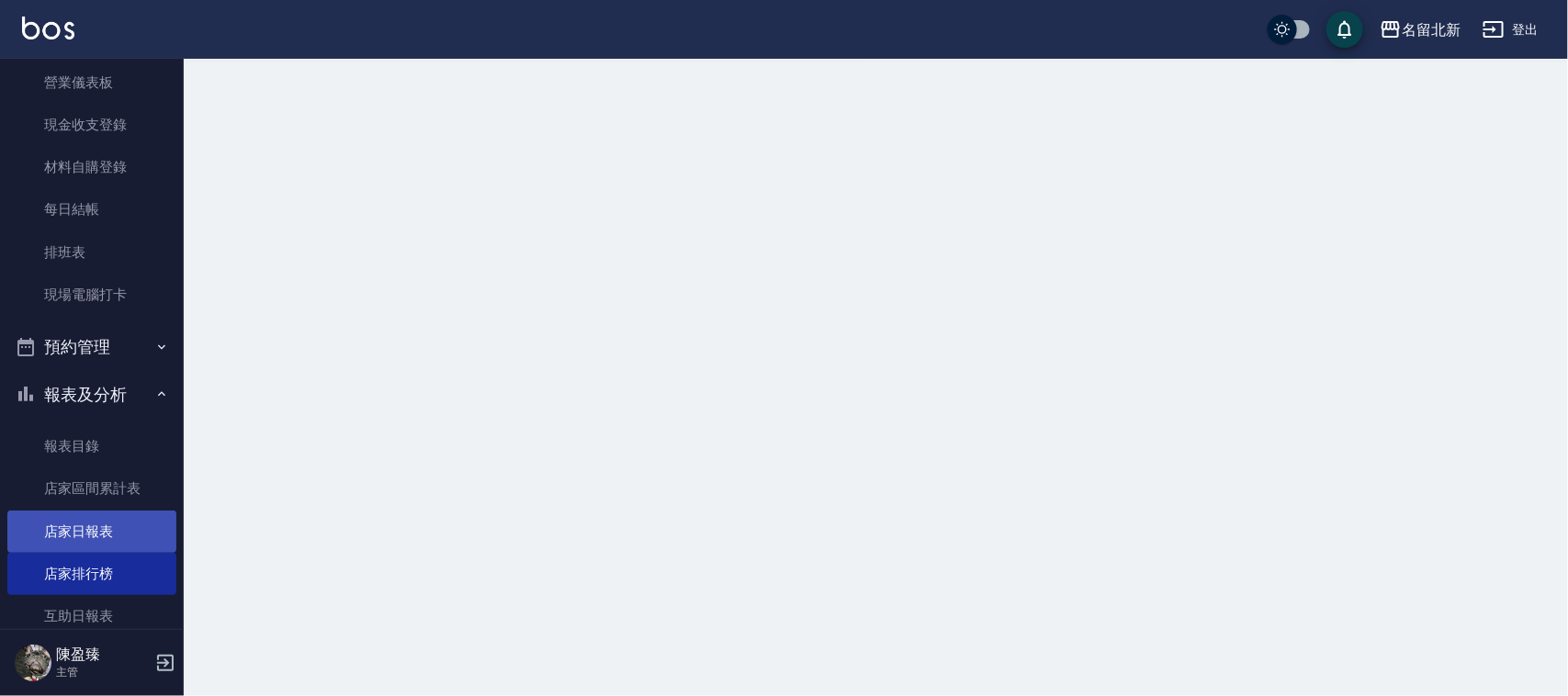
click at [107, 529] on link "店家日報表" at bounding box center [91, 531] width 169 height 43
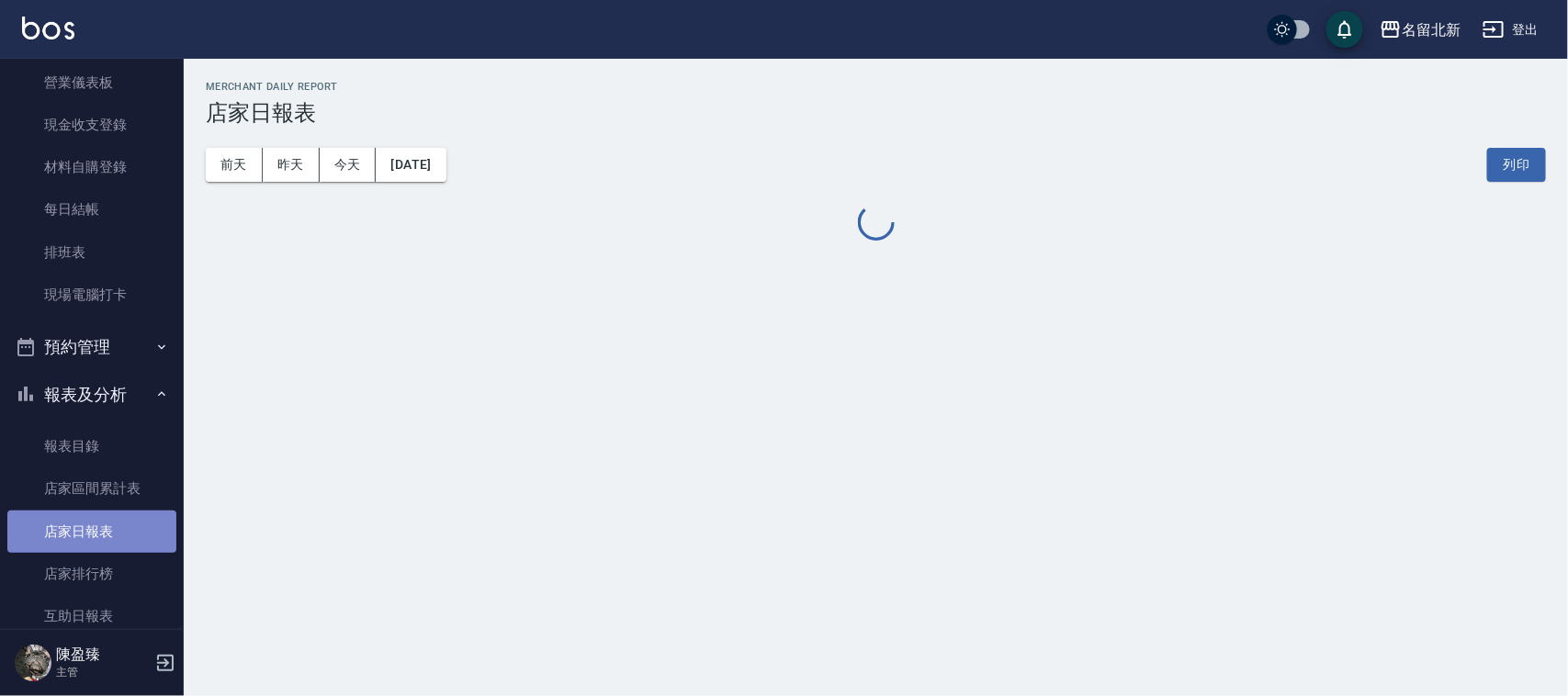
click at [112, 529] on link "店家日報表" at bounding box center [91, 531] width 169 height 43
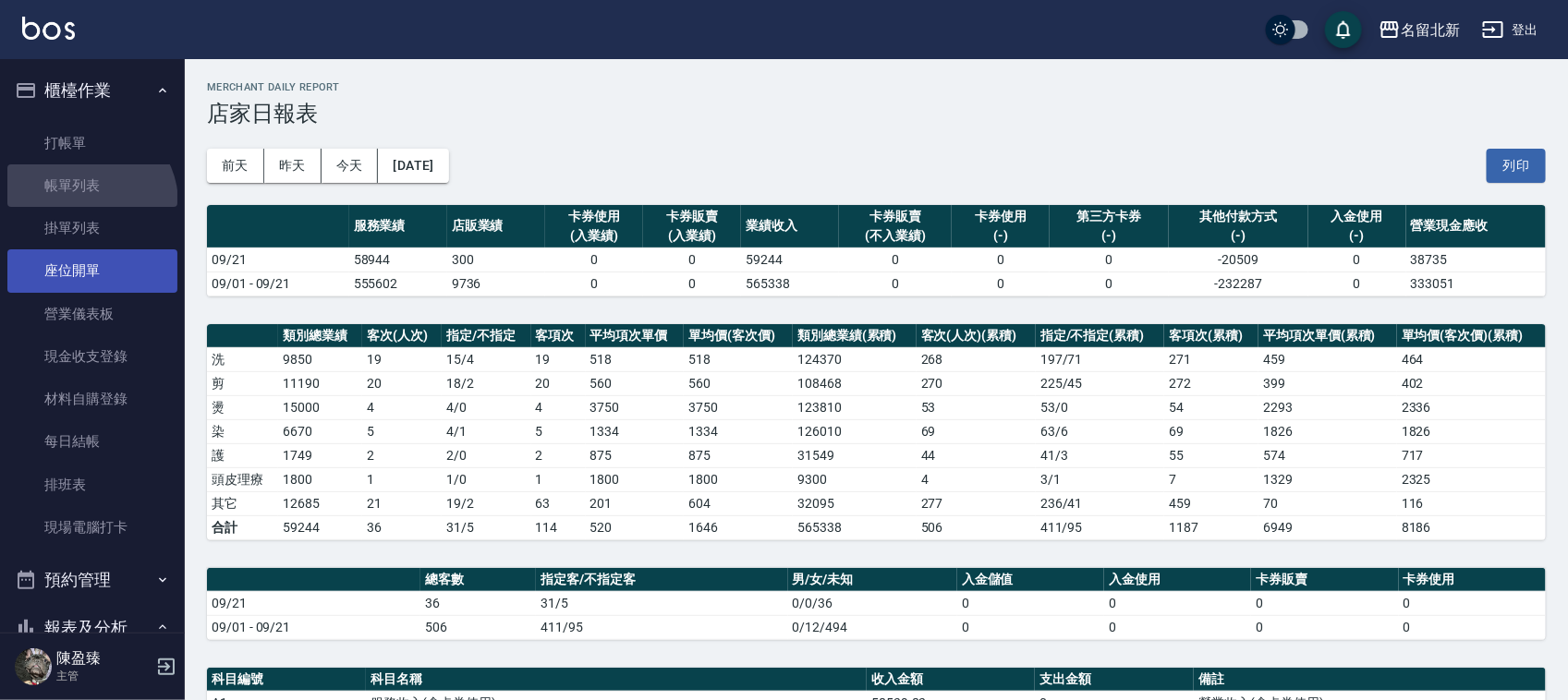
drag, startPoint x: 86, startPoint y: 203, endPoint x: 34, endPoint y: 260, distance: 77.2
click at [85, 204] on link "帳單列表" at bounding box center [92, 185] width 170 height 43
click at [94, 199] on link "帳單列表" at bounding box center [92, 185] width 170 height 43
click at [98, 199] on link "帳單列表" at bounding box center [92, 185] width 170 height 43
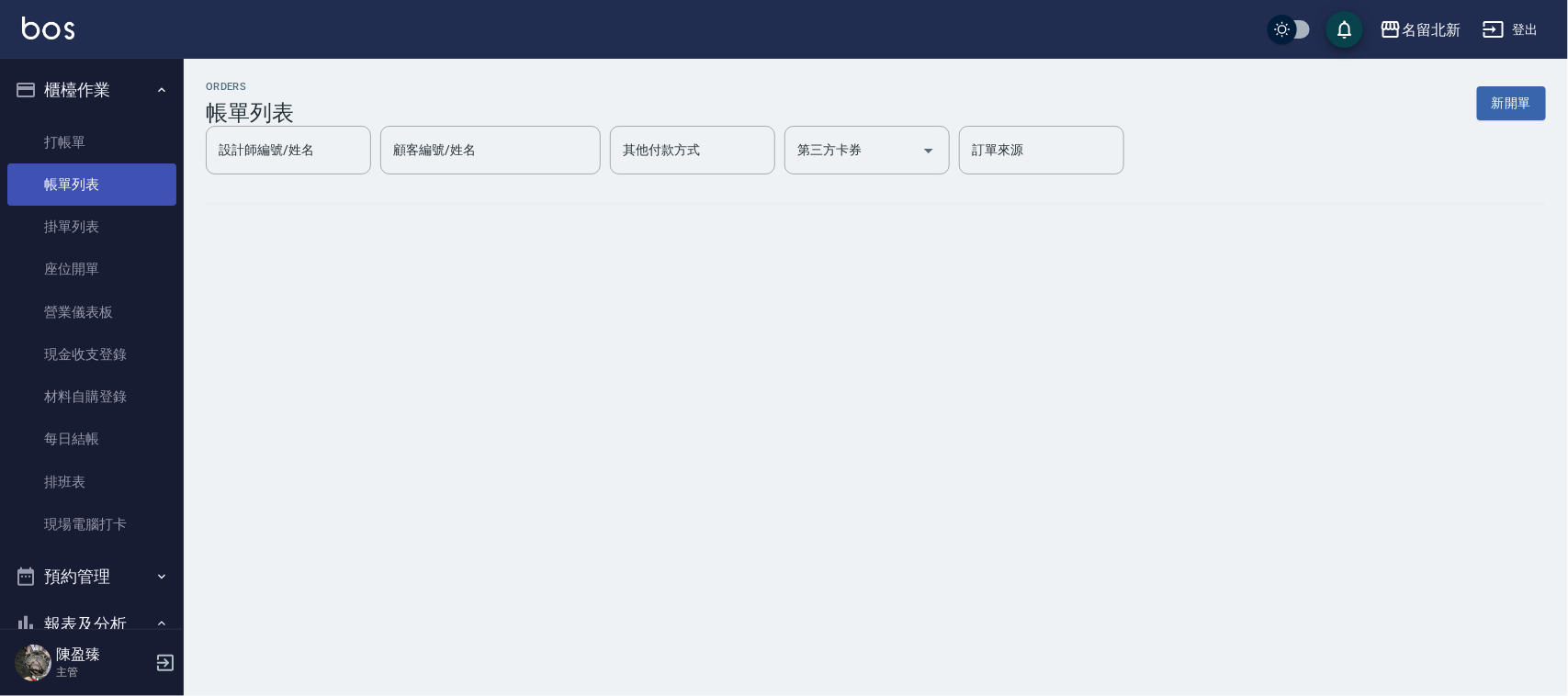
click at [93, 180] on link "帳單列表" at bounding box center [91, 184] width 169 height 43
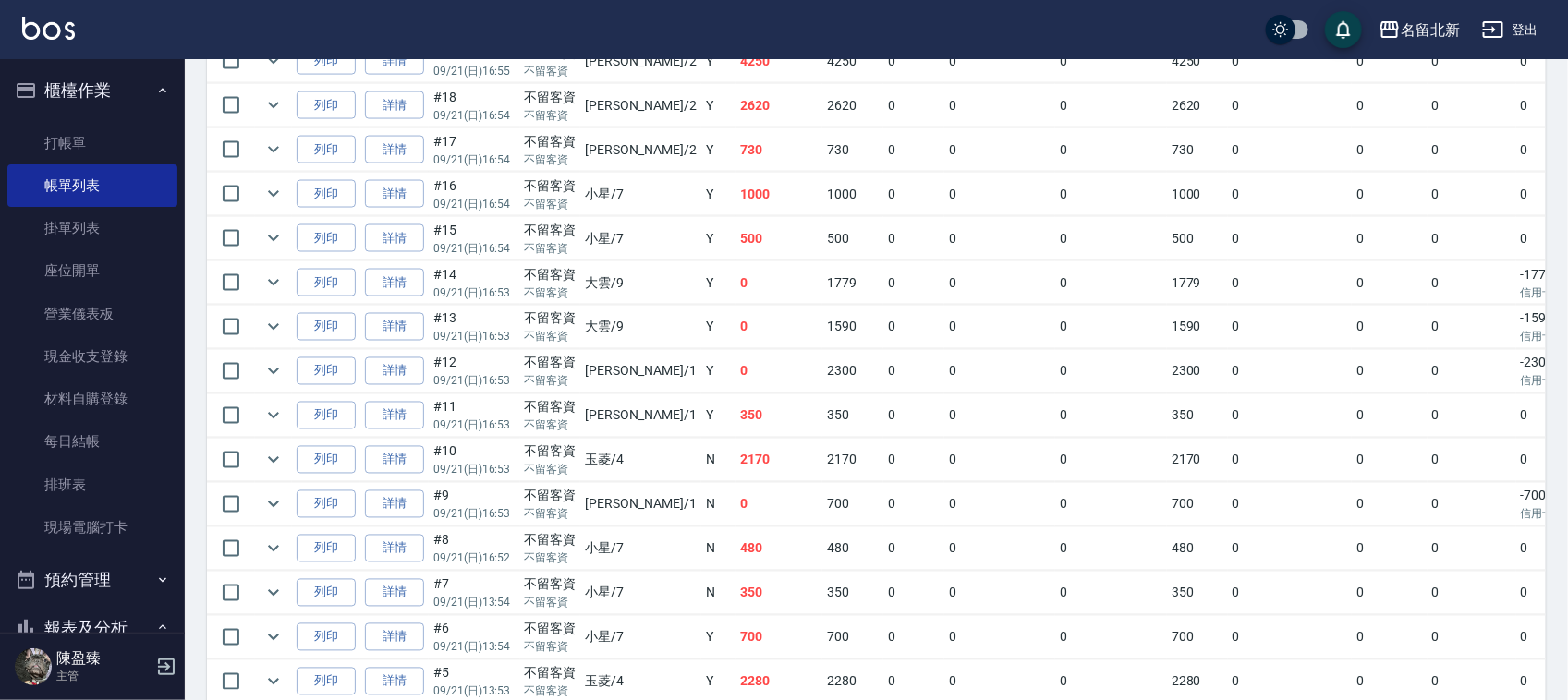
scroll to position [1555, 0]
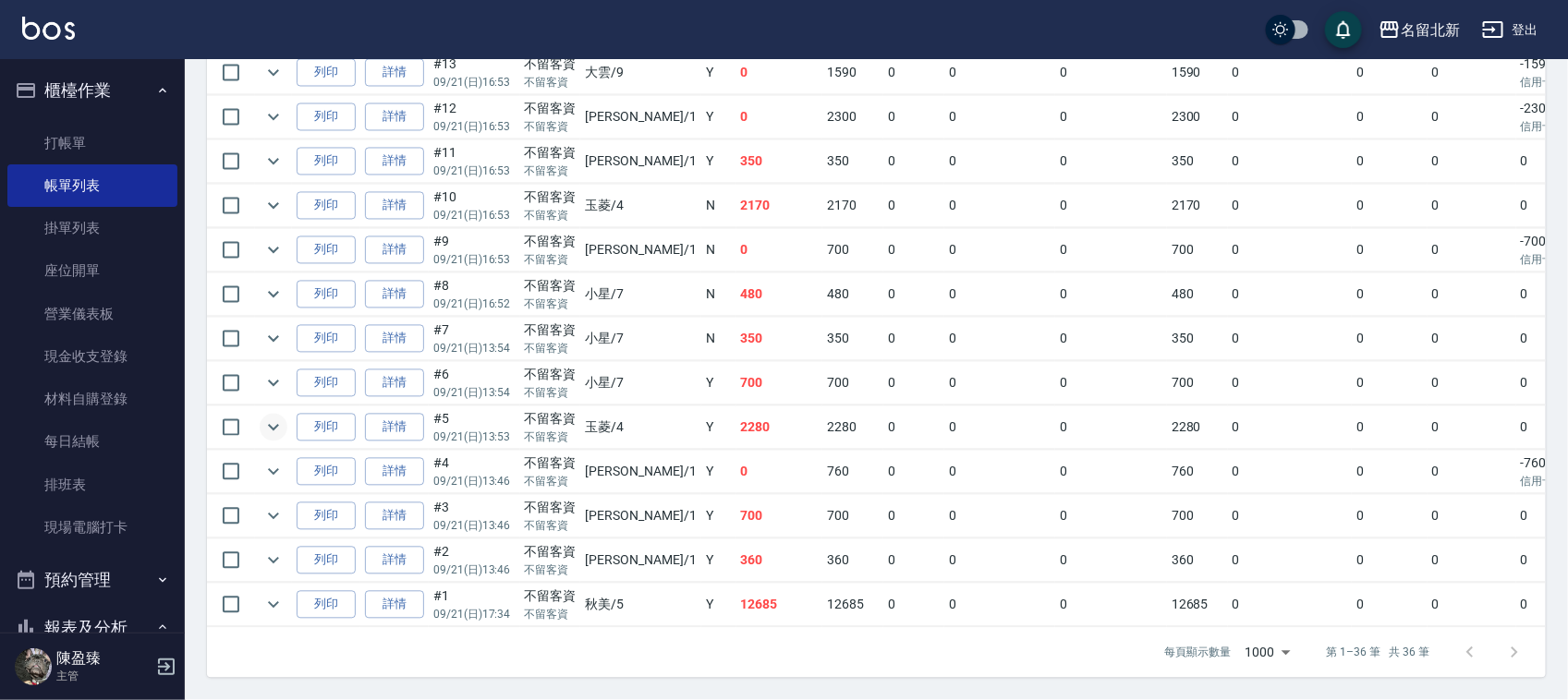
click at [269, 417] on icon "expand row" at bounding box center [273, 428] width 22 height 22
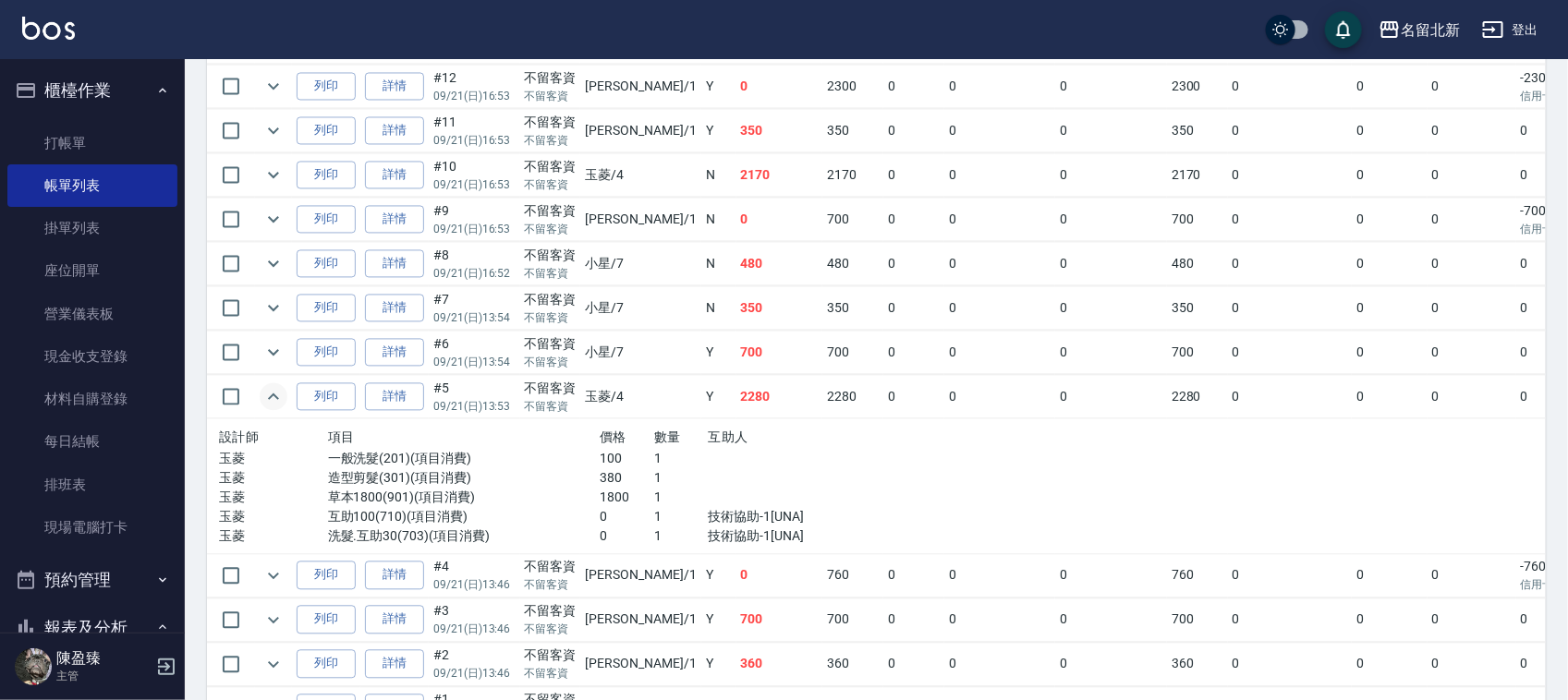
click at [272, 408] on icon "expand row" at bounding box center [273, 397] width 22 height 22
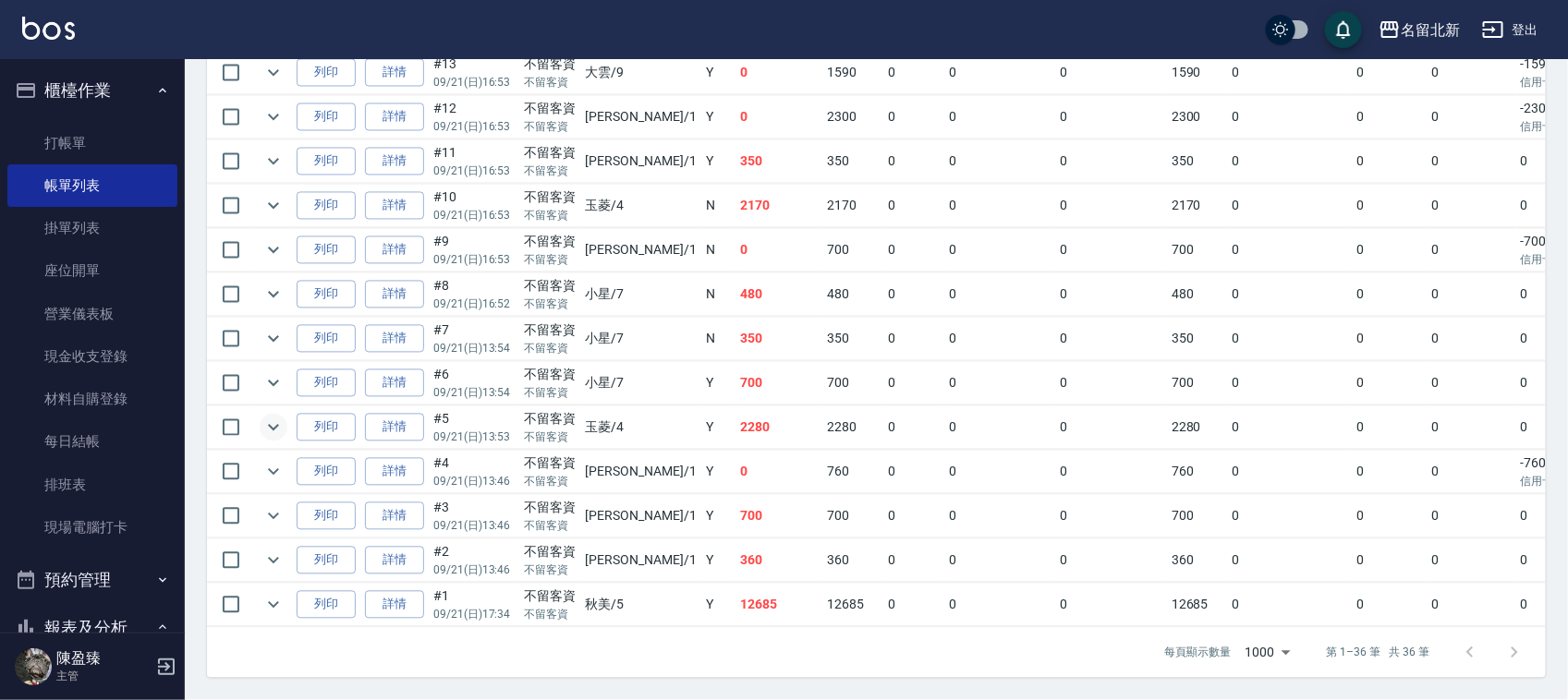
scroll to position [231, 0]
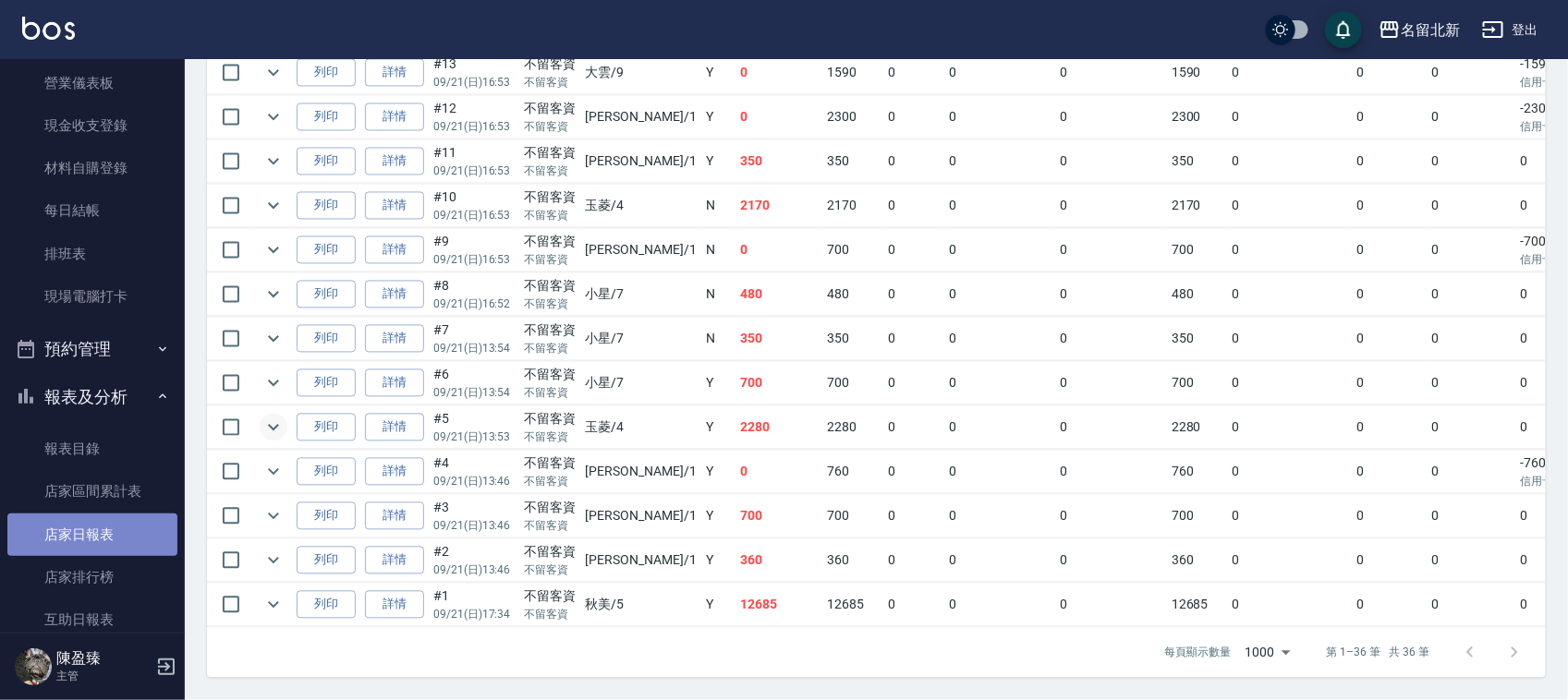
click at [123, 527] on link "店家日報表" at bounding box center [92, 534] width 170 height 43
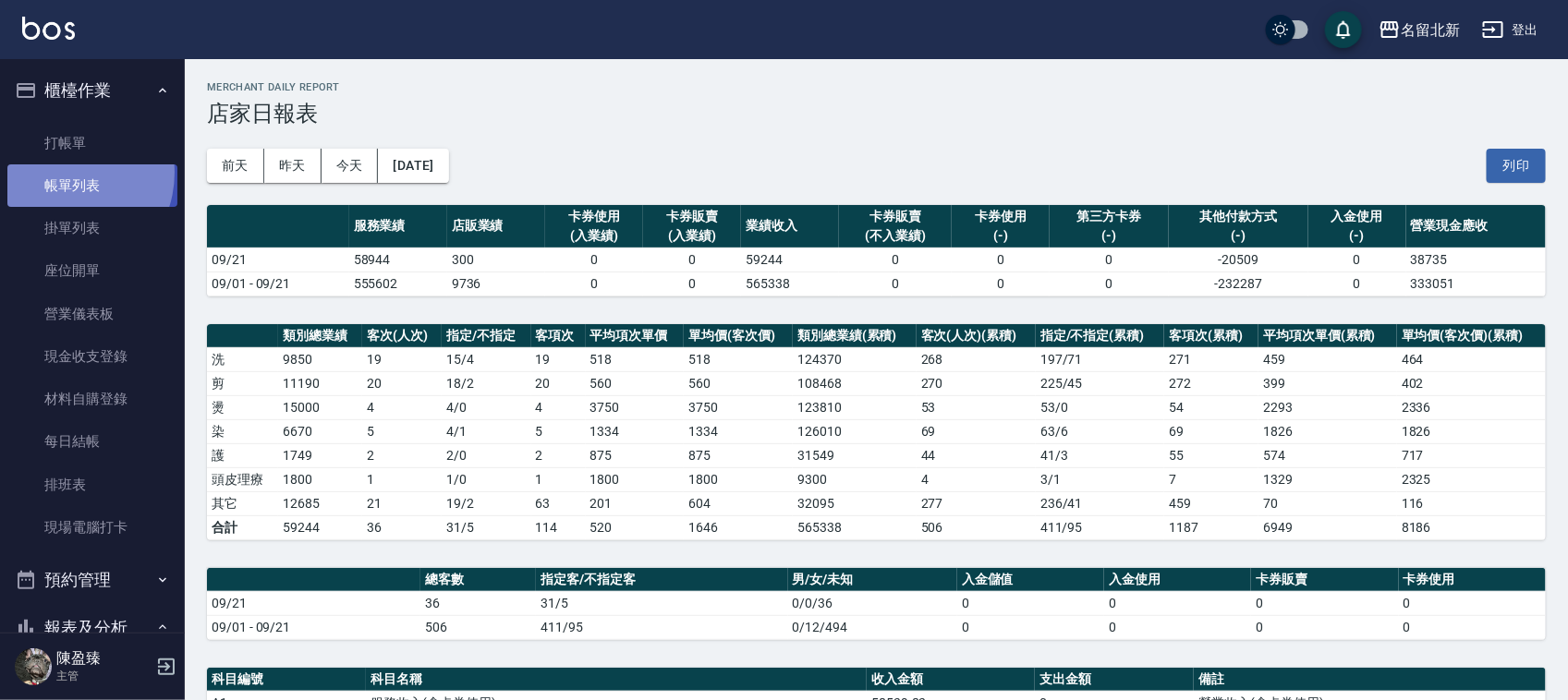
click at [62, 172] on link "帳單列表" at bounding box center [92, 185] width 170 height 43
click at [127, 186] on link "帳單列表" at bounding box center [92, 185] width 170 height 43
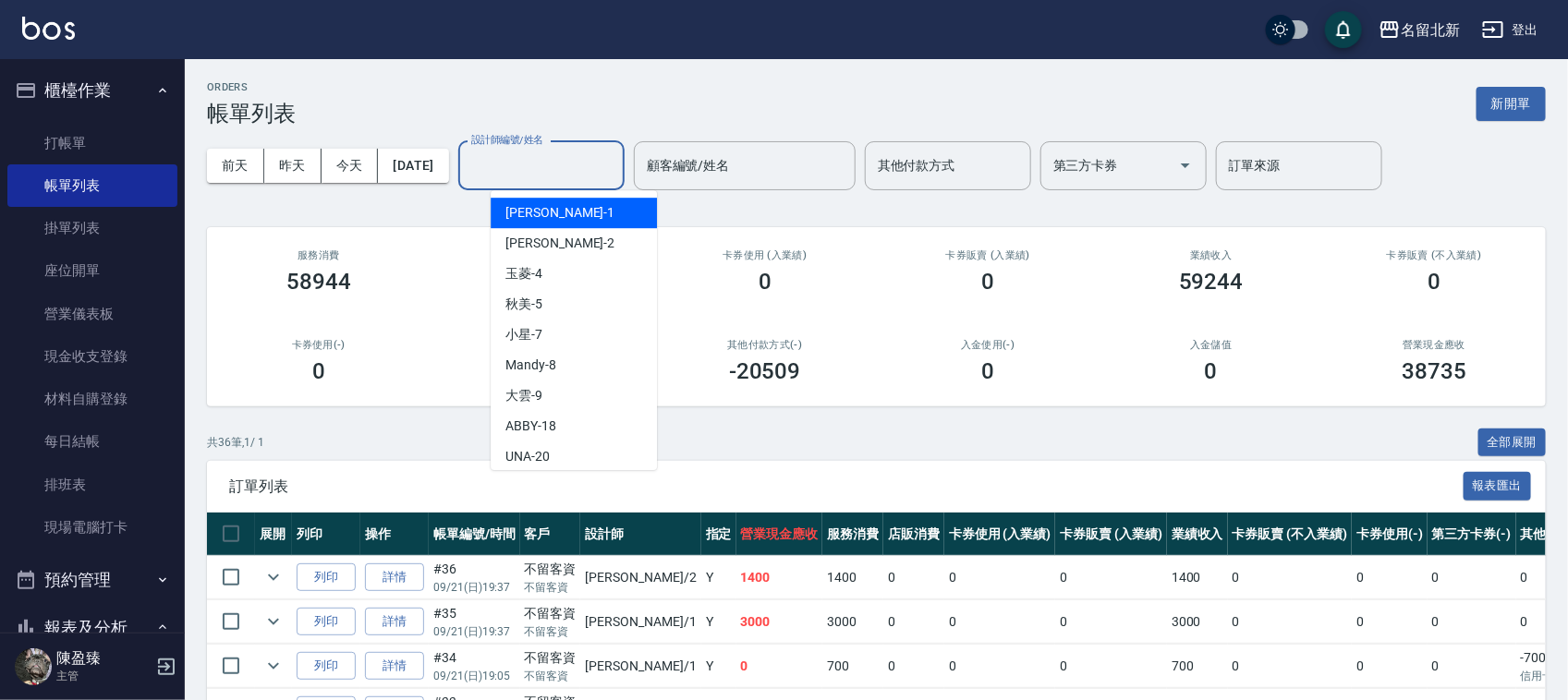
click at [558, 178] on input "設計師編號/姓名" at bounding box center [542, 166] width 150 height 32
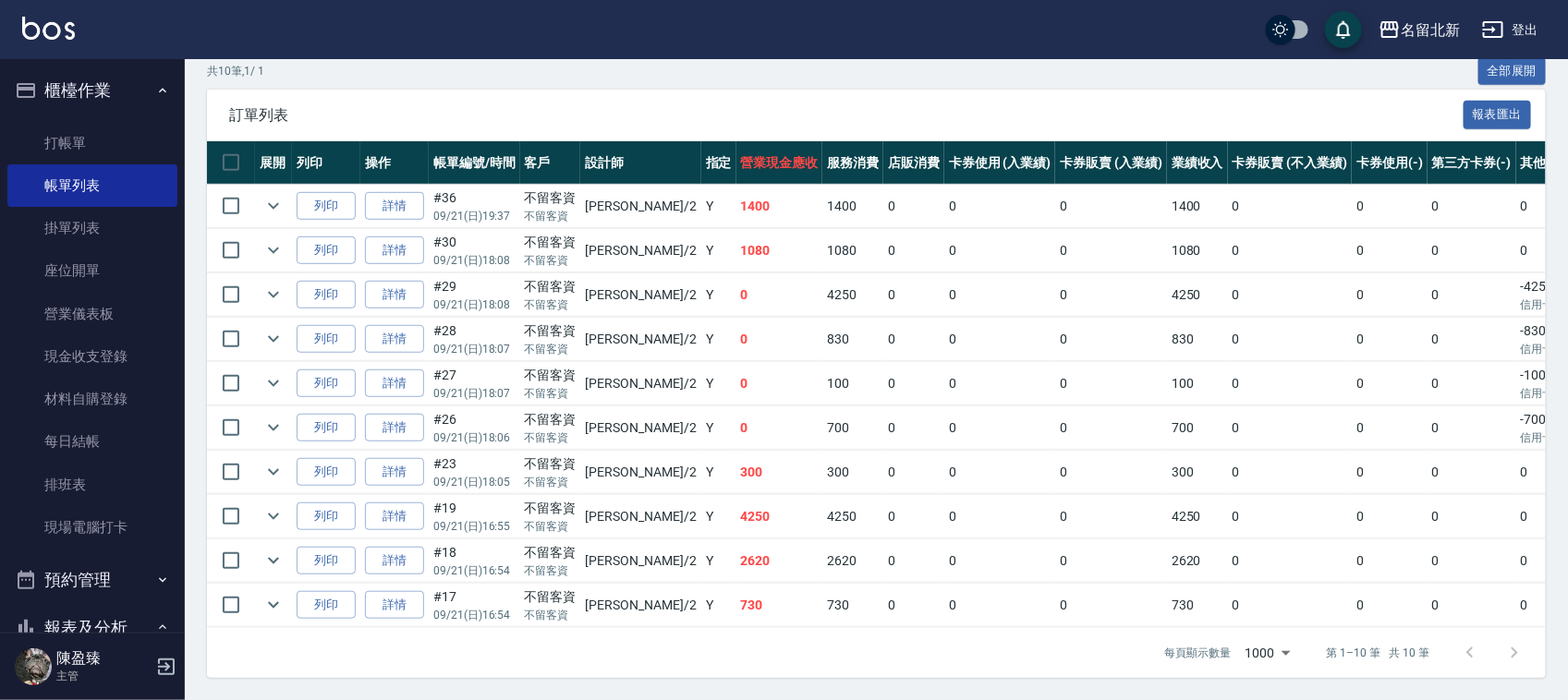
scroll to position [393, 0]
type input "[PERSON_NAME]-2"
click at [268, 506] on icon "expand row" at bounding box center [273, 517] width 22 height 22
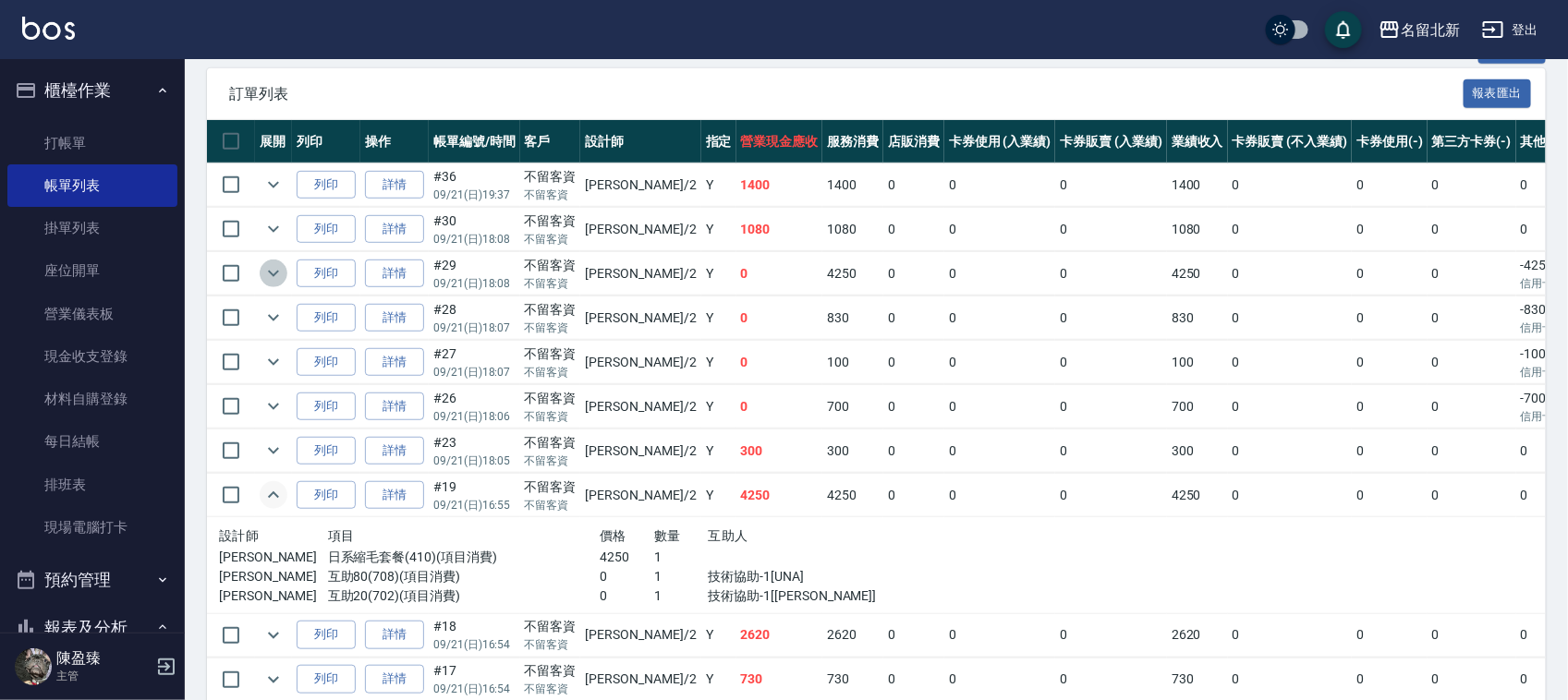
click at [279, 274] on icon "expand row" at bounding box center [273, 273] width 22 height 22
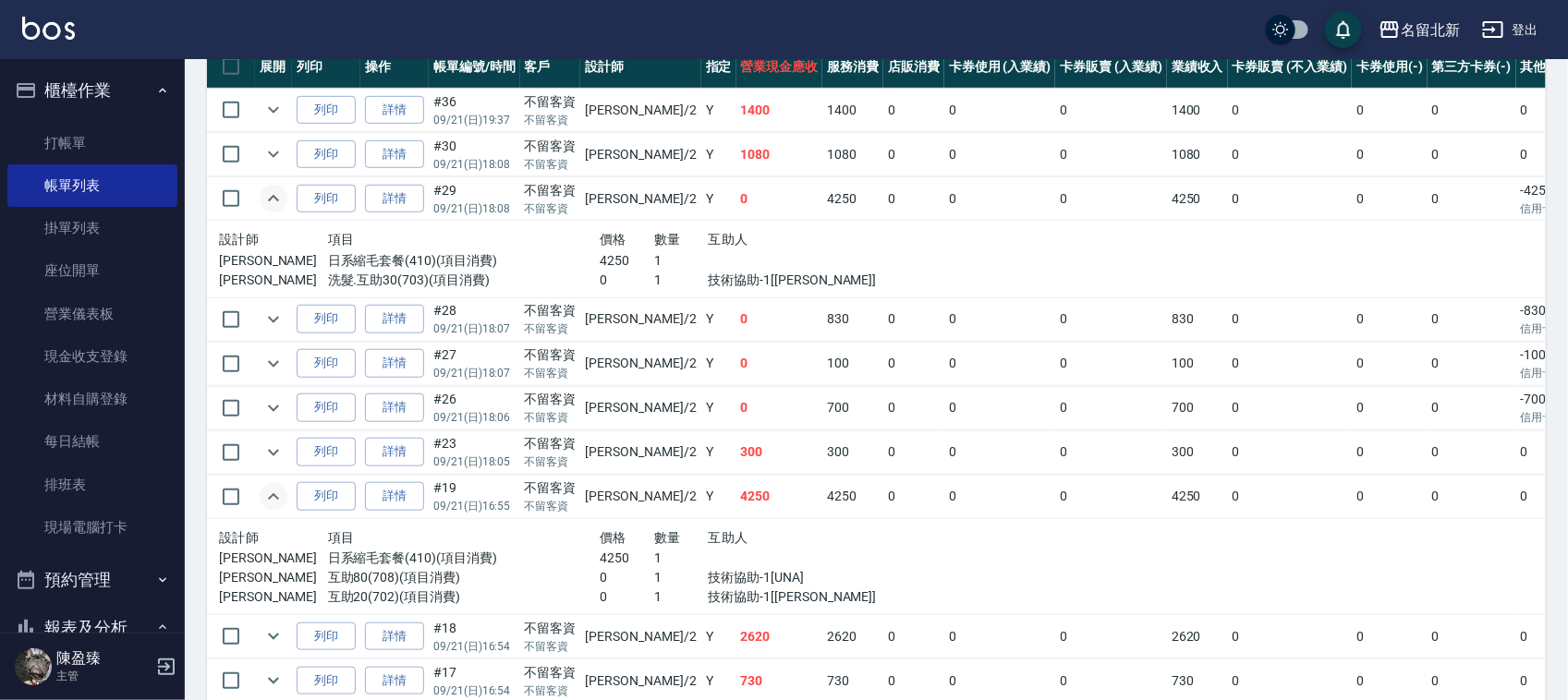
scroll to position [508, 0]
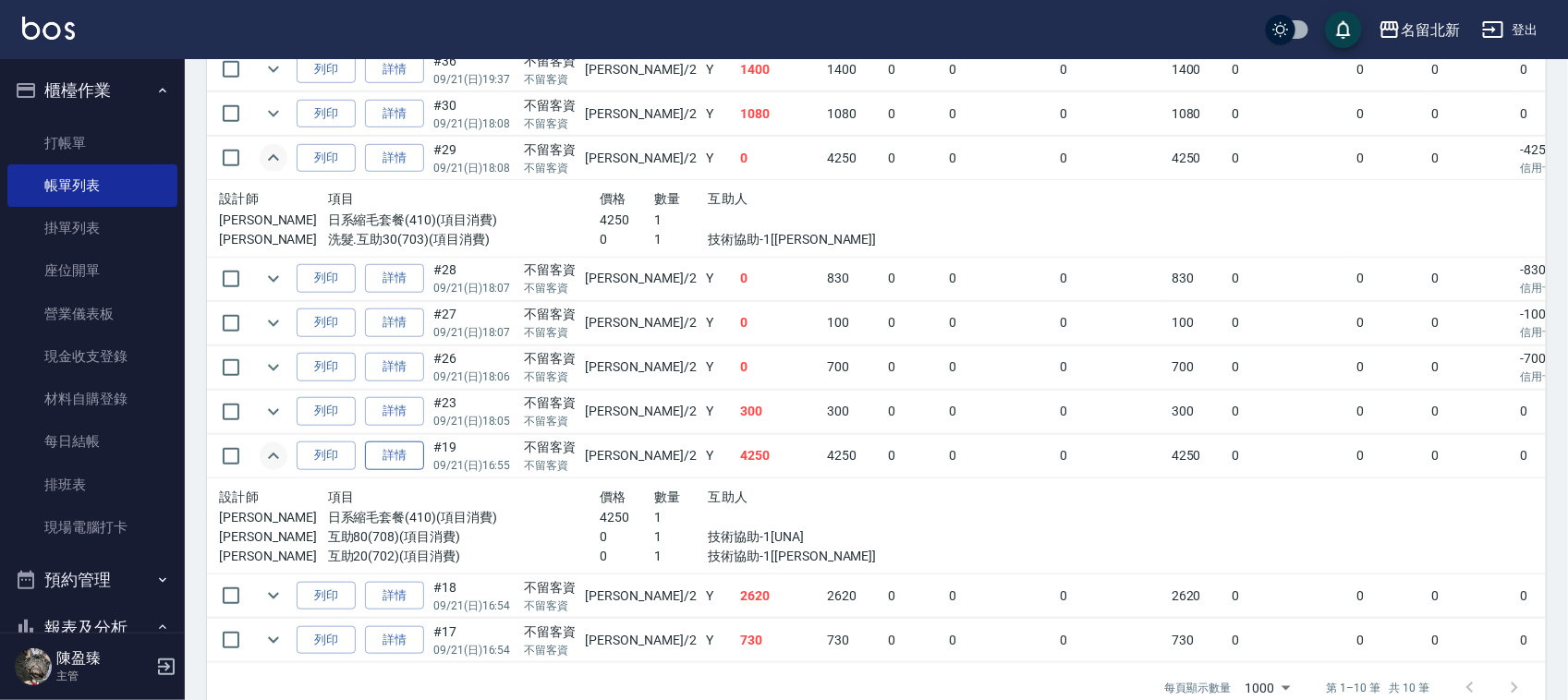
click at [413, 454] on link "詳情" at bounding box center [394, 456] width 59 height 29
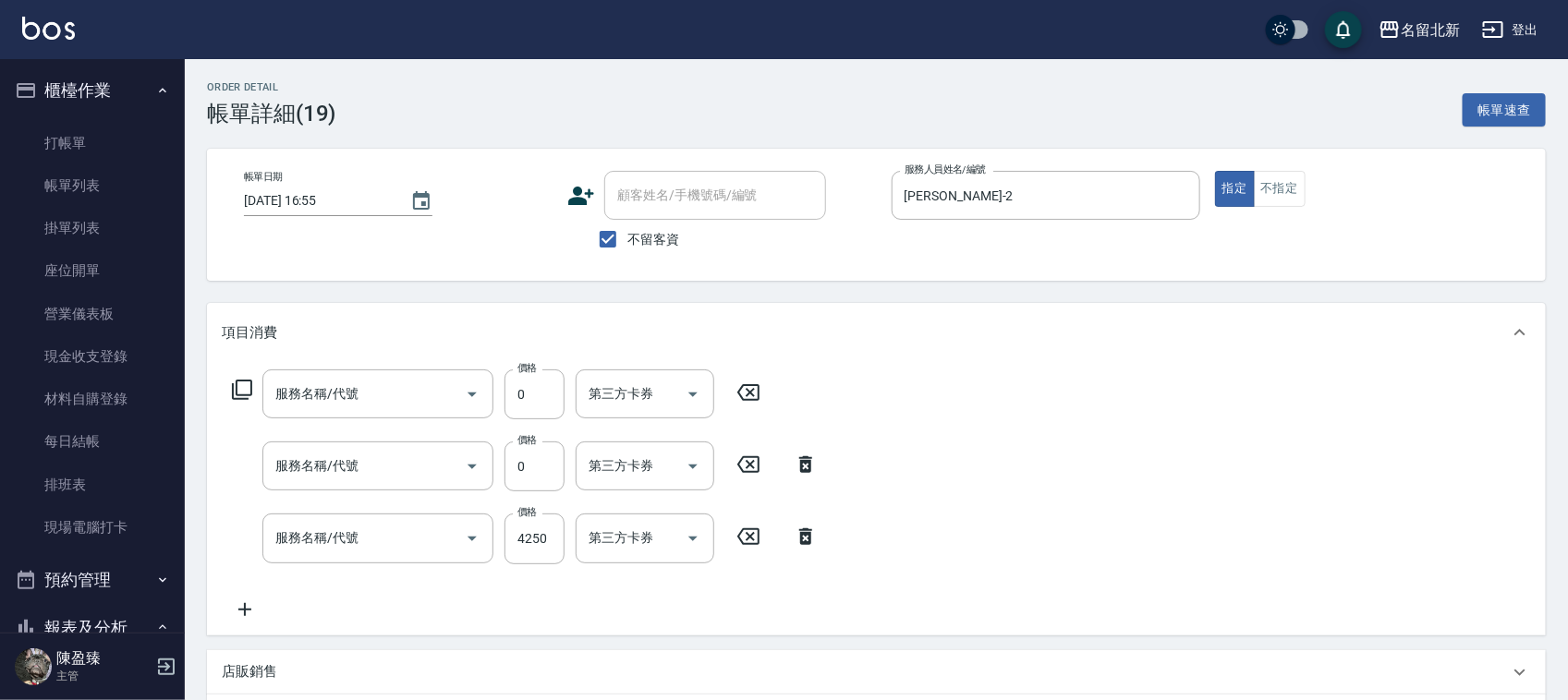
type input "[DATE] 16:55"
checkbox input "true"
type input "[PERSON_NAME]-2"
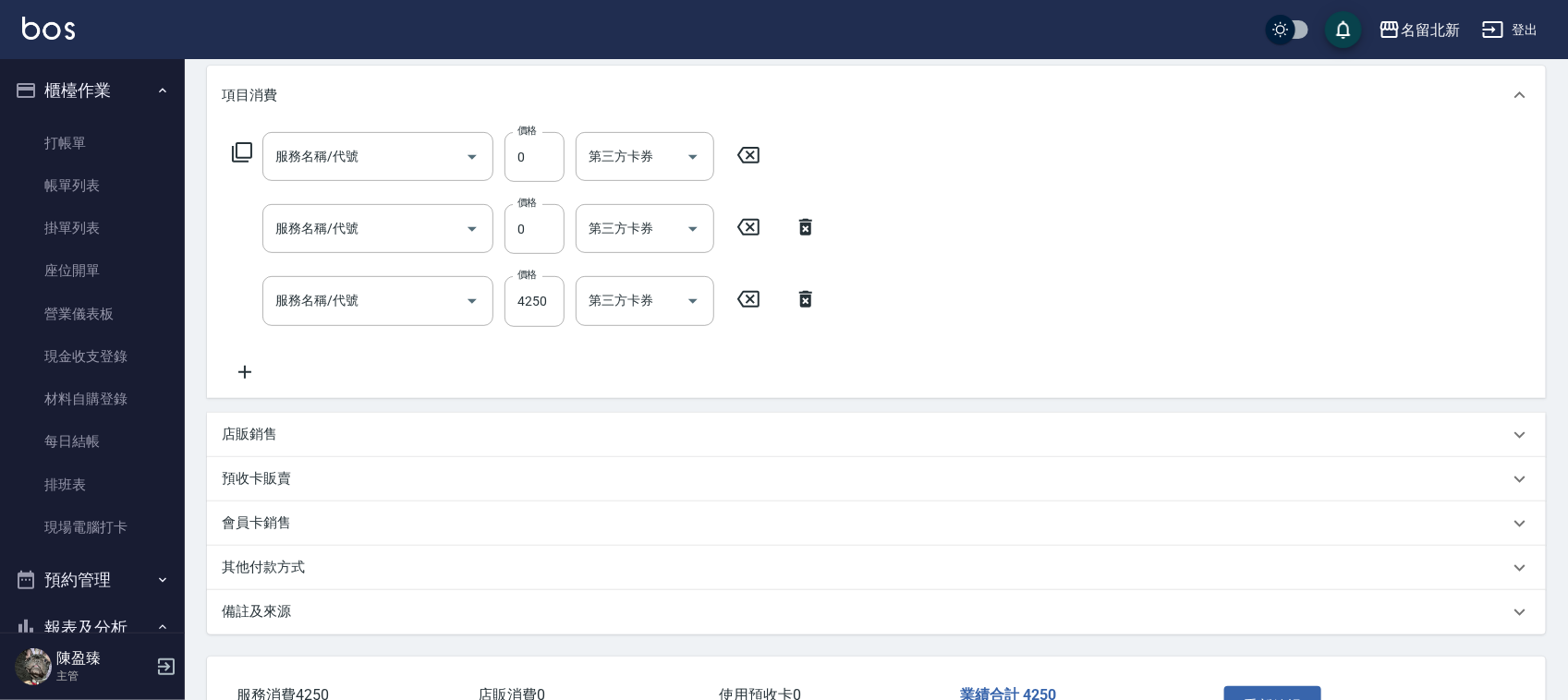
type input "互助20(702)"
type input "互助80(708)"
type input "日系縮毛套餐(410)"
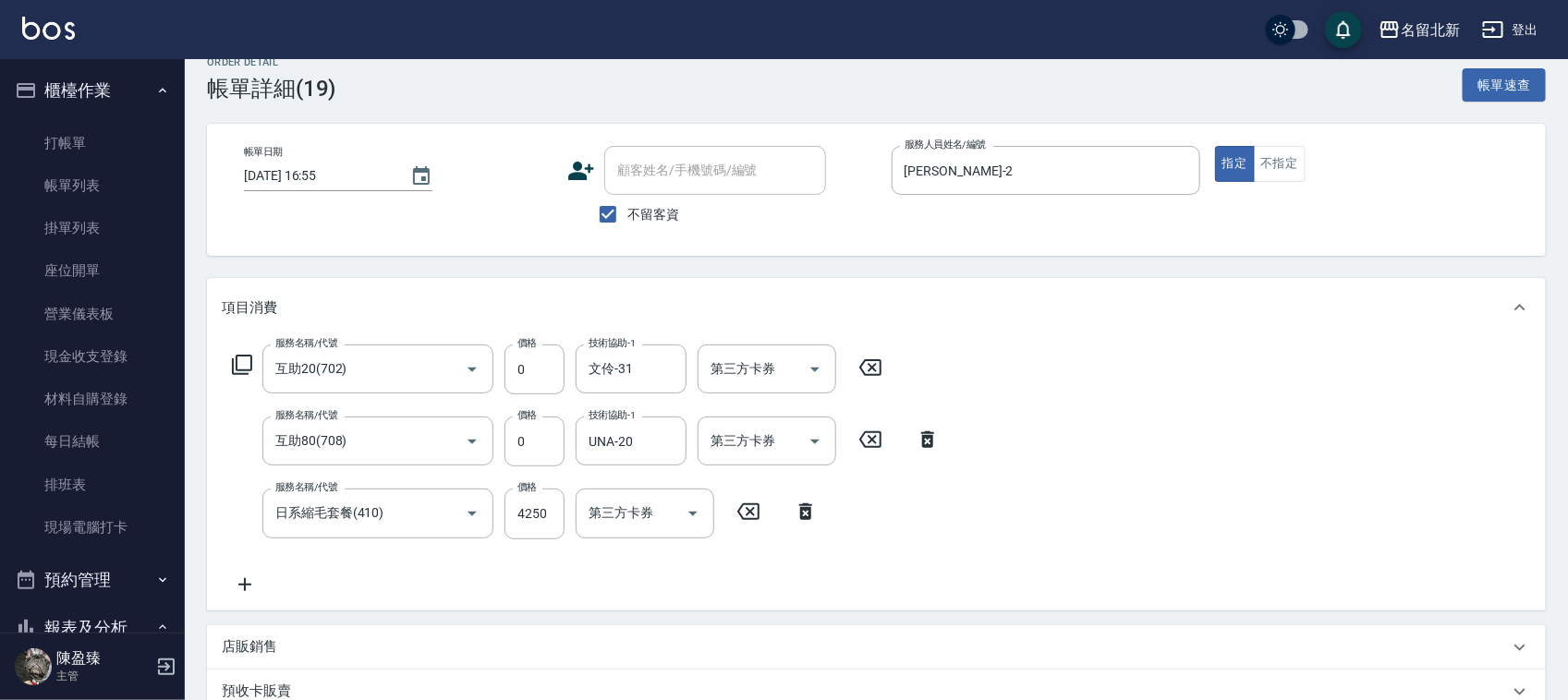
scroll to position [23, 0]
click at [880, 366] on icon at bounding box center [870, 369] width 22 height 17
click at [446, 508] on icon "Clear" at bounding box center [446, 515] width 19 height 19
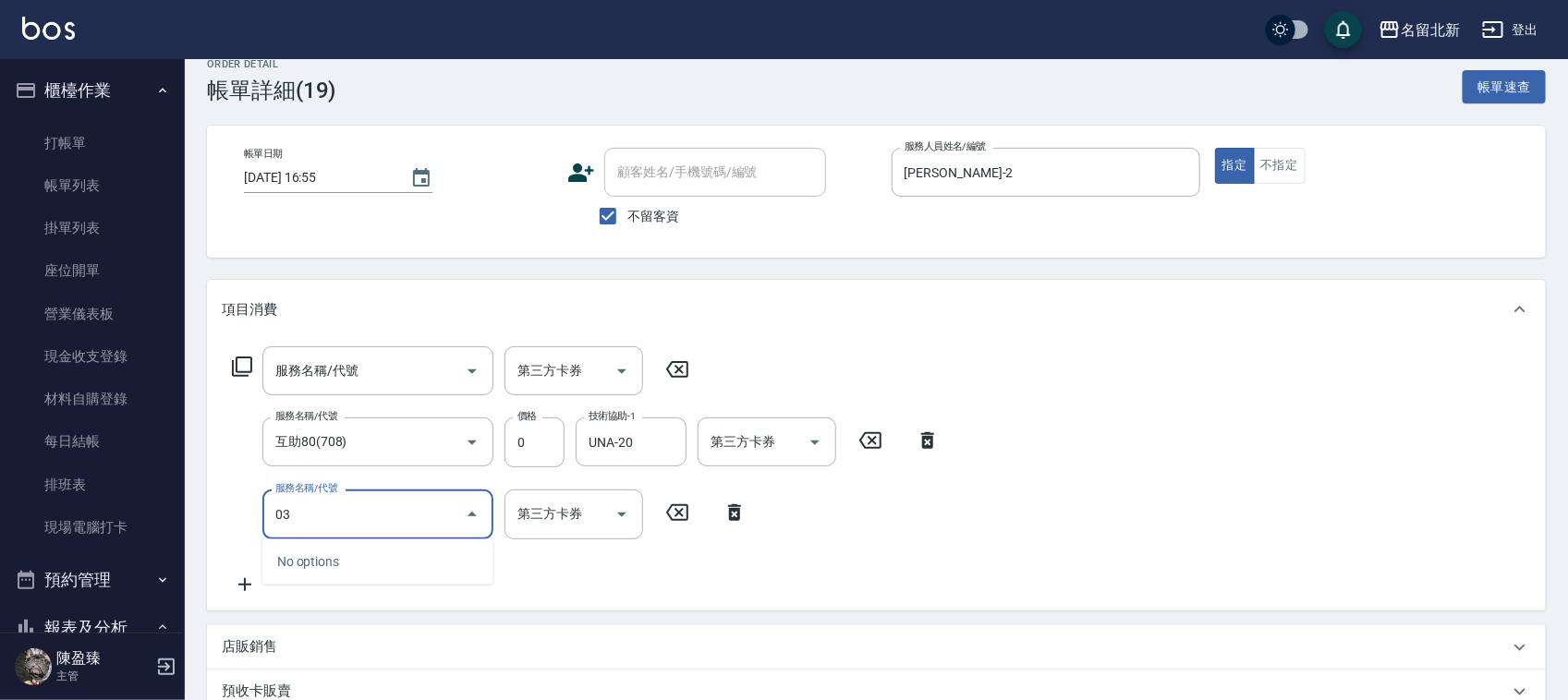
type input "0"
type input "203"
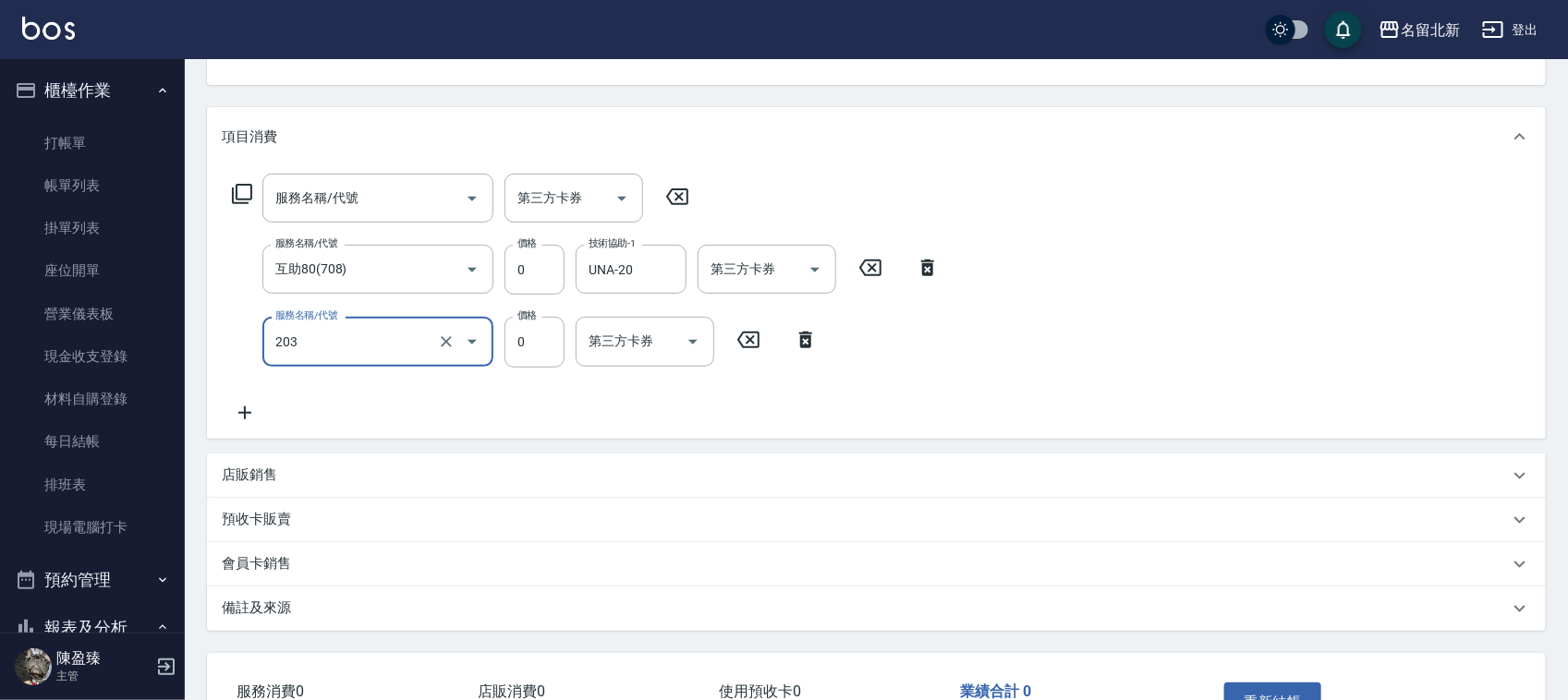
scroll to position [0, 0]
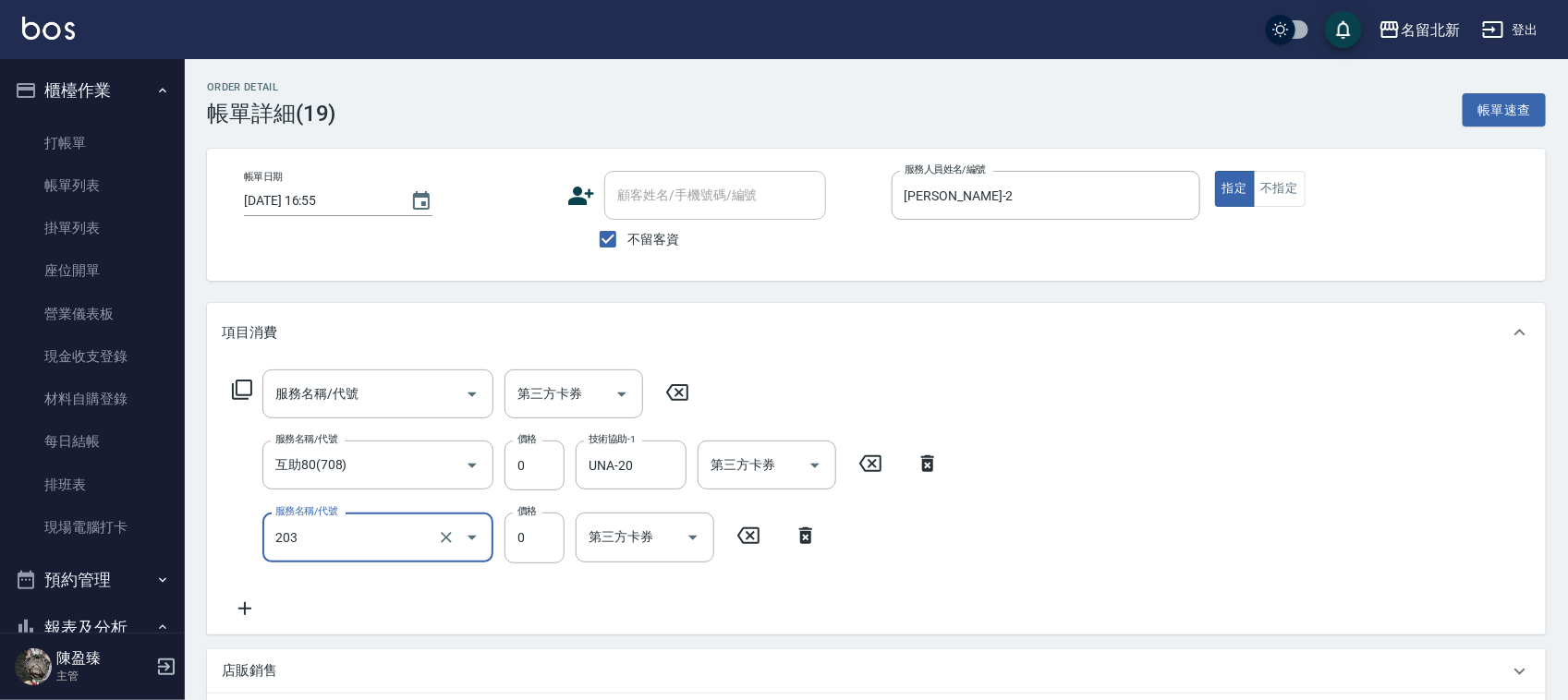
type input "使用洗髮卡(203)"
click at [809, 532] on icon at bounding box center [805, 535] width 13 height 17
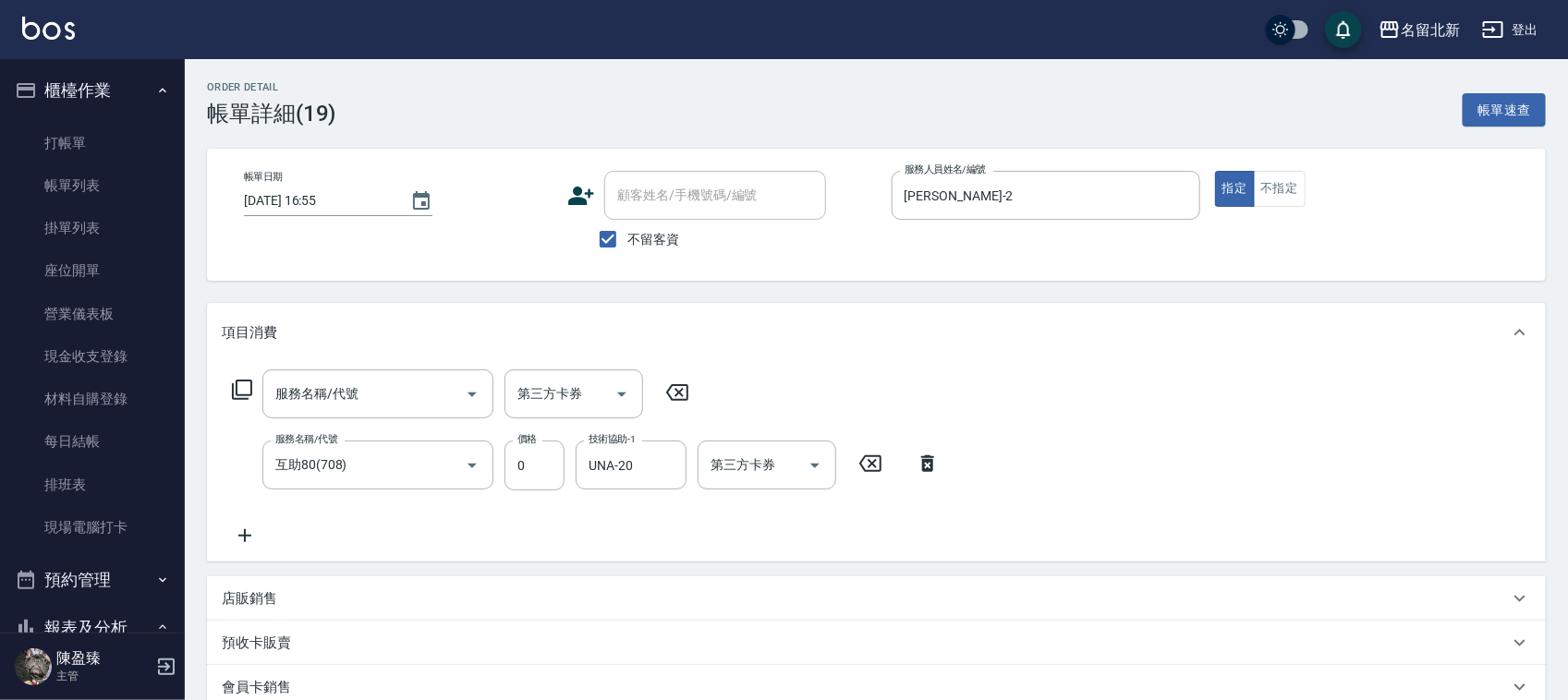
click at [352, 366] on div "服務名稱/代號 服務名稱/代號 第三方卡券 第三方卡券 服務名稱/代號 互助80(708) 服務名稱/代號 價格 0 價格 技術協助-1 UNA-20 技術協…" at bounding box center [876, 462] width 1339 height 199
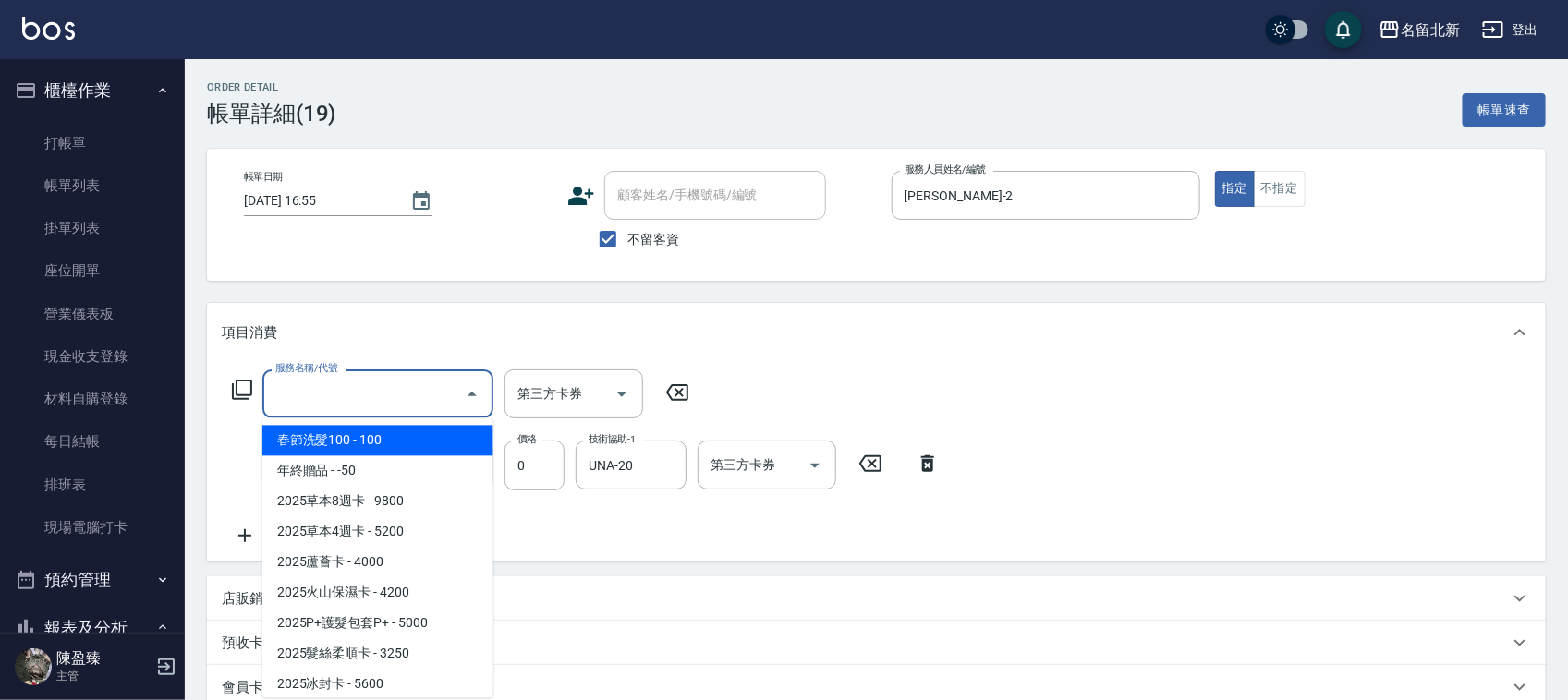
drag, startPoint x: 382, startPoint y: 390, endPoint x: 419, endPoint y: 405, distance: 39.9
click at [388, 390] on input "服務名稱/代號" at bounding box center [363, 394] width 187 height 32
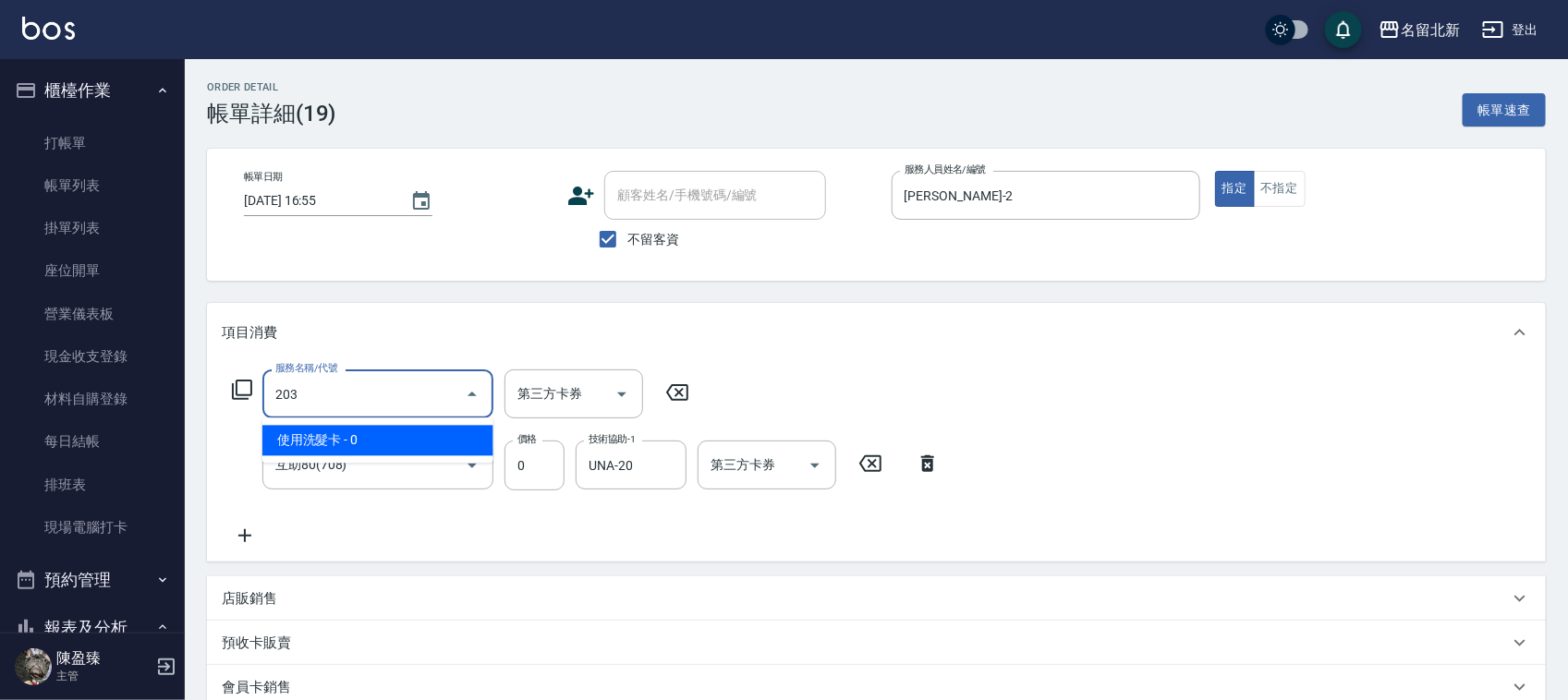
type input "使用洗髮卡(203)"
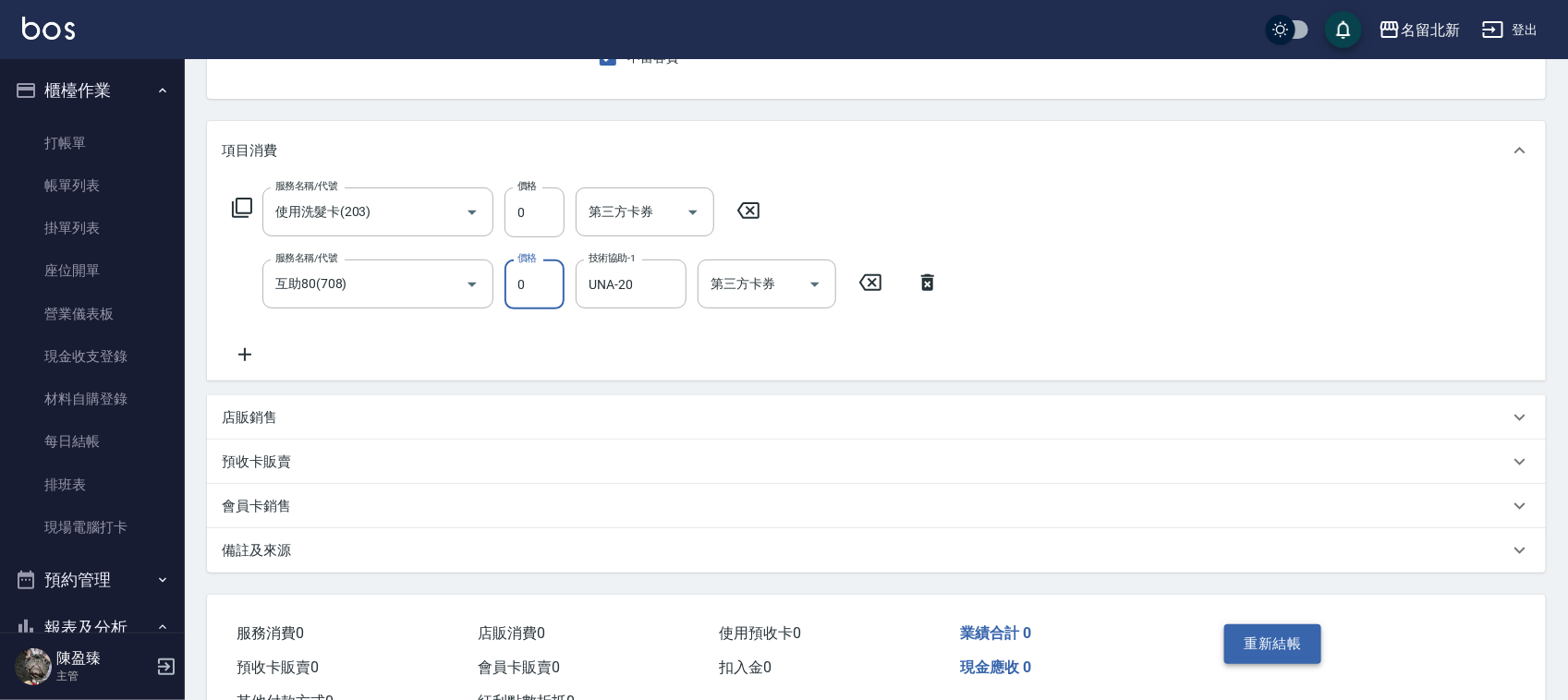
scroll to position [252, 0]
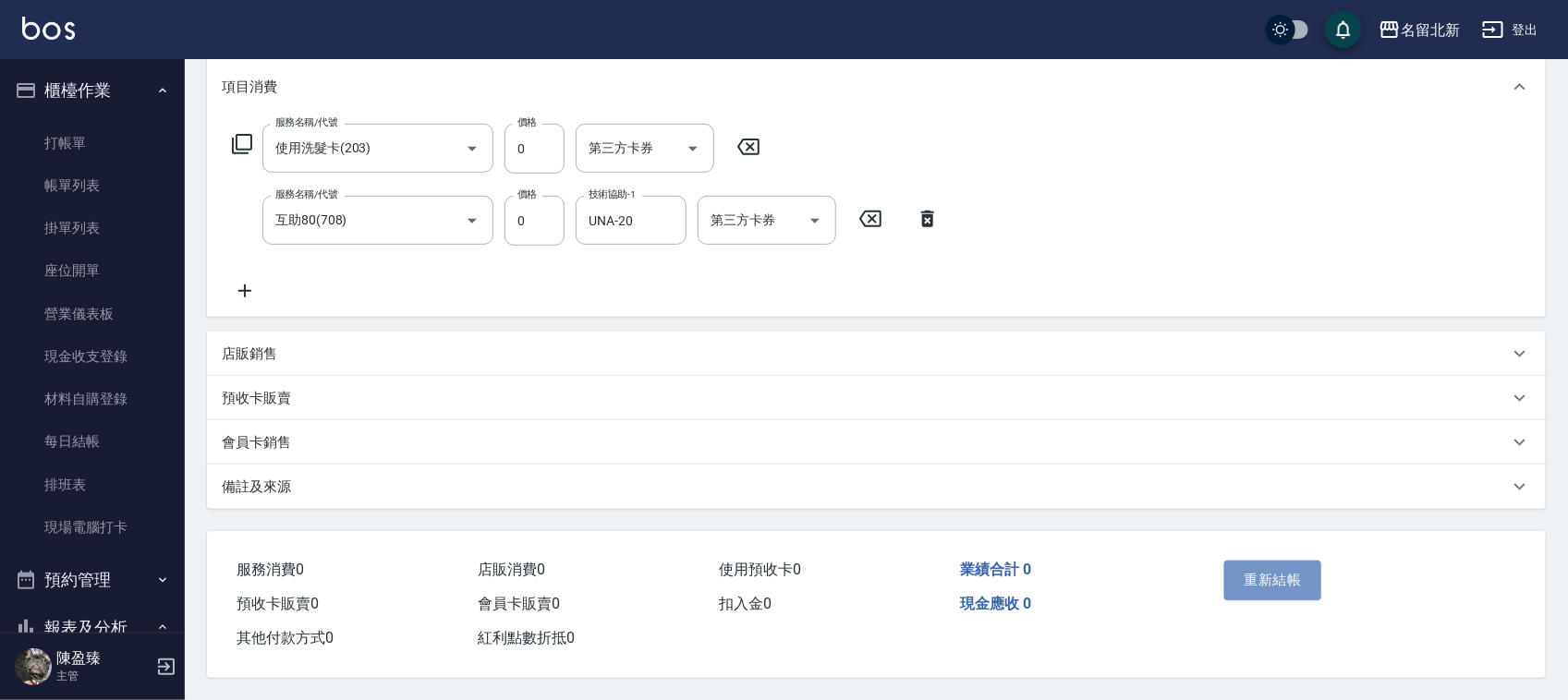
click at [1291, 560] on button "重新結帳" at bounding box center [1273, 579] width 98 height 39
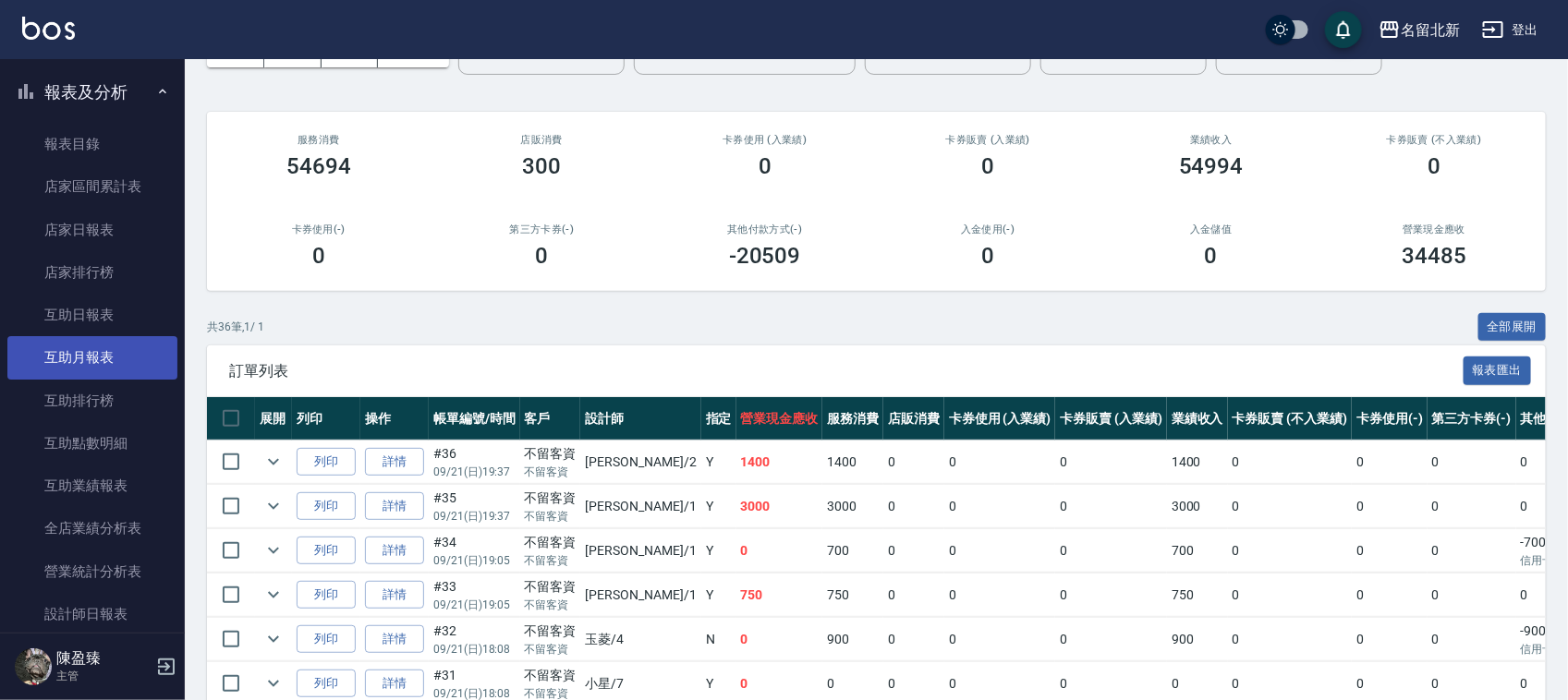
scroll to position [294, 0]
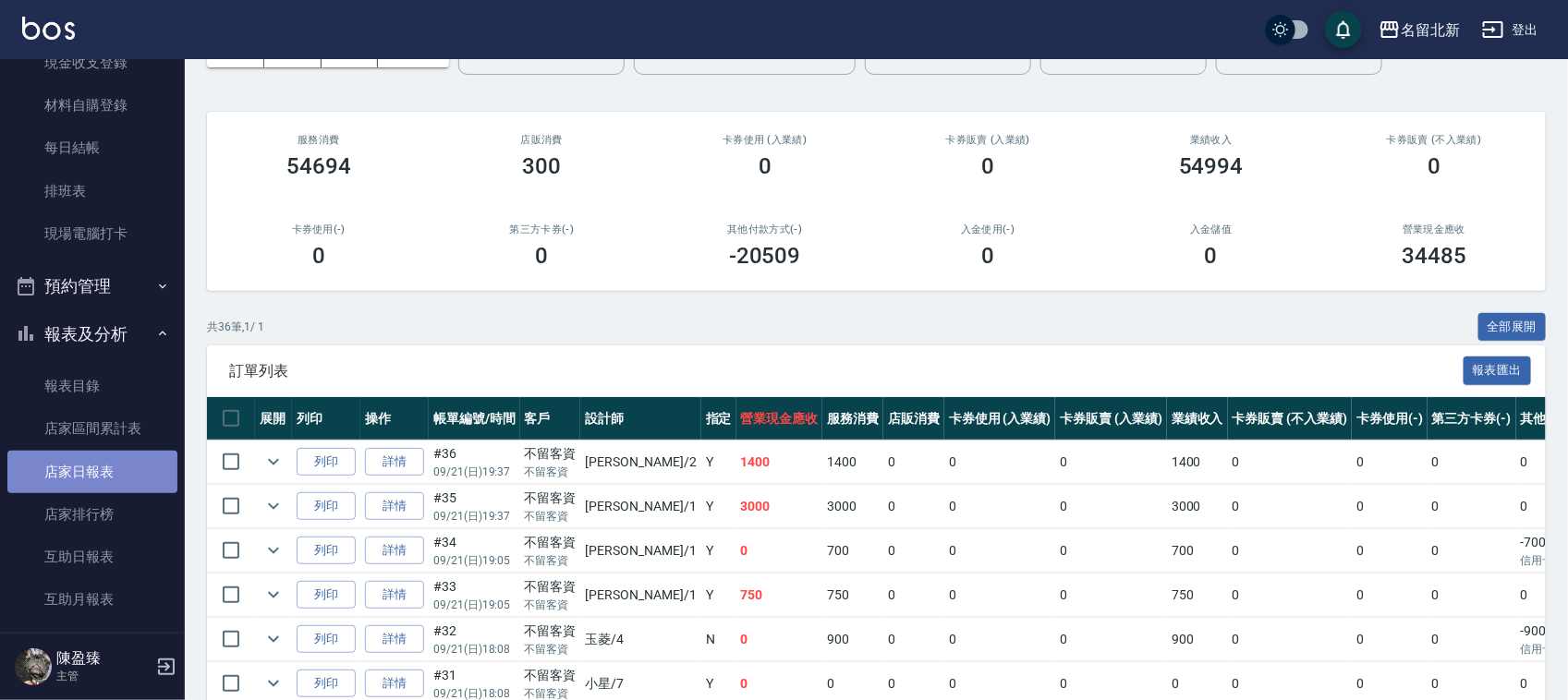
click at [136, 471] on link "店家日報表" at bounding box center [92, 472] width 170 height 43
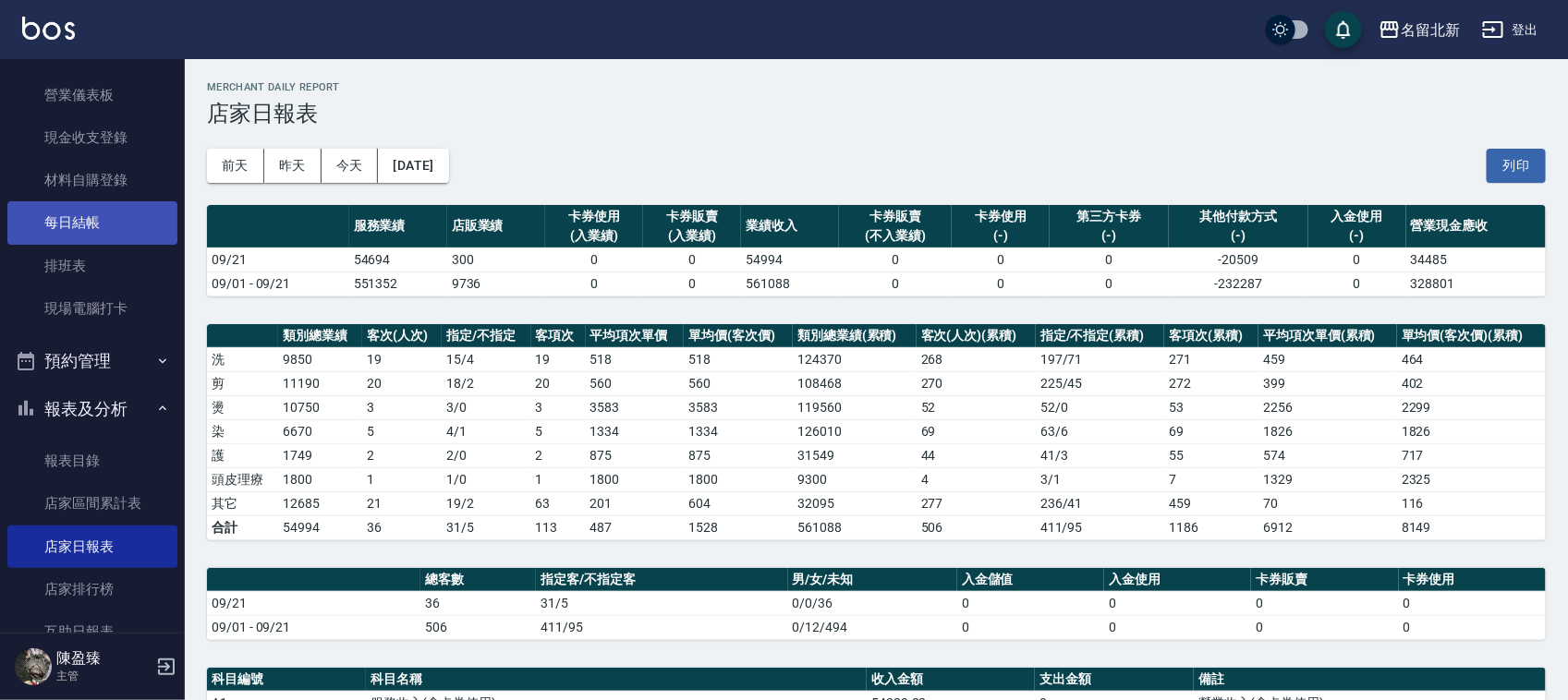
scroll to position [178, 0]
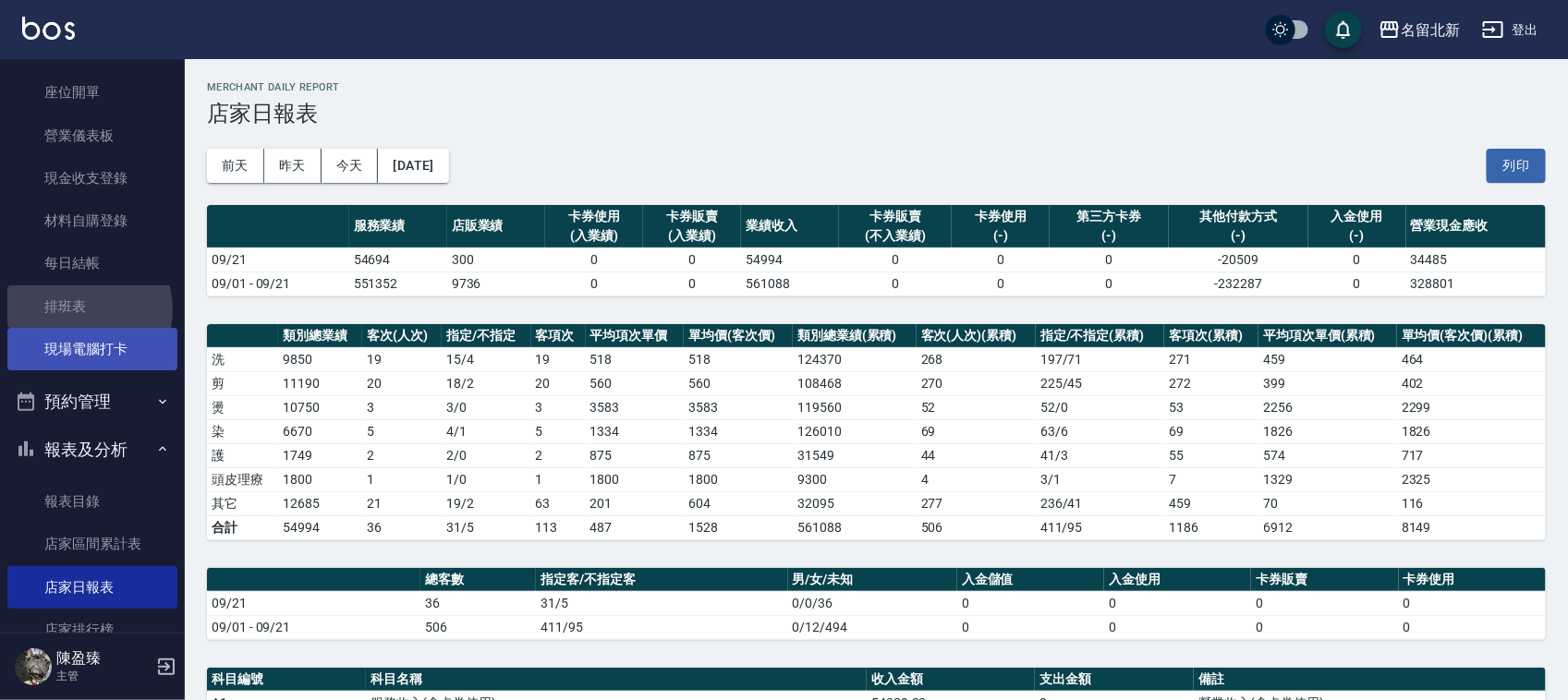
drag, startPoint x: 76, startPoint y: 309, endPoint x: 70, endPoint y: 326, distance: 18.0
click at [76, 307] on link "排班表" at bounding box center [92, 306] width 170 height 43
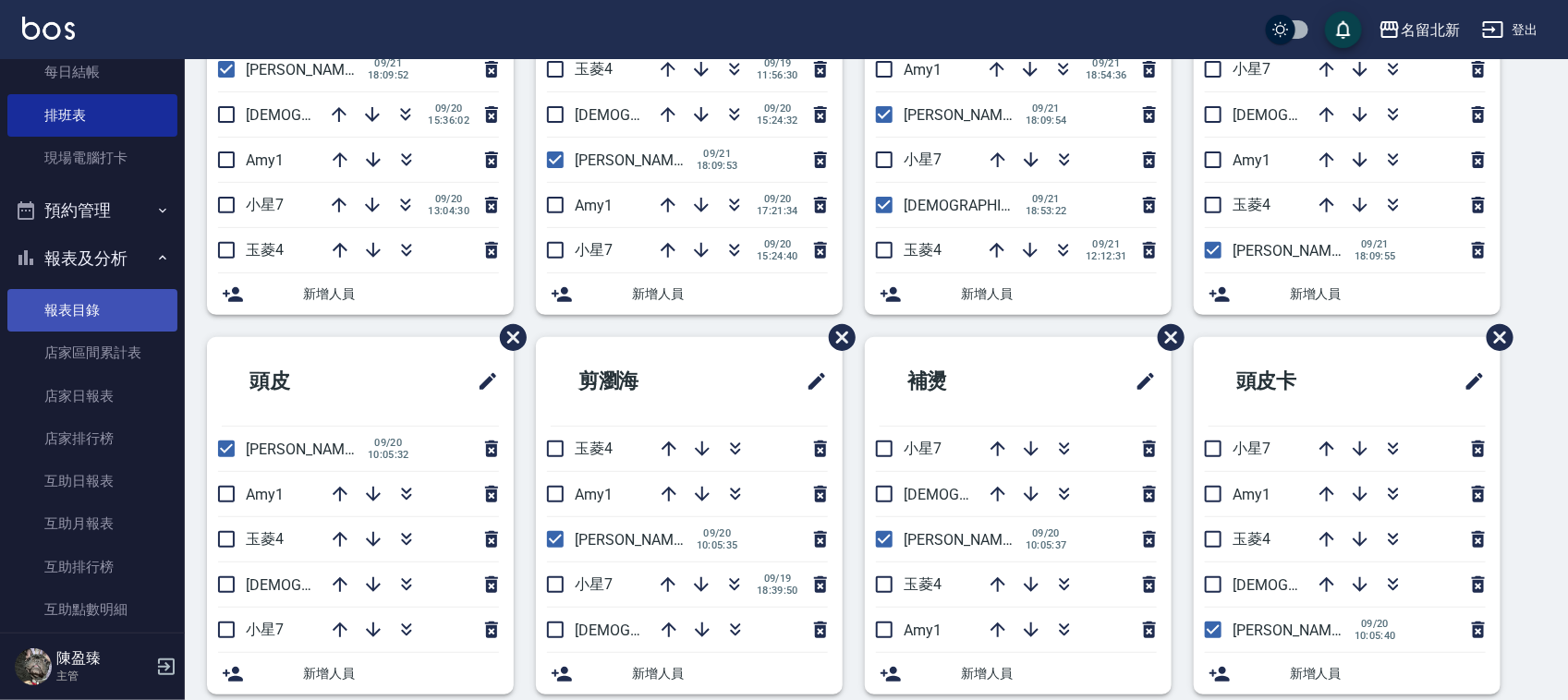
scroll to position [409, 0]
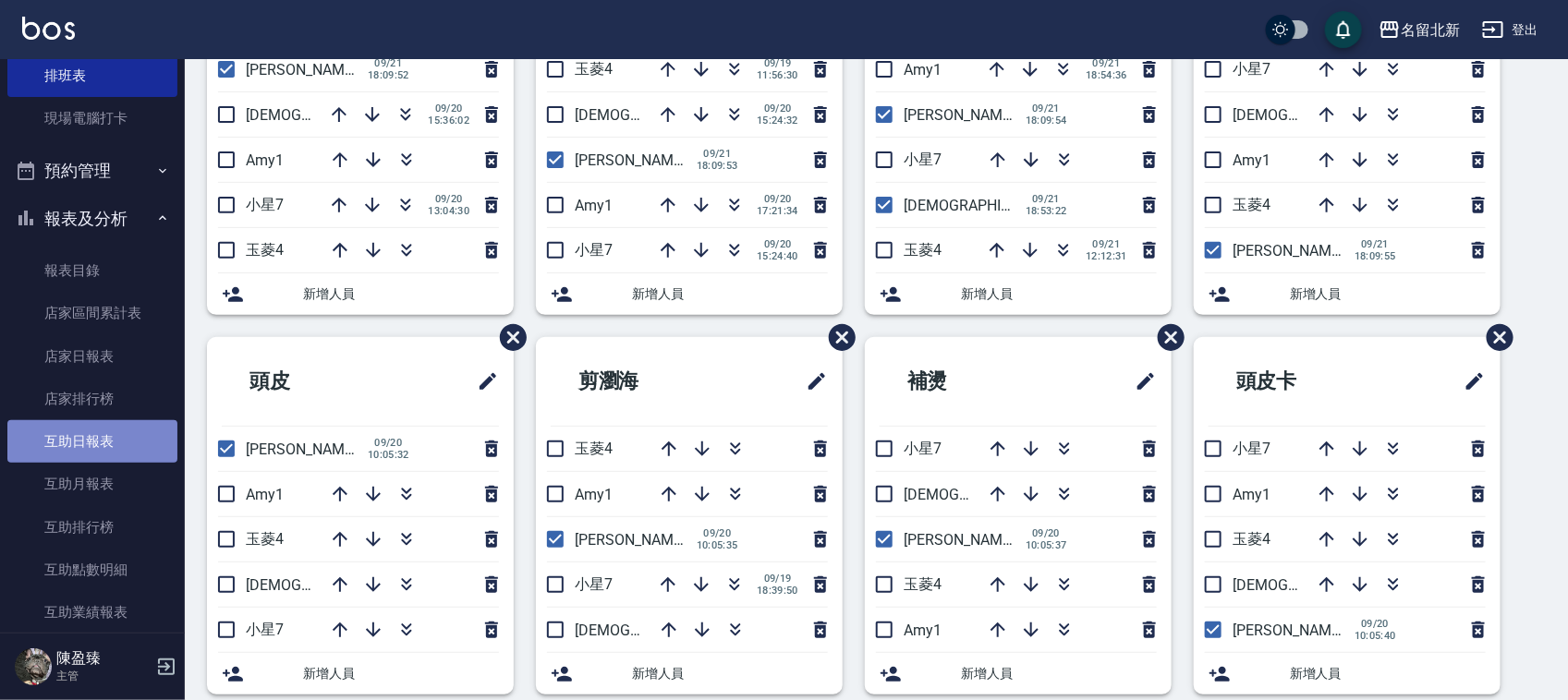
click at [144, 432] on link "互助日報表" at bounding box center [92, 441] width 170 height 43
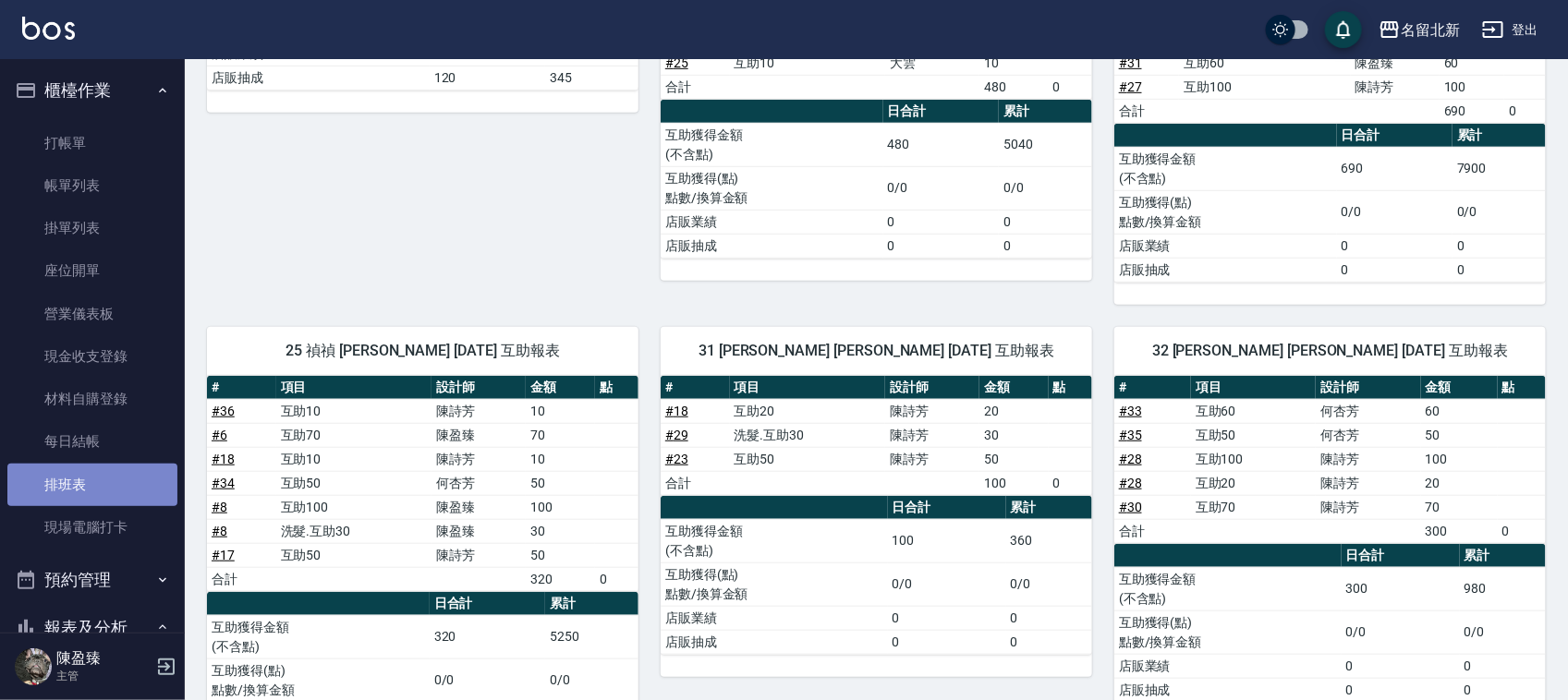
click at [93, 474] on link "排班表" at bounding box center [92, 485] width 170 height 43
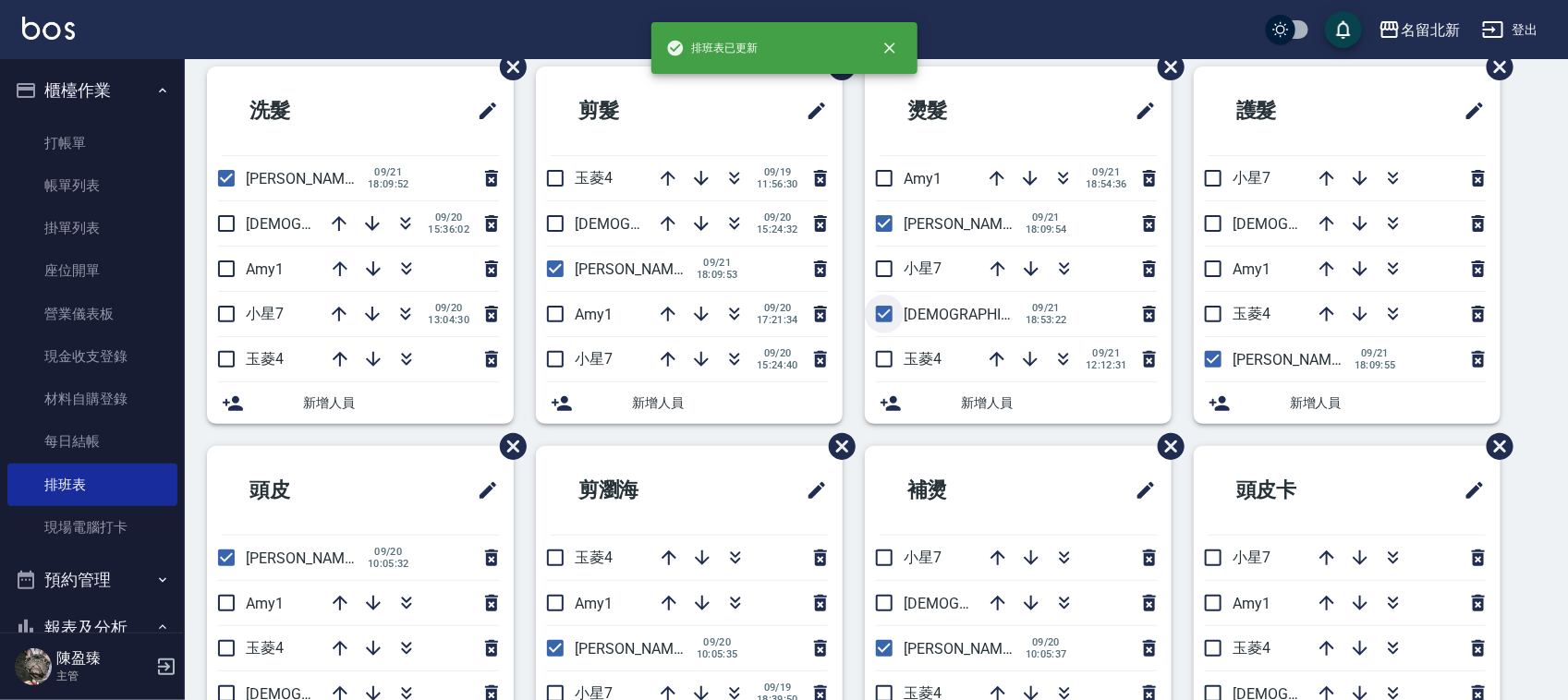
scroll to position [116, 0]
